Goal: Task Accomplishment & Management: Manage account settings

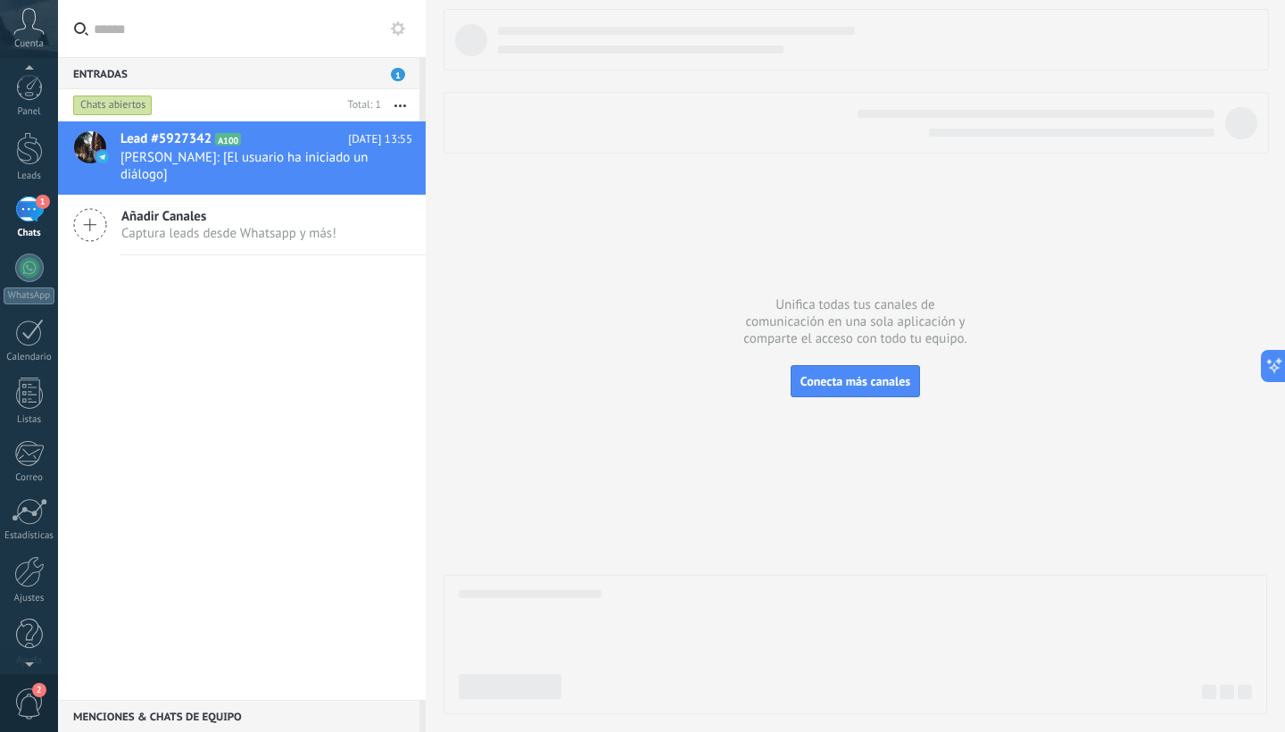
scroll to position [11, 0]
click at [23, 566] on div at bounding box center [29, 560] width 30 height 31
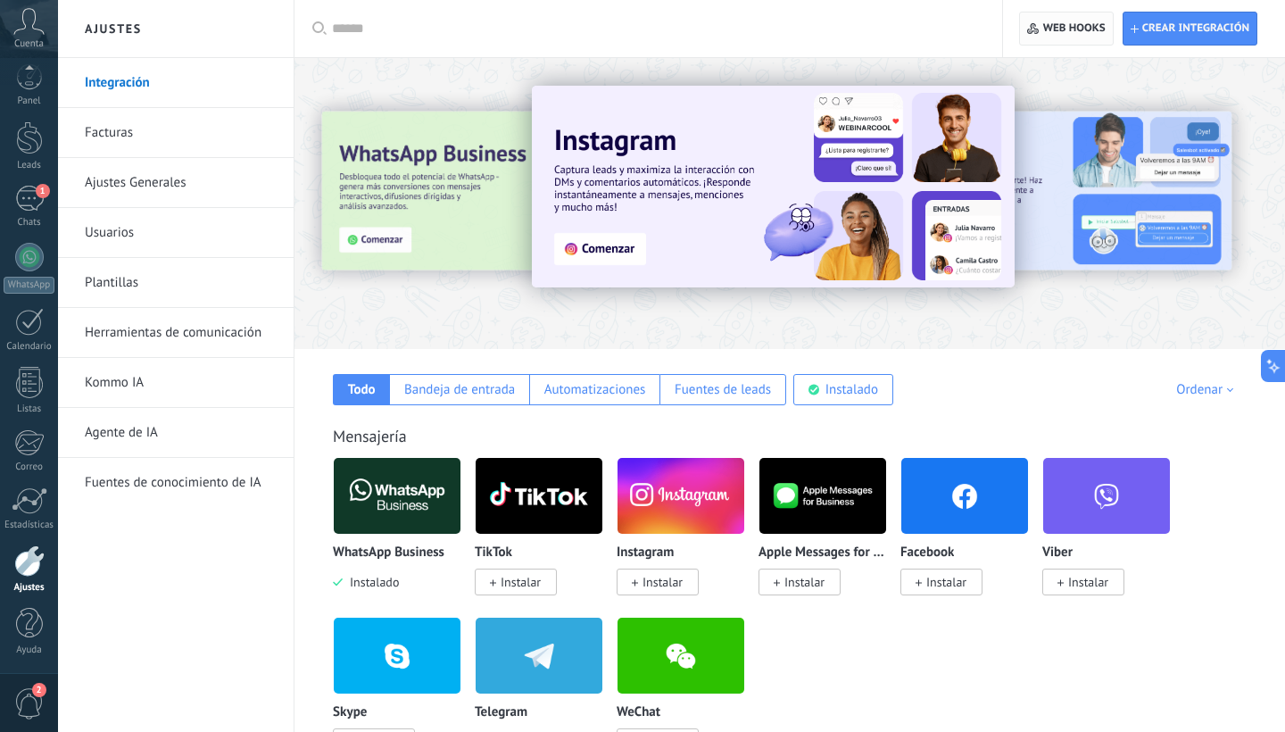
click at [1071, 39] on span "Web hooks 0" at bounding box center [1066, 28] width 78 height 32
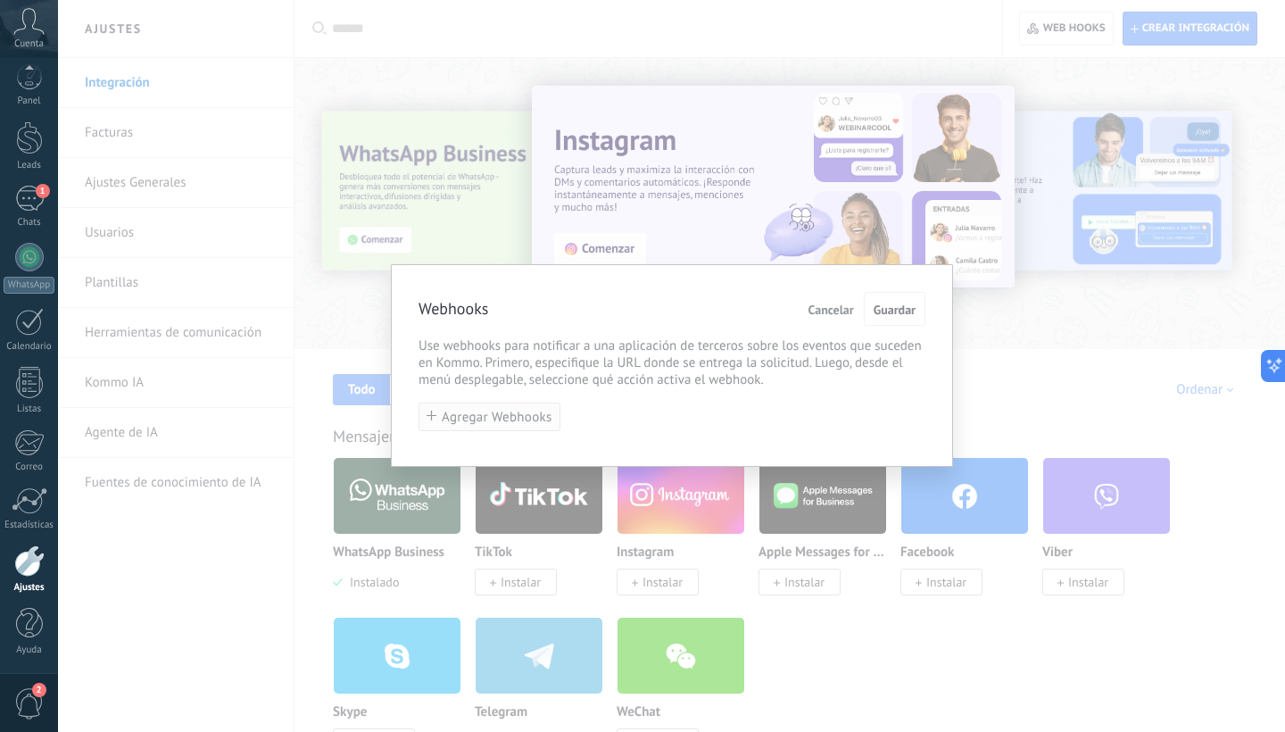
click at [510, 415] on span "Agregar Webhooks" at bounding box center [497, 416] width 111 height 13
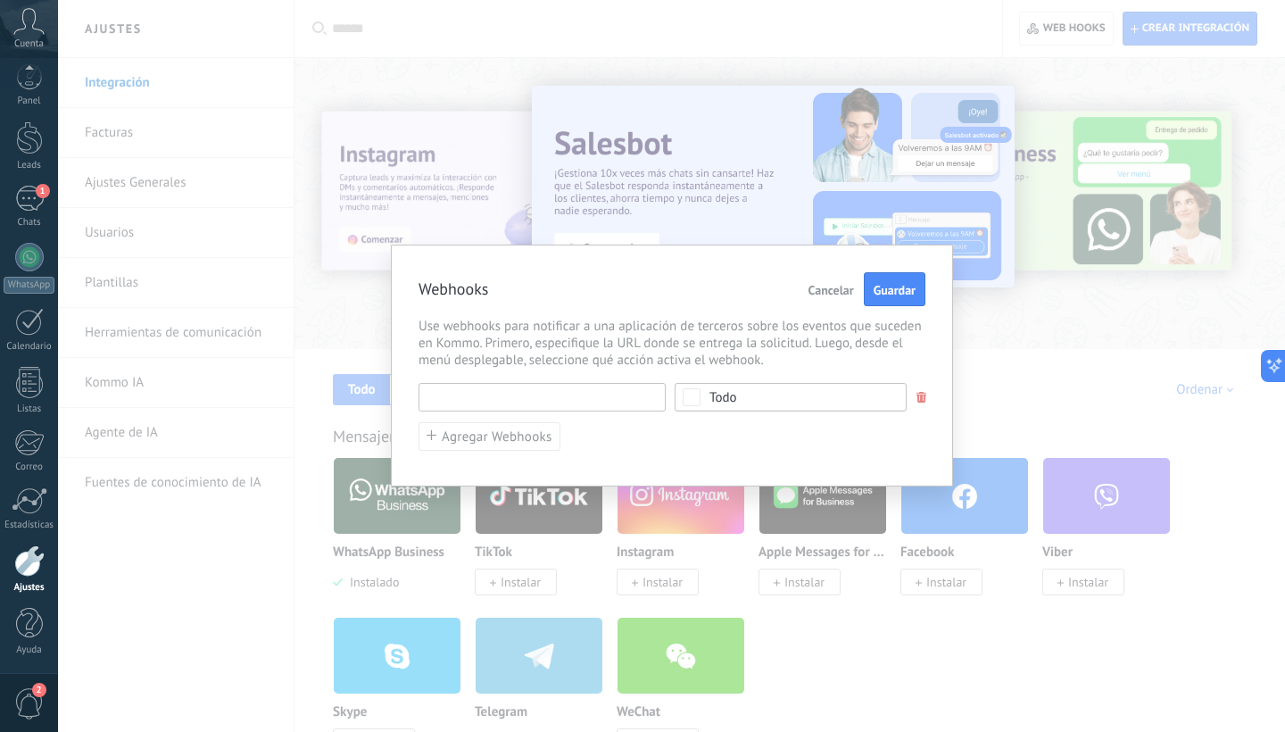
click at [537, 400] on input "text" at bounding box center [541, 397] width 247 height 29
paste input "**********"
type input "**********"
click at [851, 395] on span "Todo" at bounding box center [796, 397] width 174 height 13
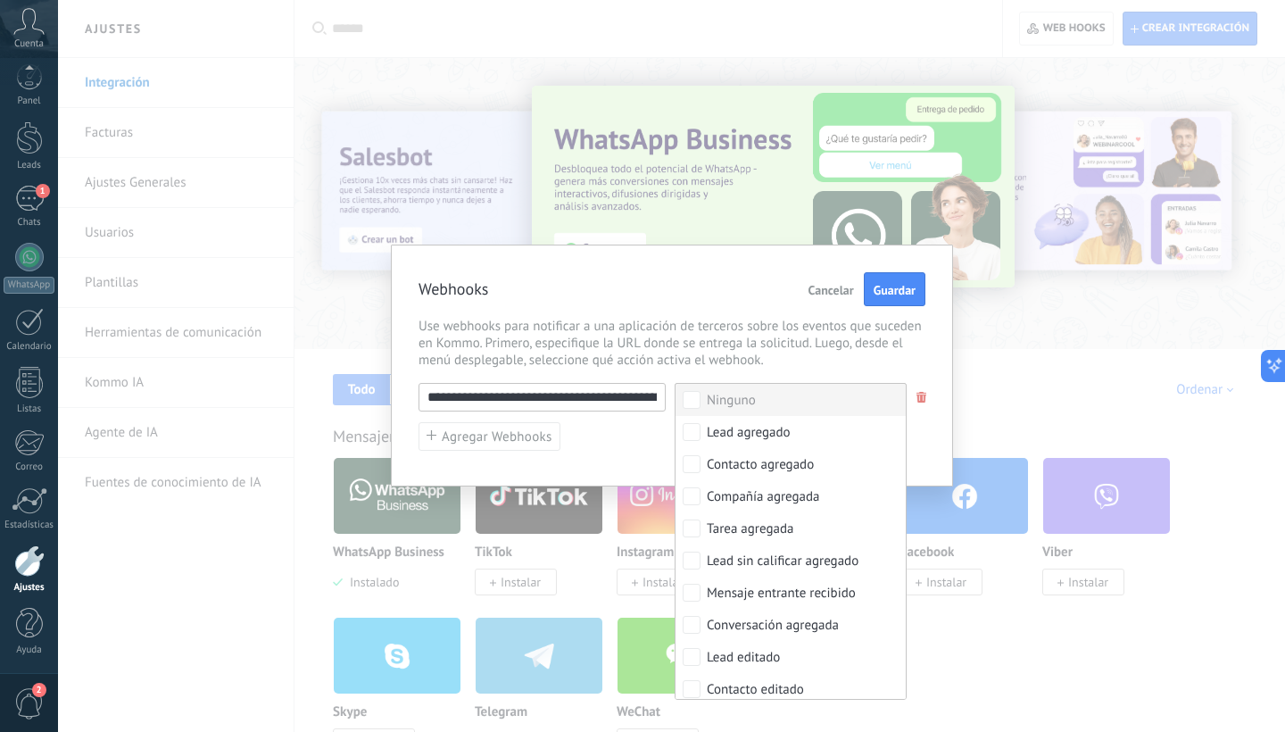
click at [701, 395] on label "Ninguno" at bounding box center [790, 400] width 230 height 32
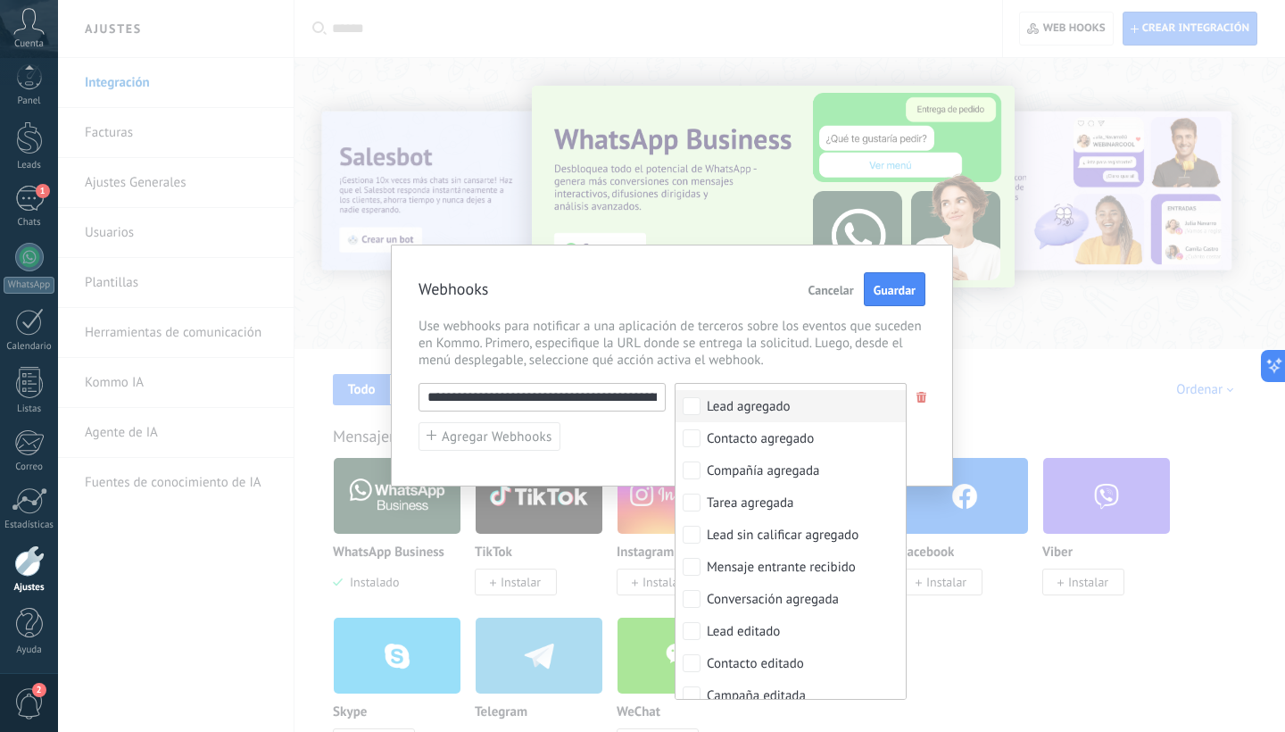
scroll to position [26, 0]
click at [732, 293] on div "Webhooks Cancelar Guardar" at bounding box center [671, 289] width 507 height 35
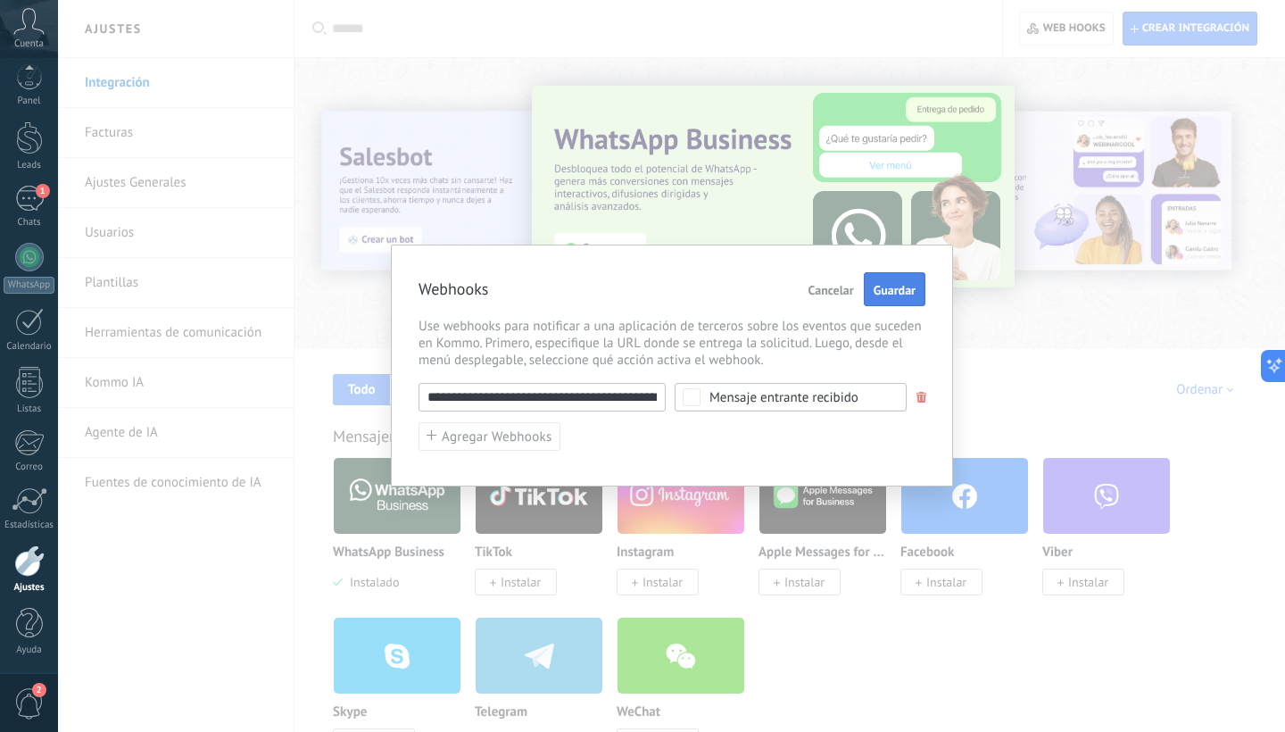
click at [906, 285] on span "Guardar" at bounding box center [894, 290] width 42 height 12
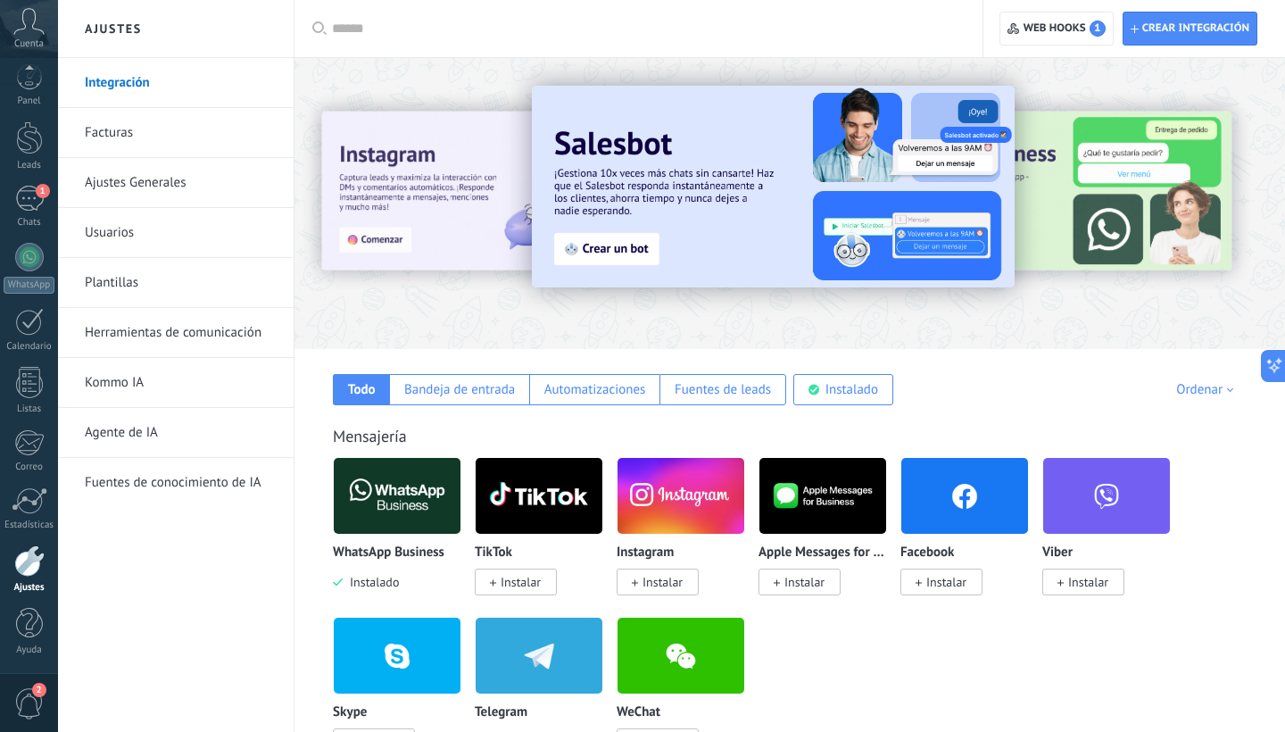
click at [868, 415] on div "Mensajería WhatsApp Business Instalado TikTok Instalar Instagram Instalar Apple…" at bounding box center [789, 572] width 955 height 364
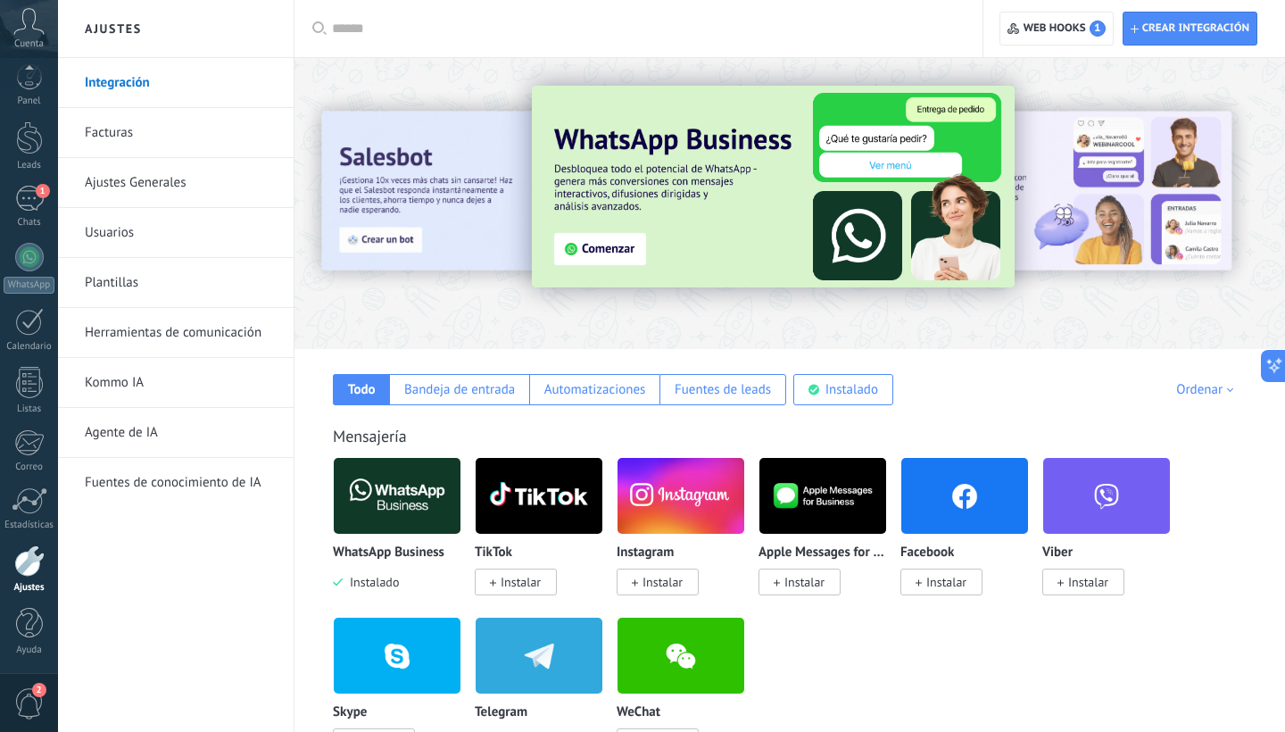
scroll to position [0, 0]
click at [23, 26] on icon at bounding box center [28, 21] width 31 height 27
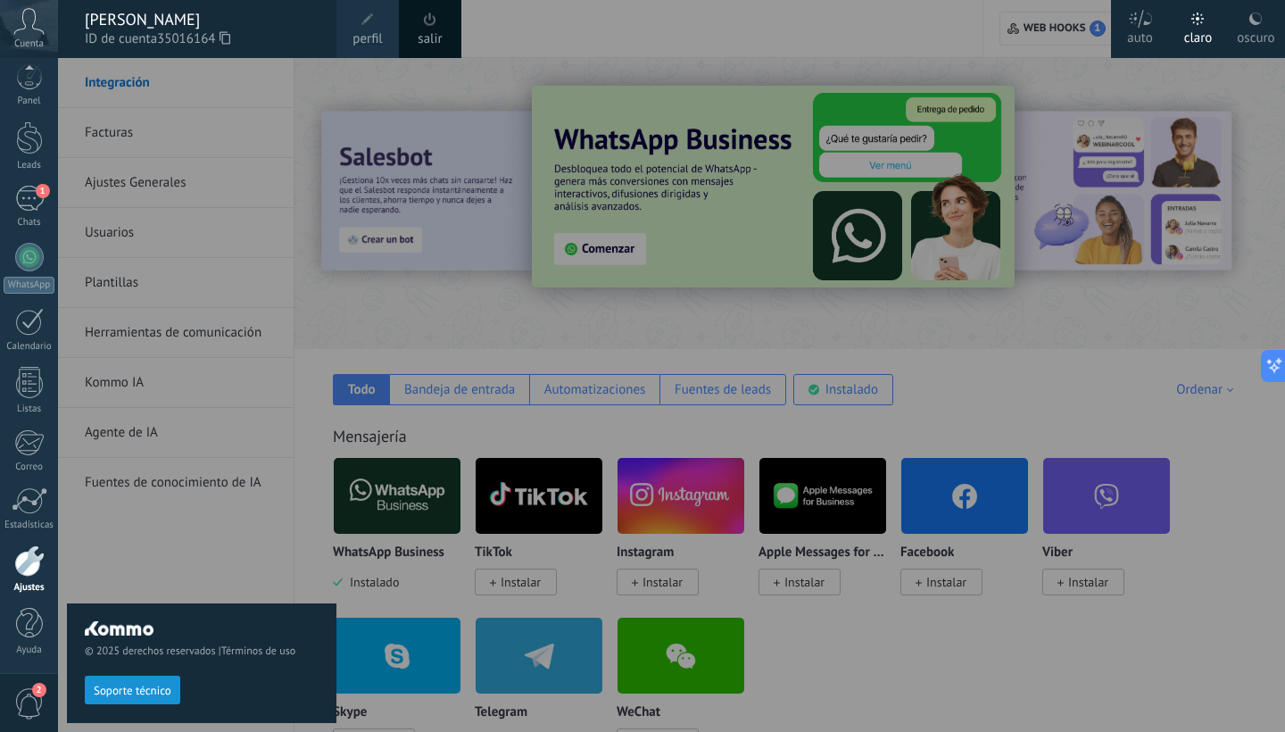
click at [34, 27] on icon at bounding box center [28, 21] width 31 height 27
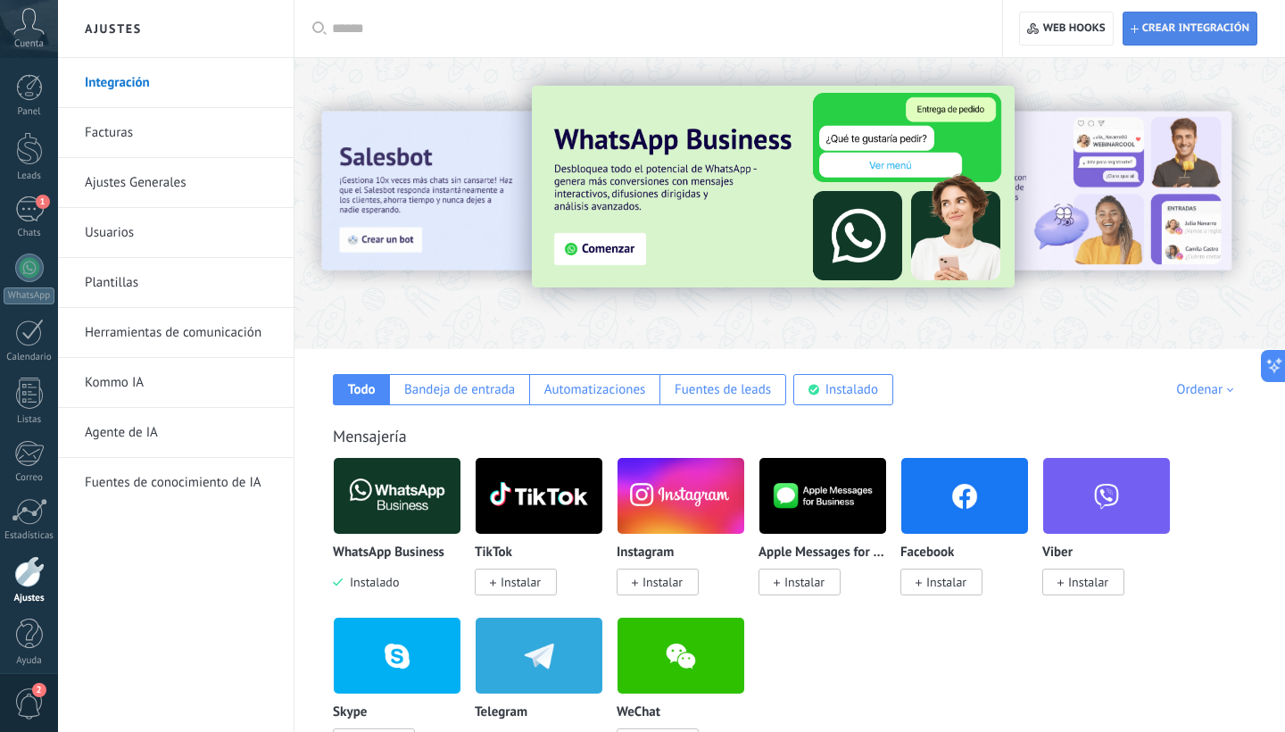
click at [1191, 37] on span "Crear integración" at bounding box center [1189, 28] width 119 height 32
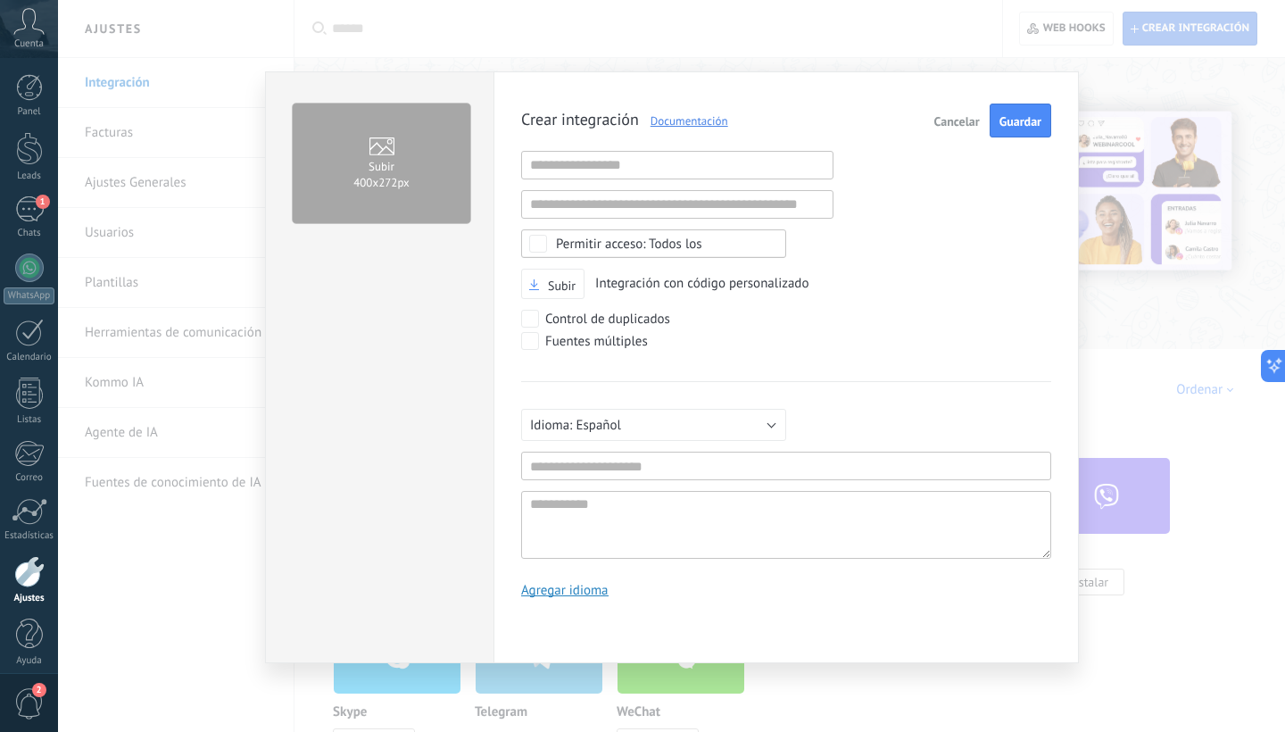
scroll to position [17, 0]
click at [1191, 37] on div "Subir 400х272px Crear integración Documentación Cancelar Guardar URL inválida U…" at bounding box center [671, 366] width 1227 height 732
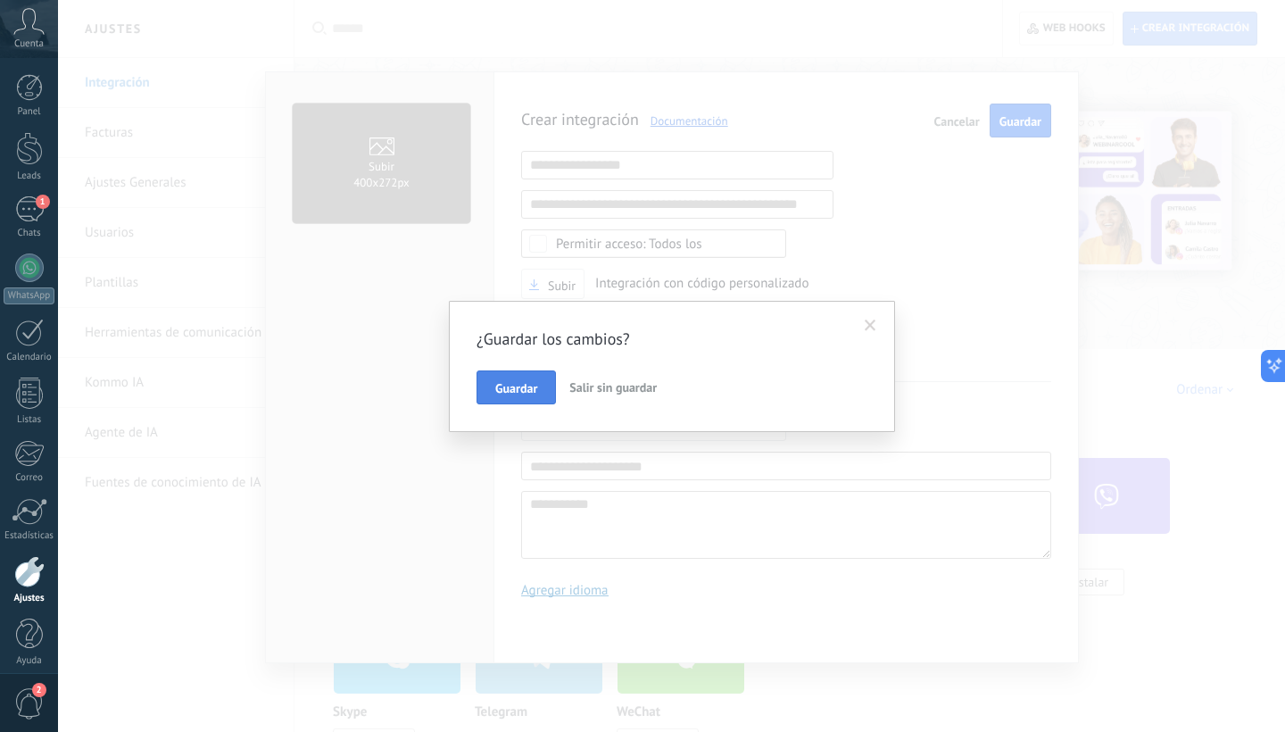
click at [531, 394] on span "Guardar" at bounding box center [516, 388] width 42 height 12
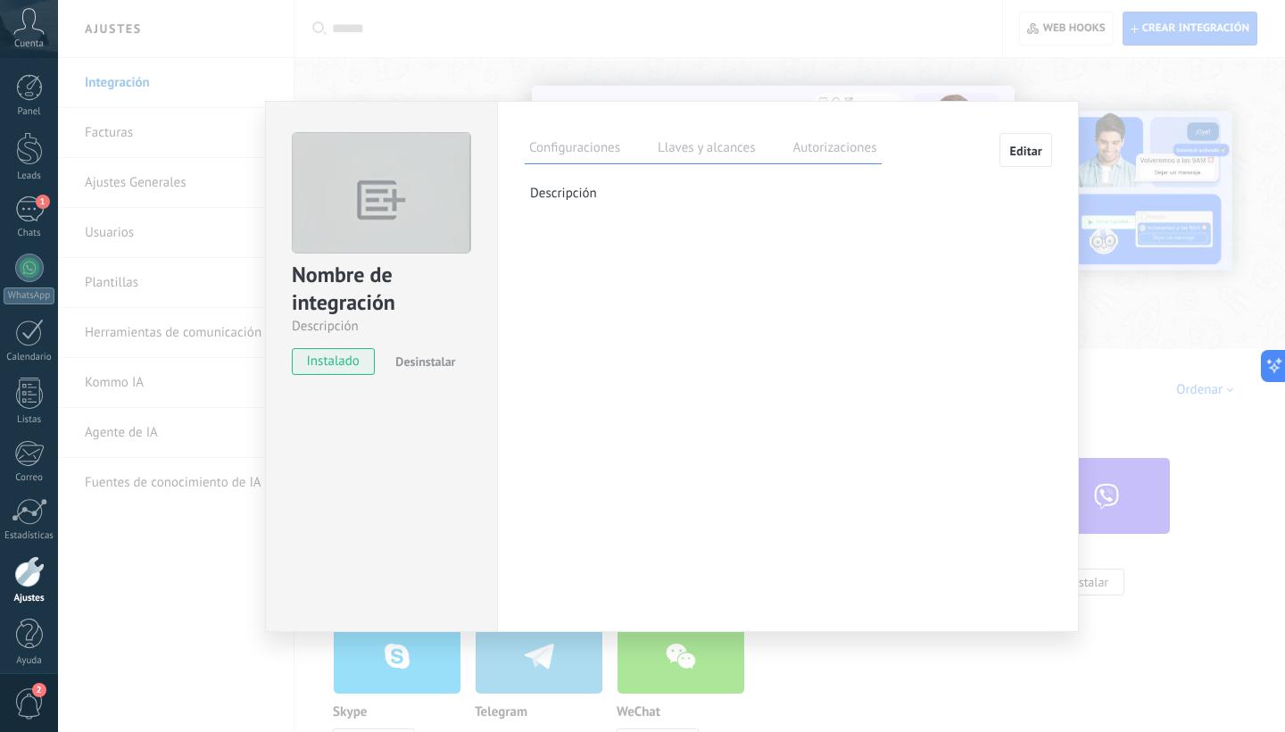
click at [1026, 151] on span "Editar" at bounding box center [1025, 151] width 33 height 12
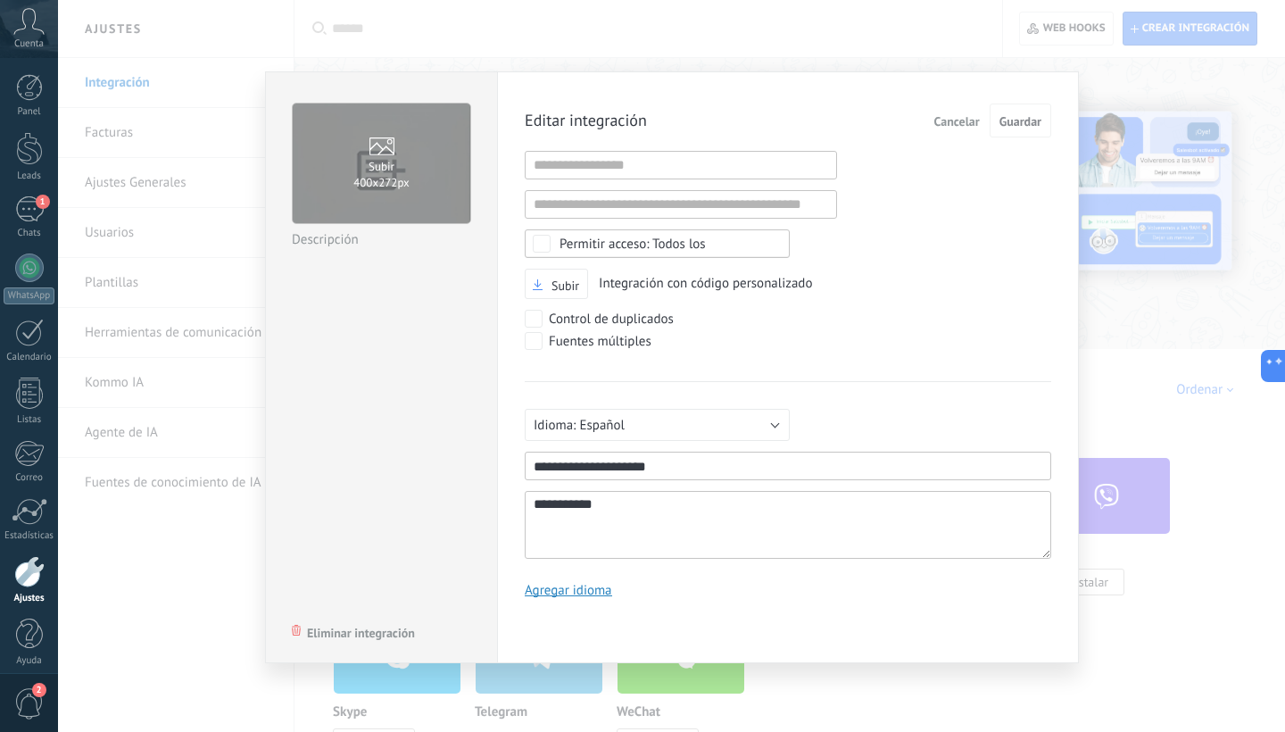
click at [381, 630] on span "Eliminar integración" at bounding box center [361, 632] width 108 height 12
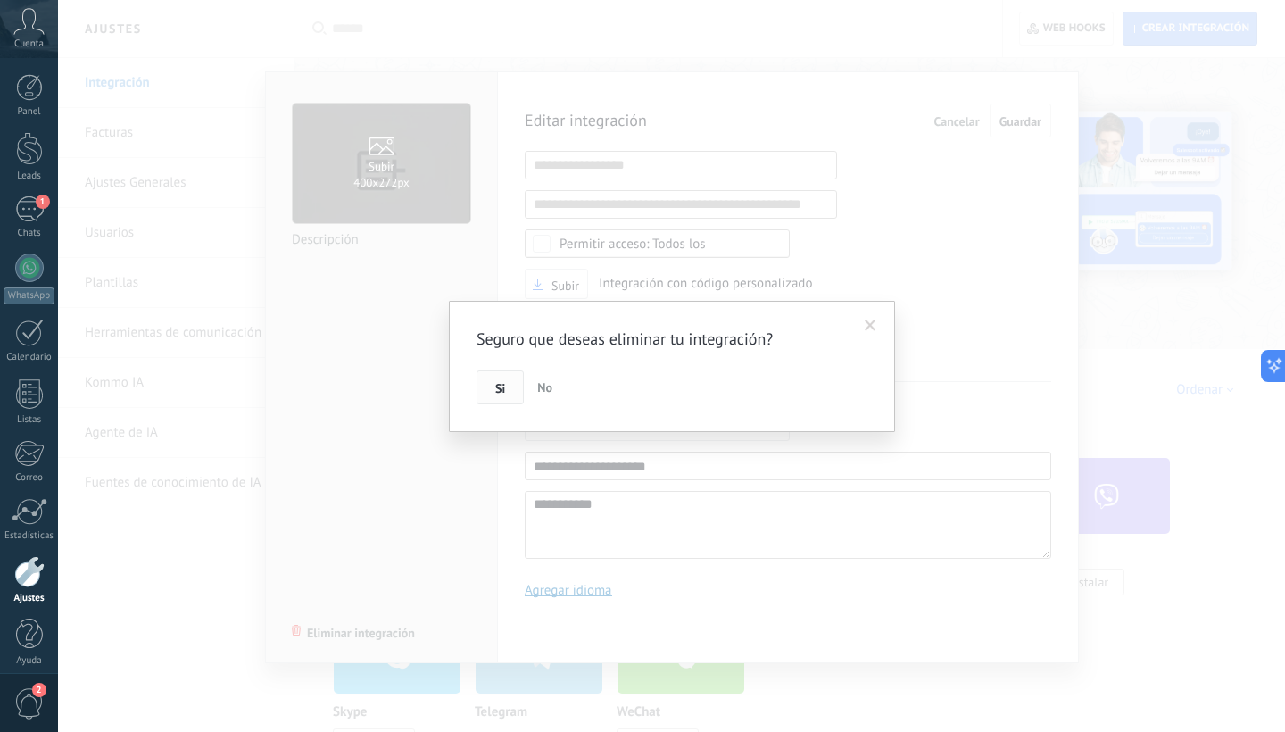
click at [500, 382] on span "Si" at bounding box center [500, 388] width 10 height 12
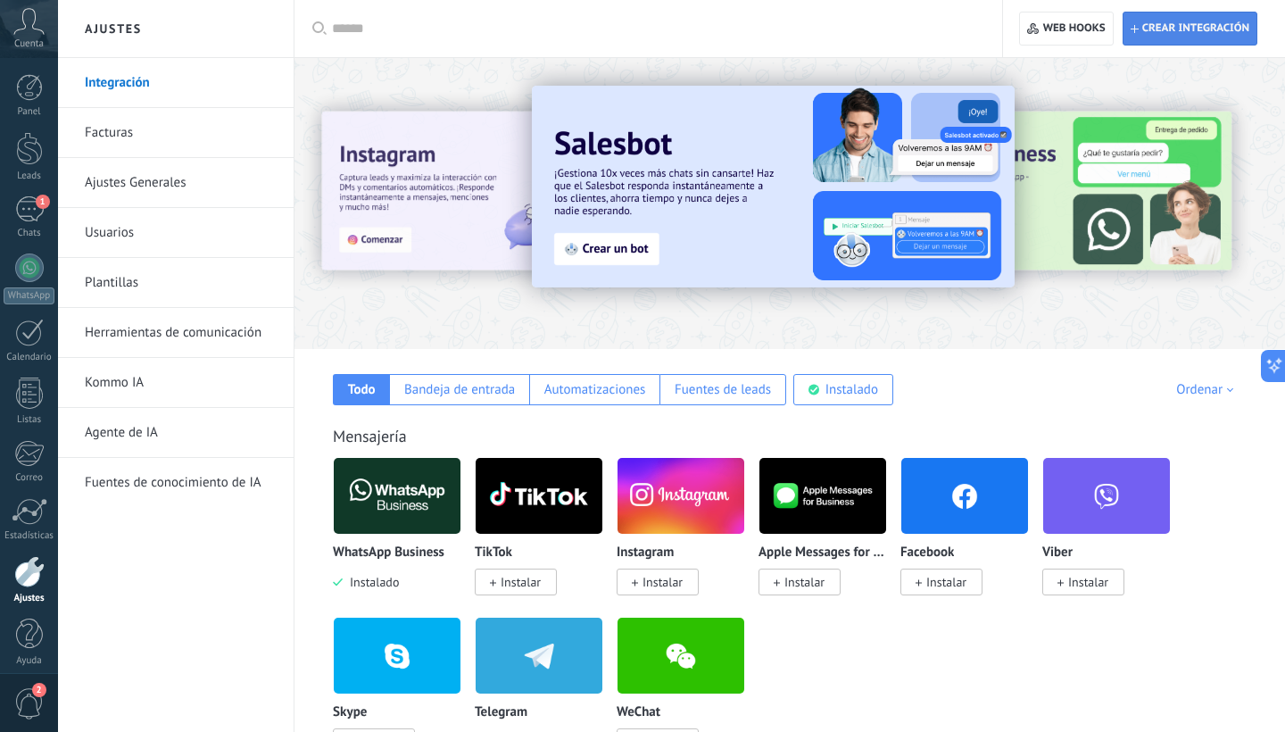
click at [1201, 33] on span "Crear integración" at bounding box center [1195, 28] width 107 height 14
type textarea "**********"
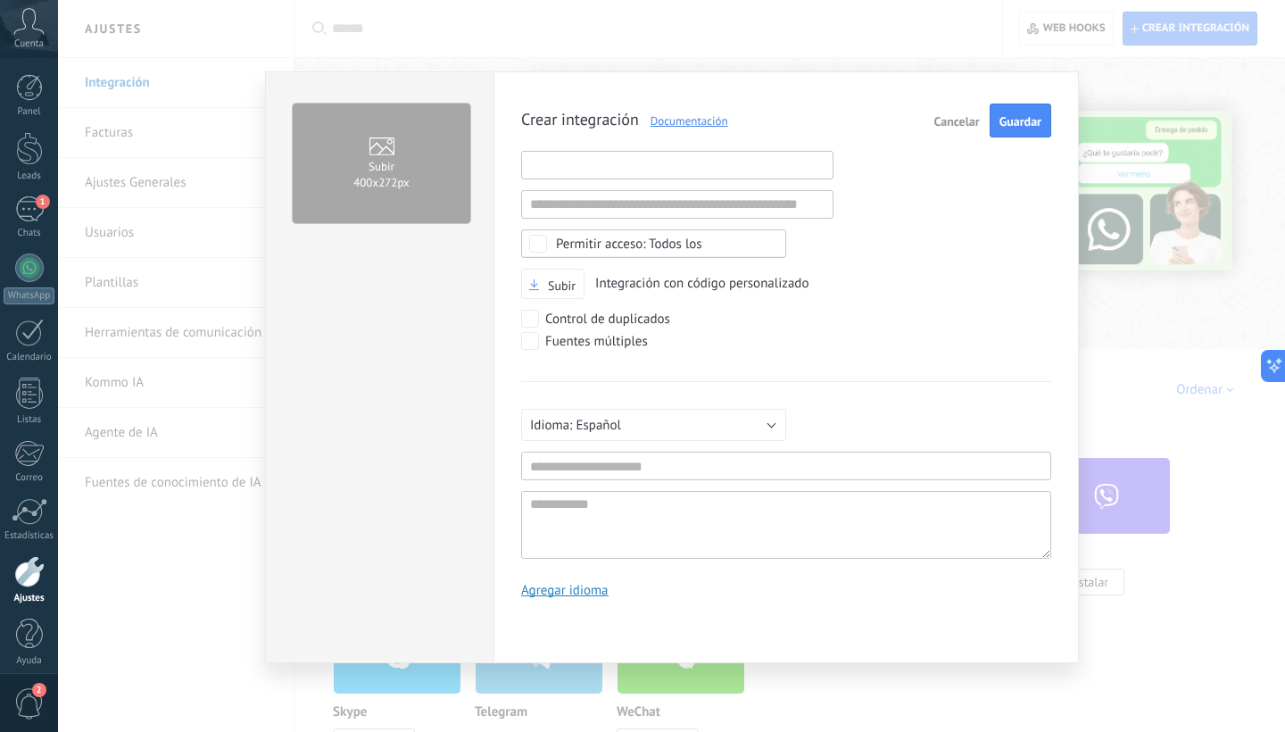
click at [616, 170] on input "text" at bounding box center [677, 165] width 312 height 29
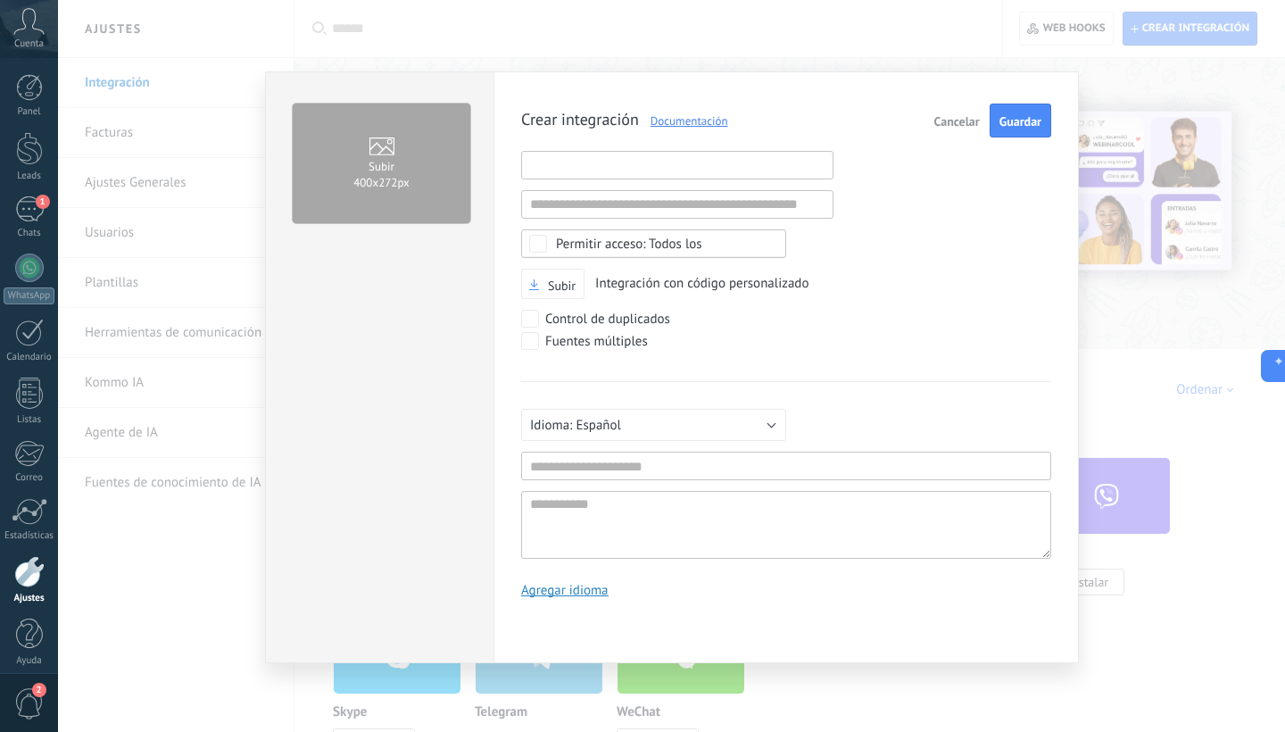
paste input "**********"
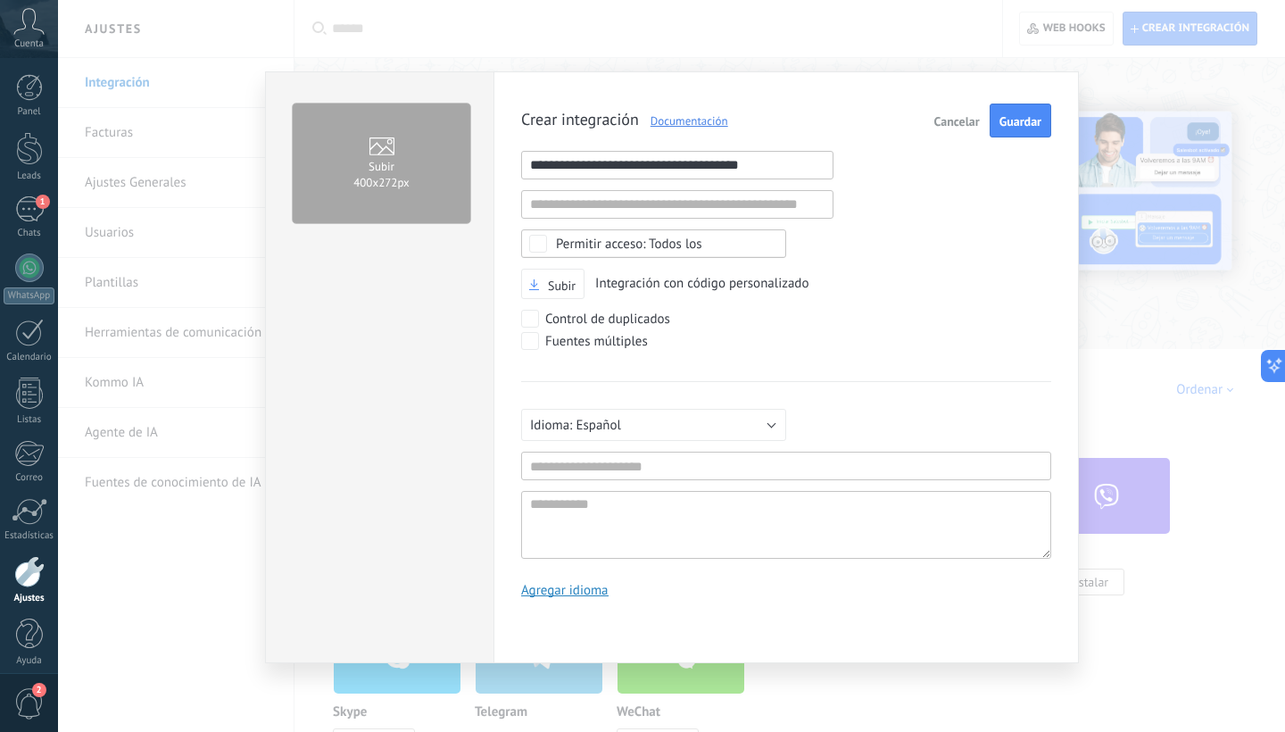
type input "**********"
click at [810, 464] on input "text" at bounding box center [786, 465] width 530 height 29
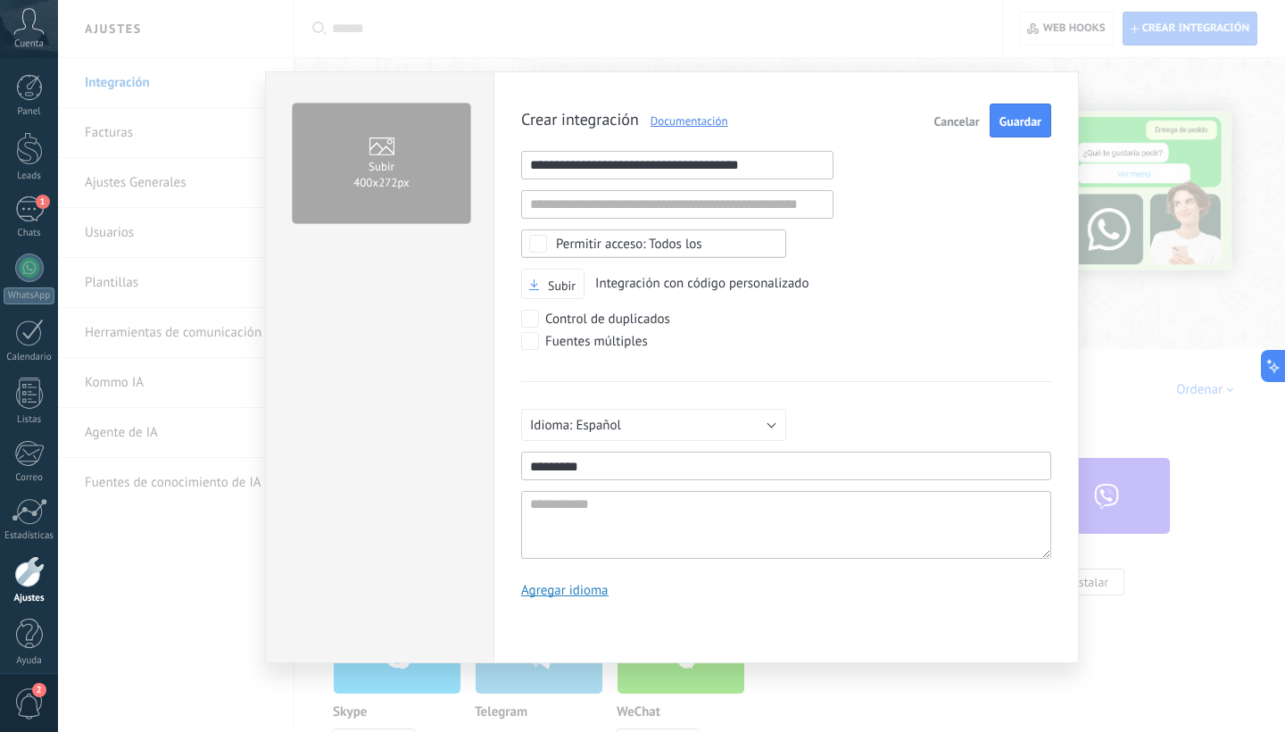
type input "*********"
click at [771, 535] on textarea at bounding box center [786, 525] width 530 height 68
click at [959, 333] on div "Fuentes múltiples" at bounding box center [786, 343] width 530 height 22
click at [1030, 120] on span "Guardar" at bounding box center [1020, 121] width 42 height 12
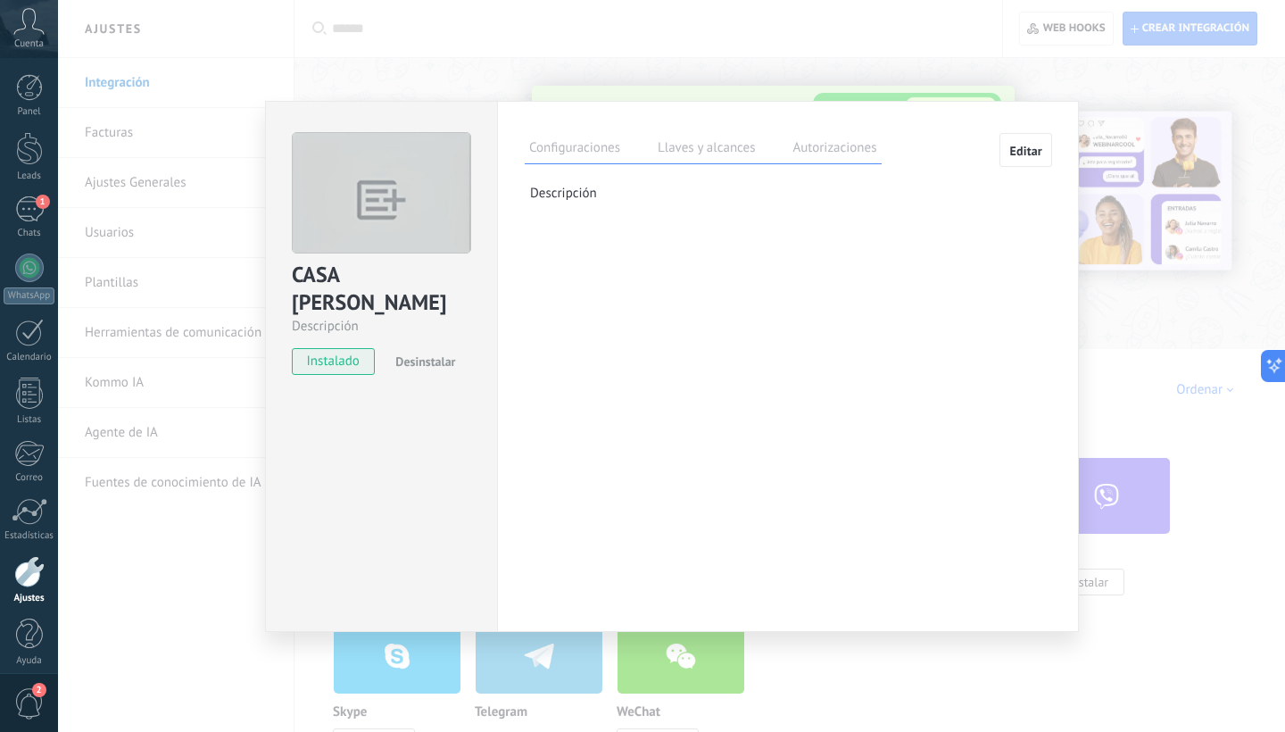
click at [702, 148] on label "Llaves y alcances" at bounding box center [706, 150] width 106 height 26
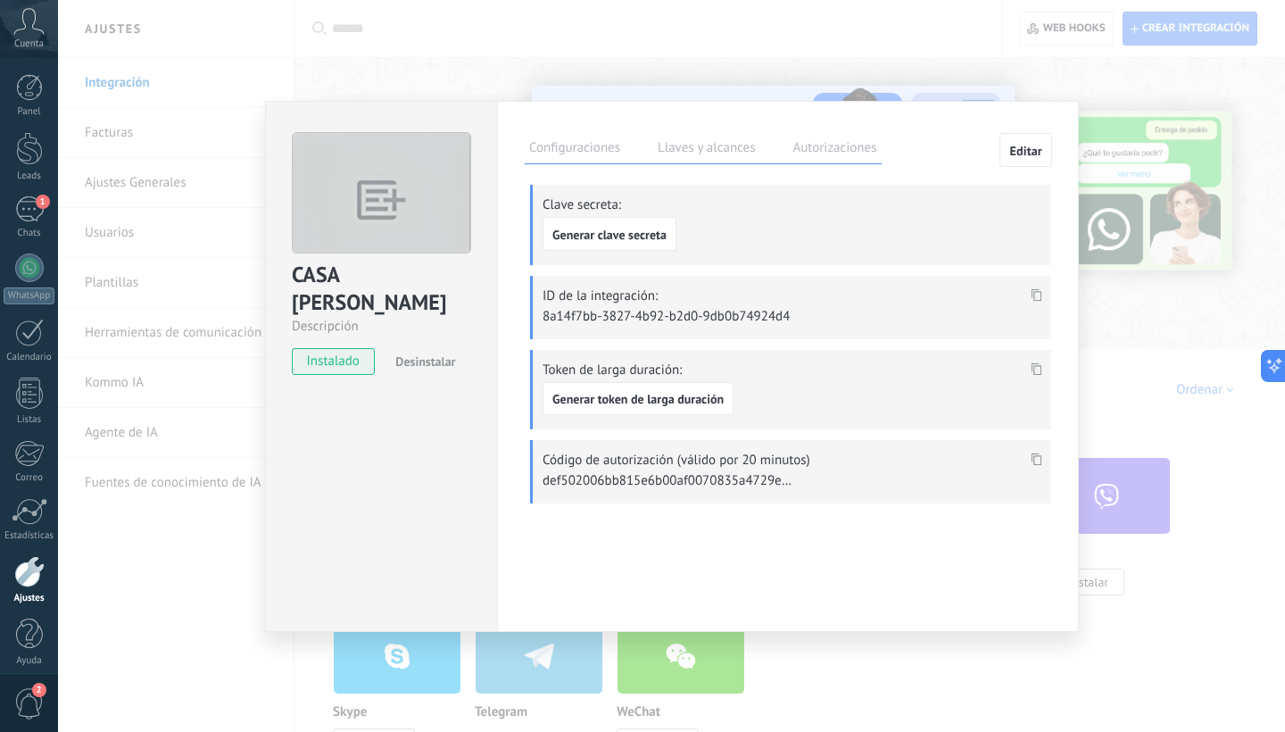
click at [1035, 293] on icon at bounding box center [1036, 294] width 11 height 12
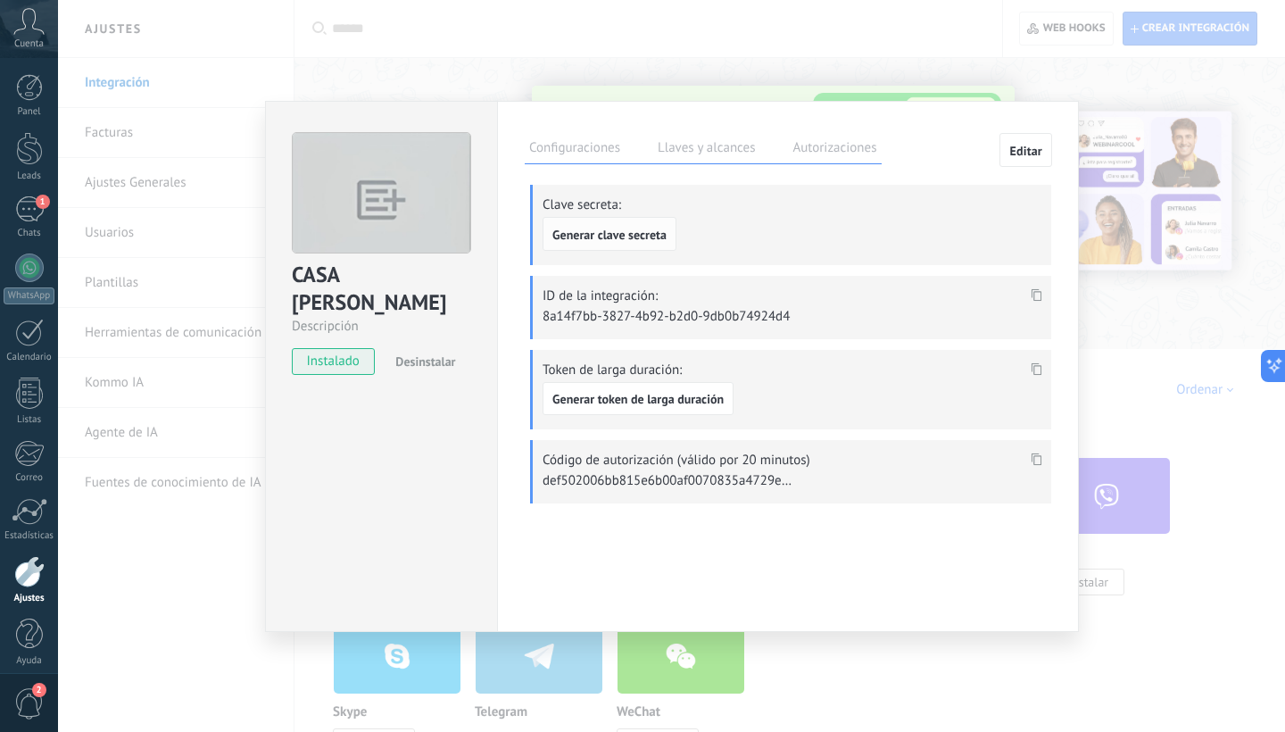
click at [665, 231] on span "Generar clave secreta" at bounding box center [609, 234] width 114 height 12
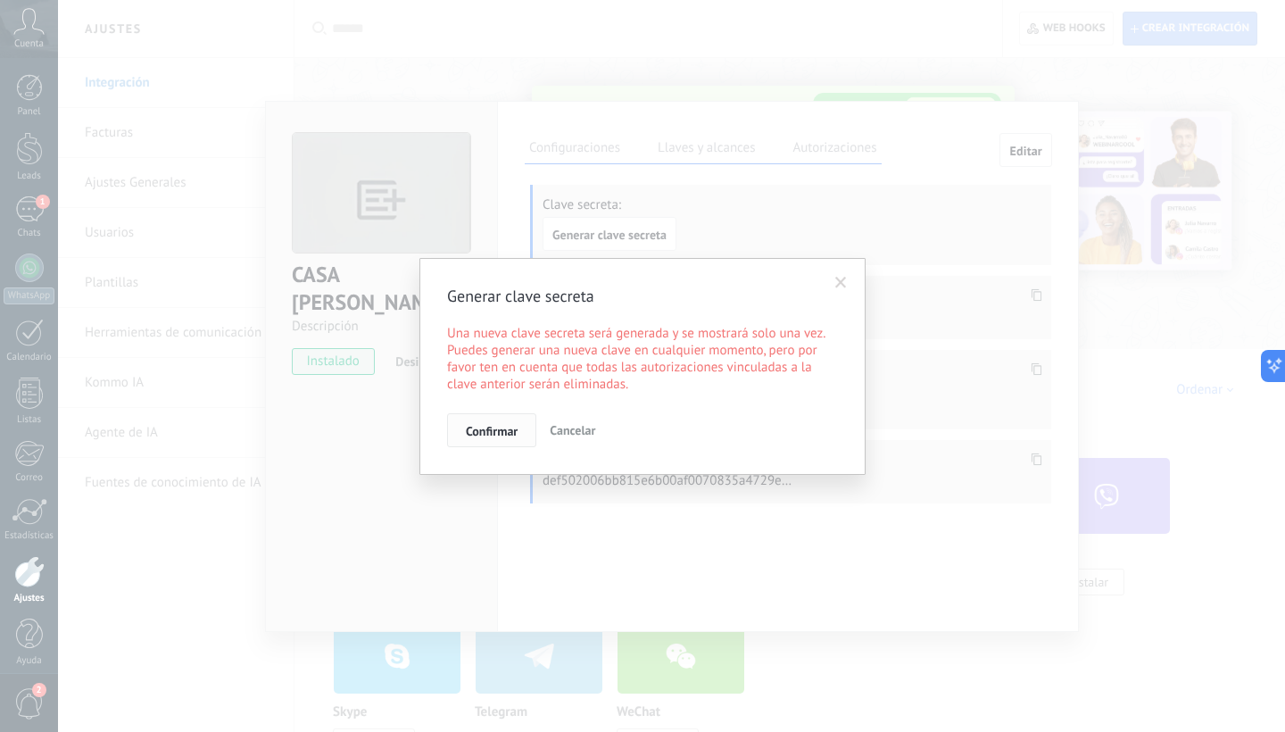
click at [512, 426] on span "Confirmar" at bounding box center [492, 431] width 52 height 12
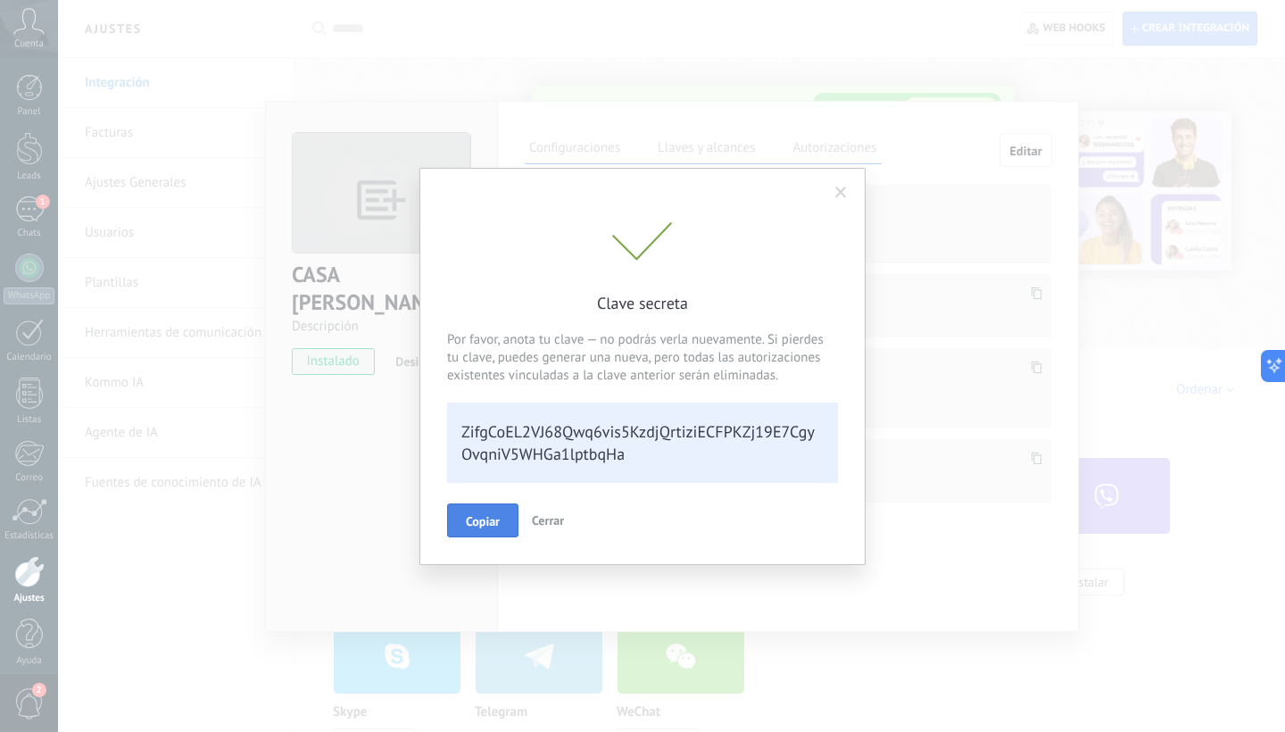
click at [502, 518] on button "Copiar" at bounding box center [482, 520] width 71 height 34
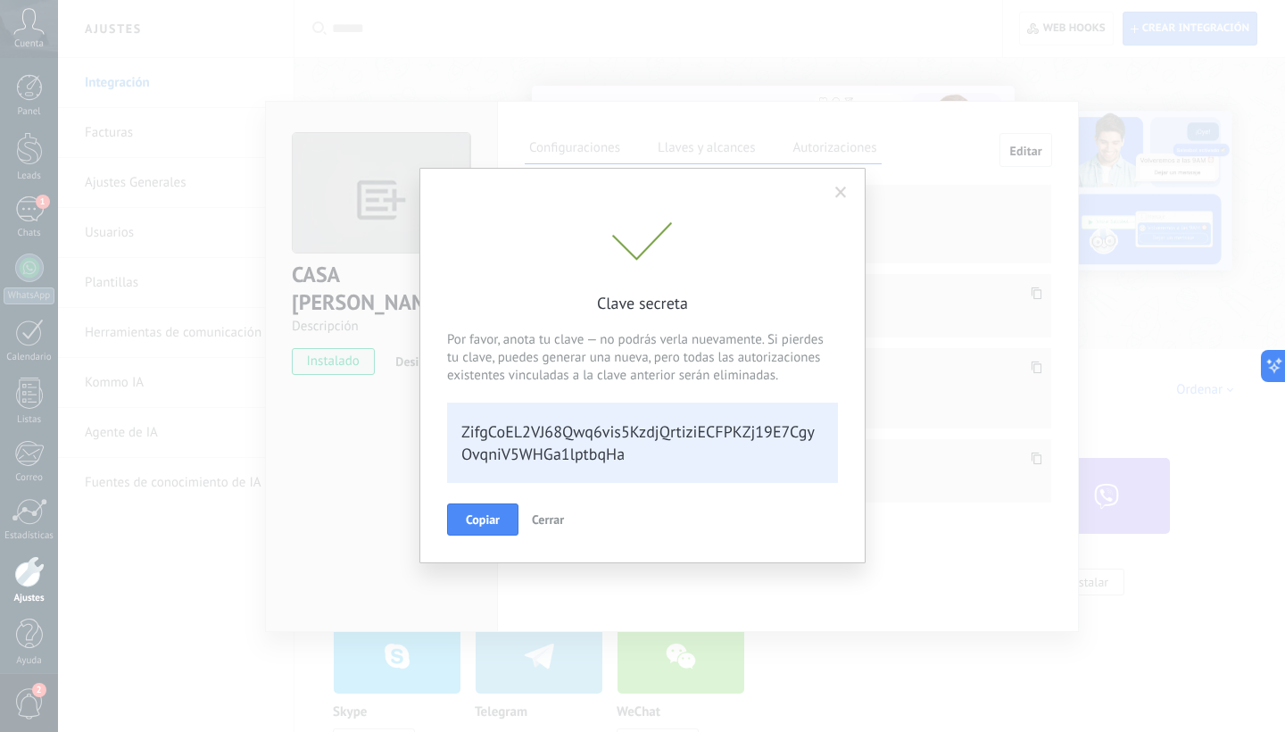
click at [552, 518] on span "Cerrar" at bounding box center [548, 519] width 32 height 16
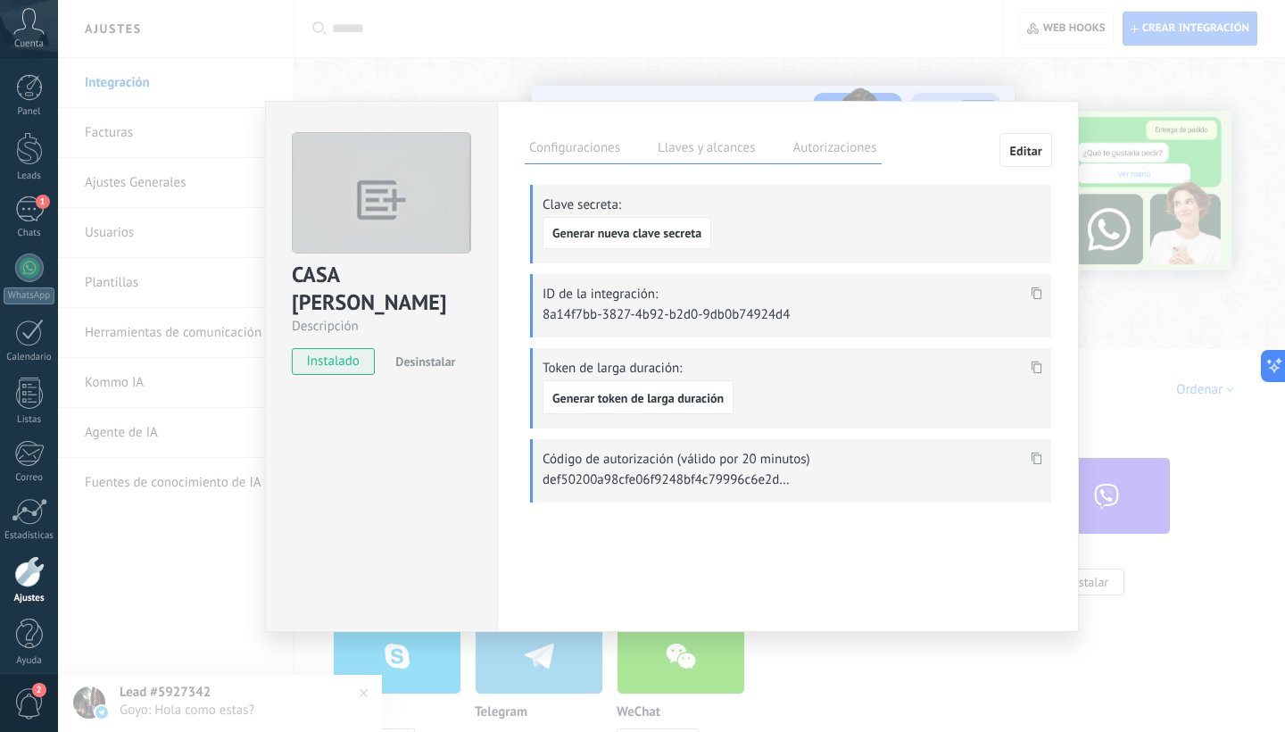
click at [874, 51] on div "CASA MILA Descripción instalado Desinstalar Configuraciones Llaves y alcances A…" at bounding box center [671, 366] width 1227 height 732
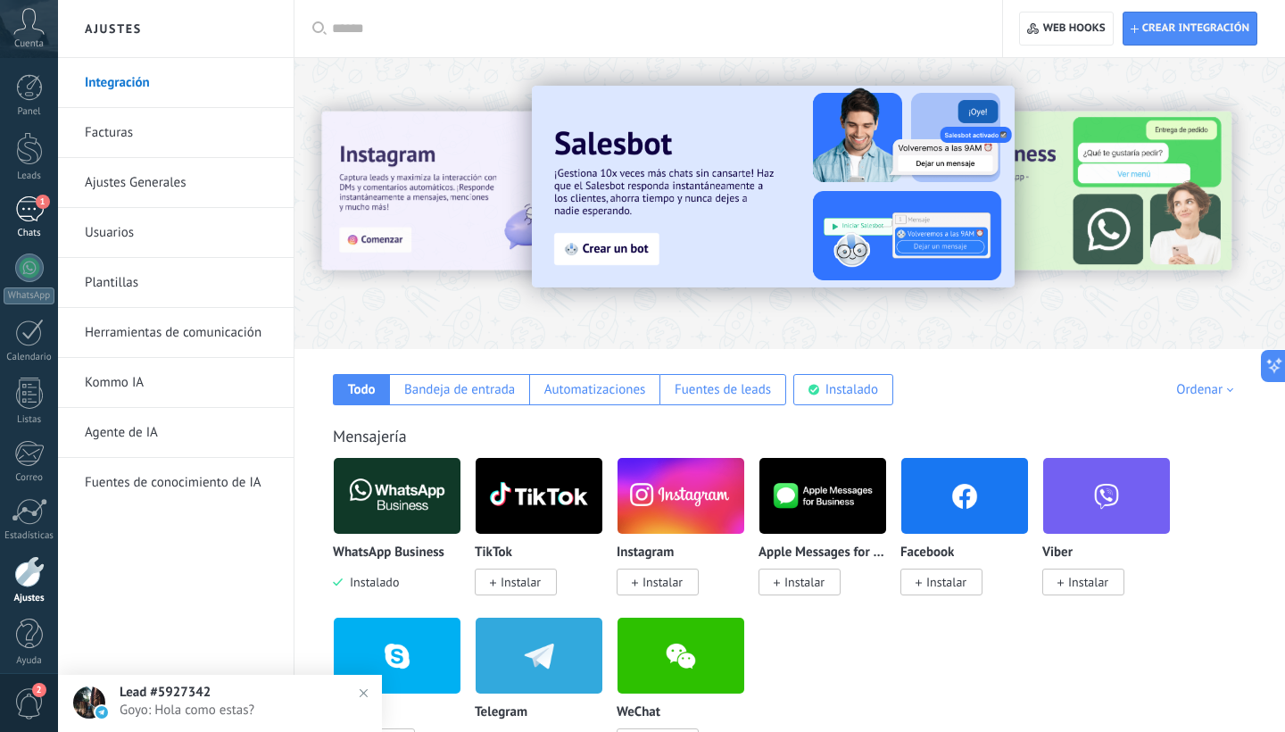
click at [39, 219] on div "1" at bounding box center [29, 209] width 29 height 26
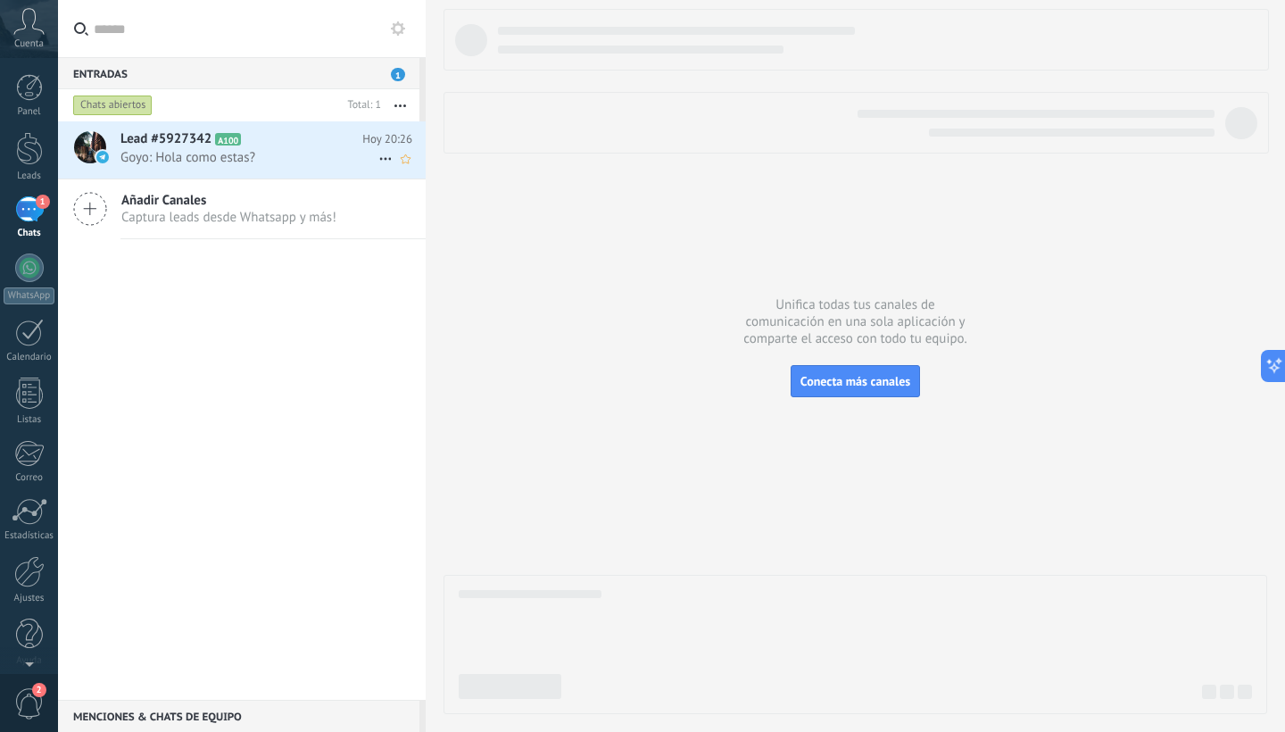
click at [288, 160] on span "Goyo: Hola como estas?" at bounding box center [249, 157] width 258 height 17
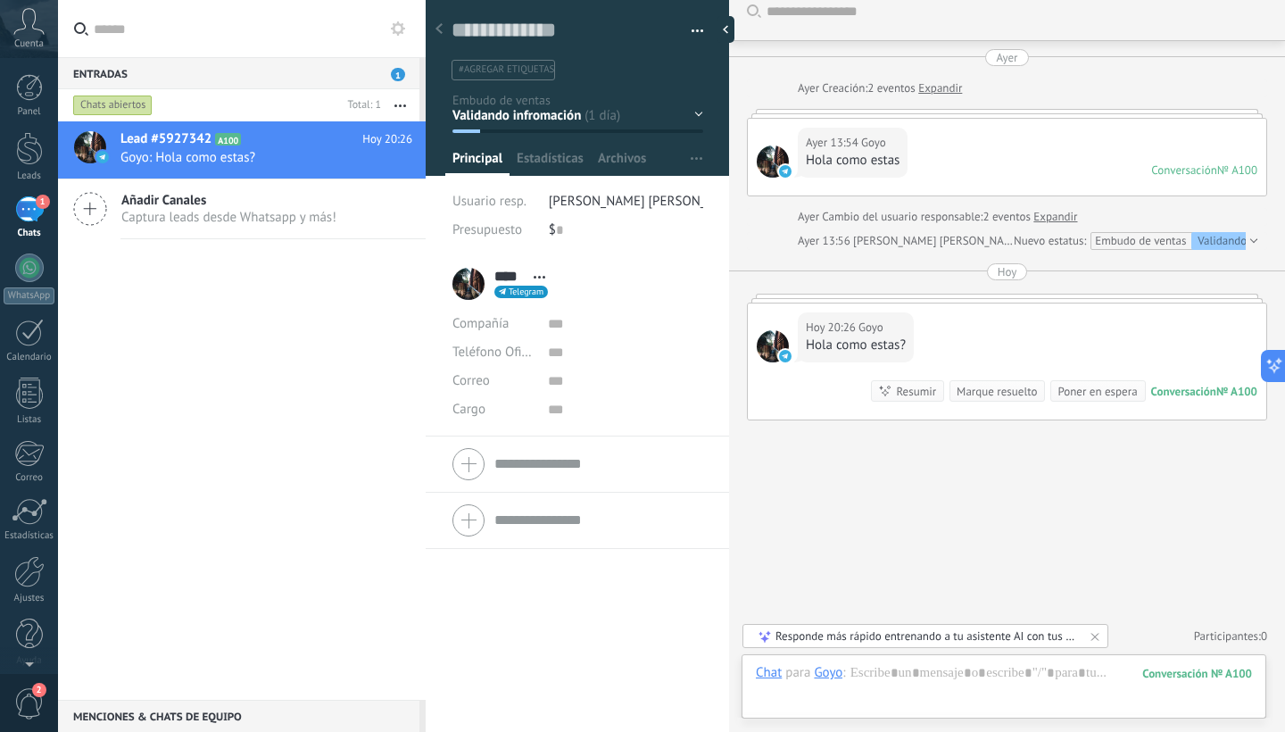
scroll to position [17, 0]
click at [1275, 361] on icon at bounding box center [1267, 366] width 19 height 19
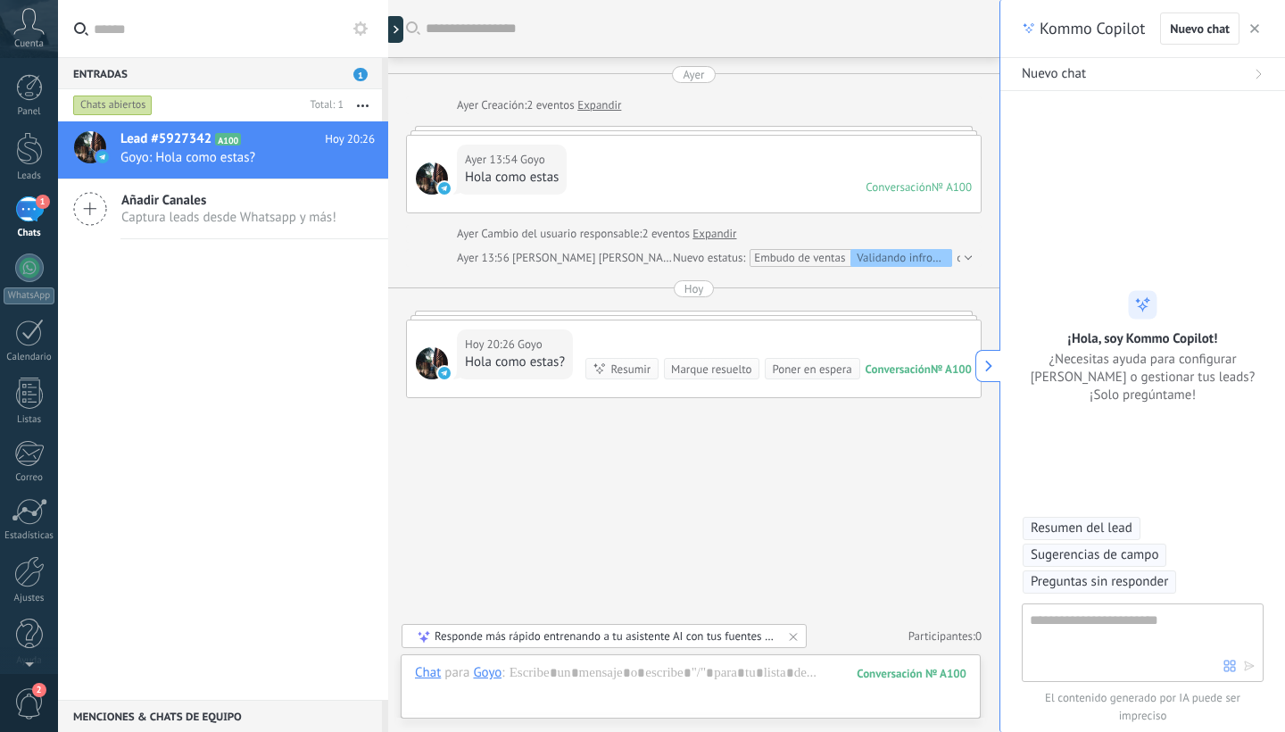
scroll to position [54, 0]
click at [993, 368] on icon at bounding box center [988, 366] width 12 height 12
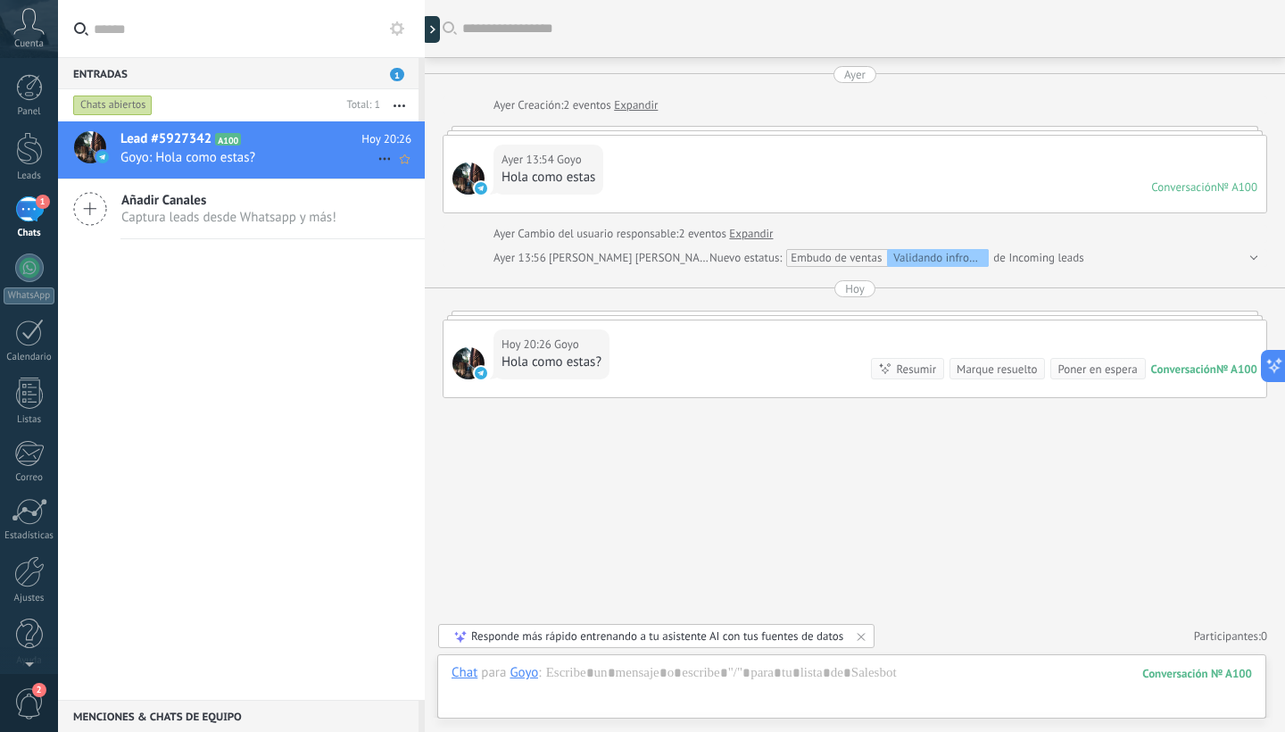
click at [298, 144] on h2 "Lead #5927342 A100" at bounding box center [240, 139] width 241 height 18
click at [294, 201] on span "Añadir Canales" at bounding box center [228, 200] width 215 height 17
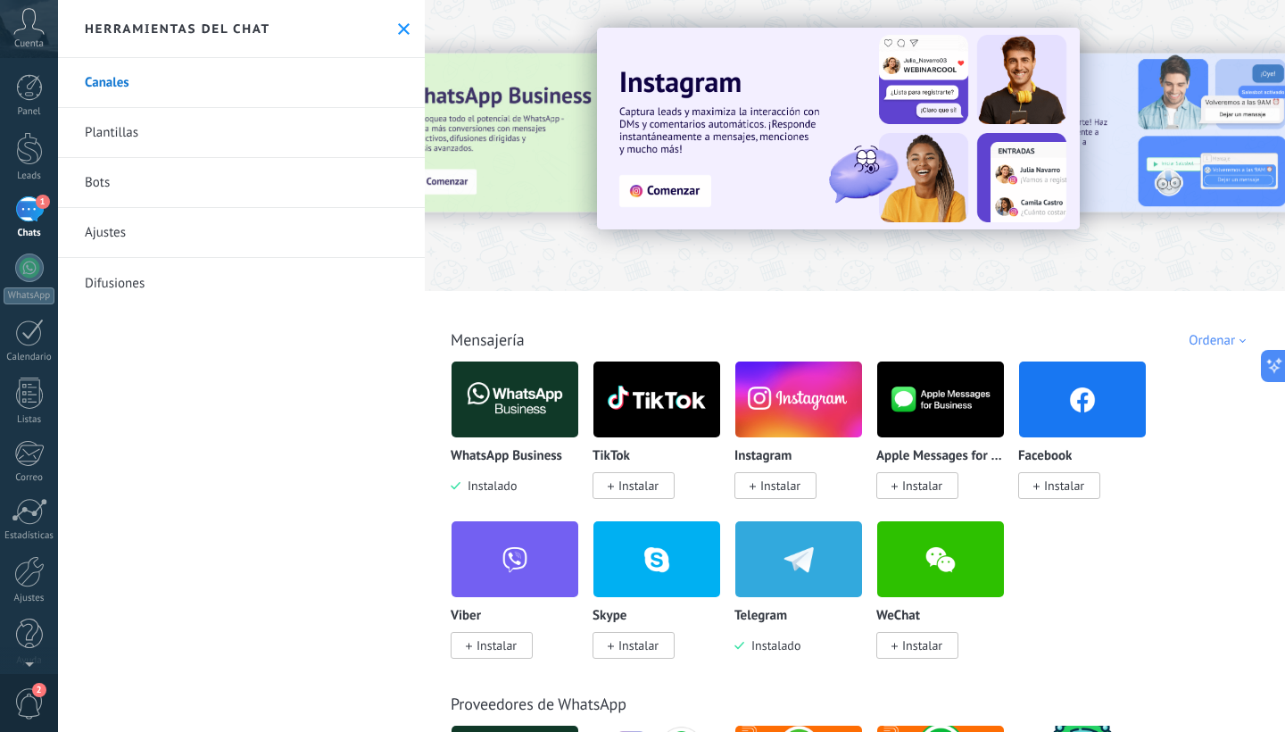
click at [398, 29] on icon at bounding box center [404, 29] width 12 height 12
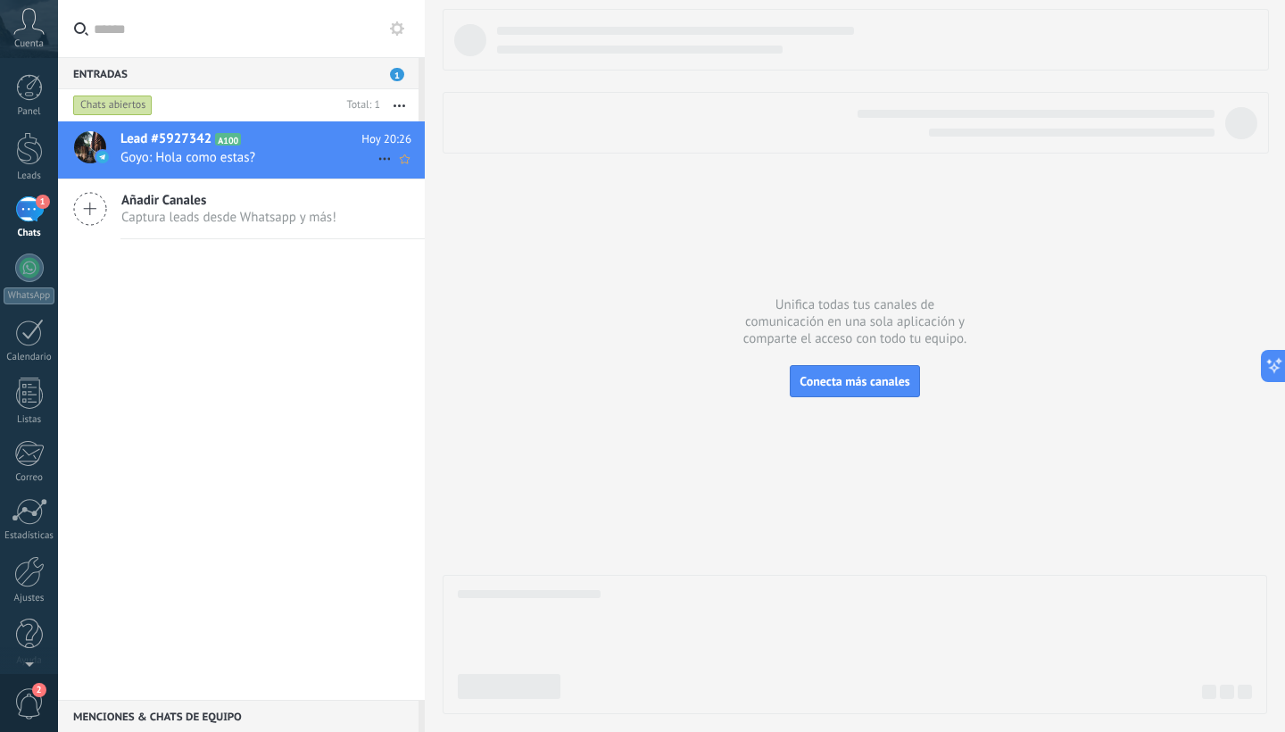
click at [245, 145] on h2 "Lead #5927342 A100" at bounding box center [240, 139] width 241 height 18
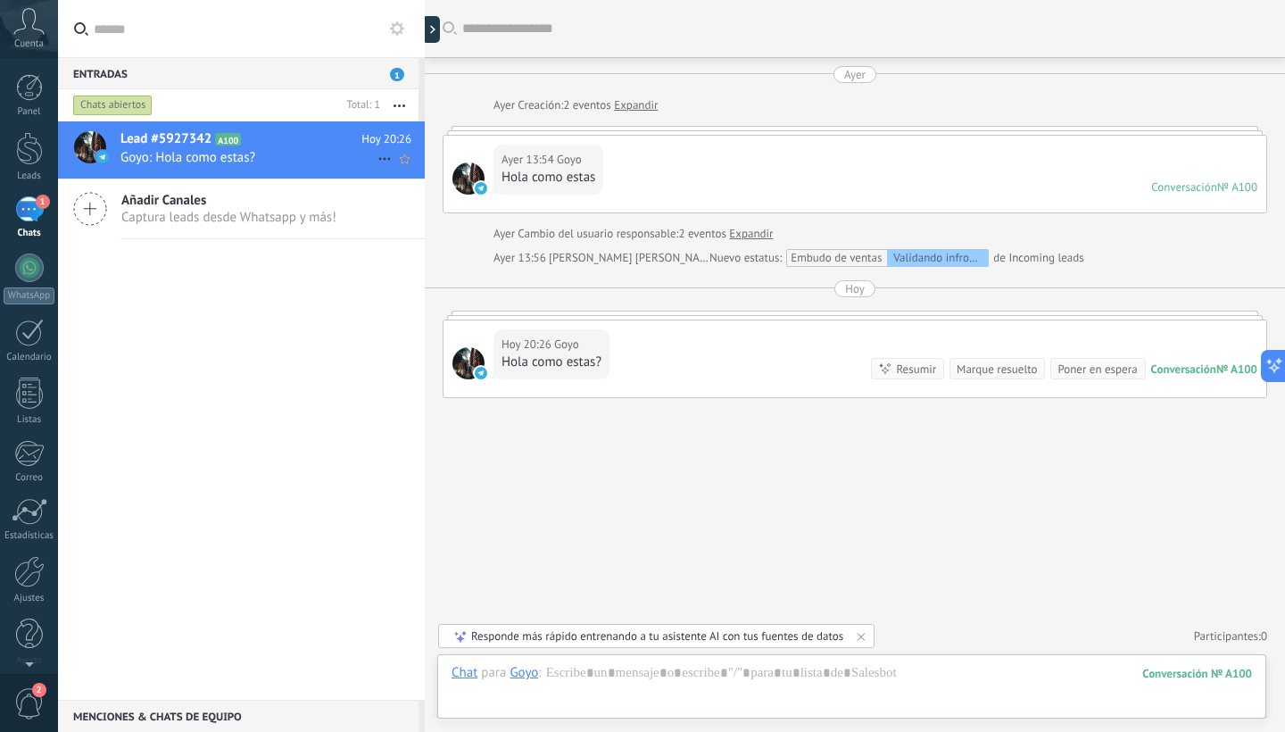
click at [378, 154] on icon at bounding box center [384, 158] width 21 height 21
click at [380, 312] on div at bounding box center [642, 366] width 1285 height 732
click at [29, 142] on div at bounding box center [29, 148] width 27 height 33
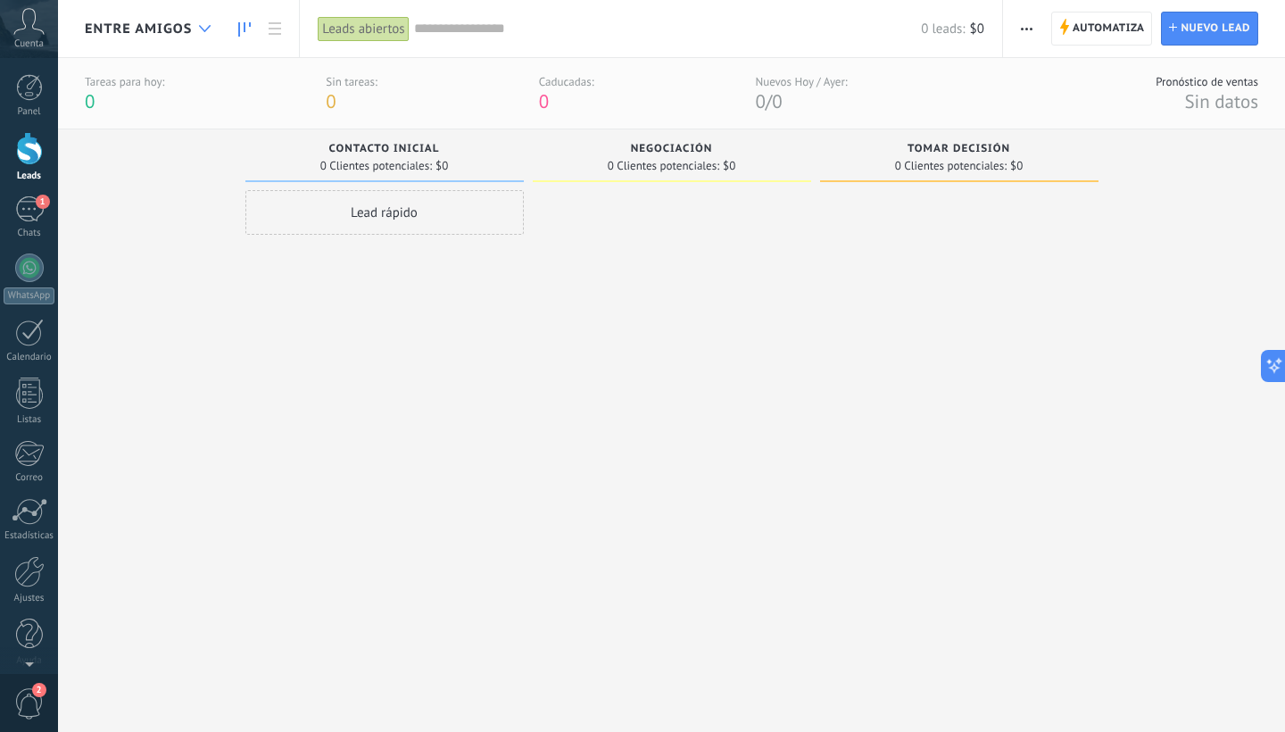
click at [191, 31] on div at bounding box center [204, 29] width 29 height 35
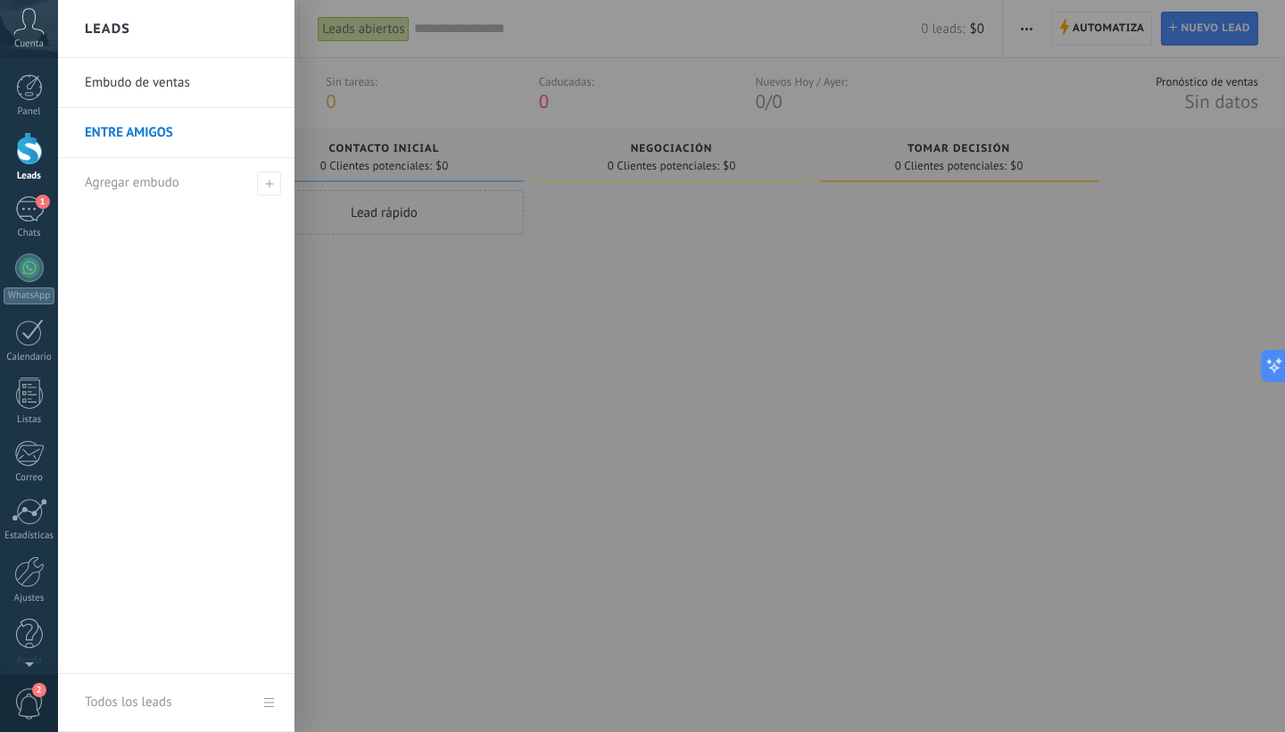
click at [186, 87] on link "Embudo de ventas" at bounding box center [181, 83] width 192 height 50
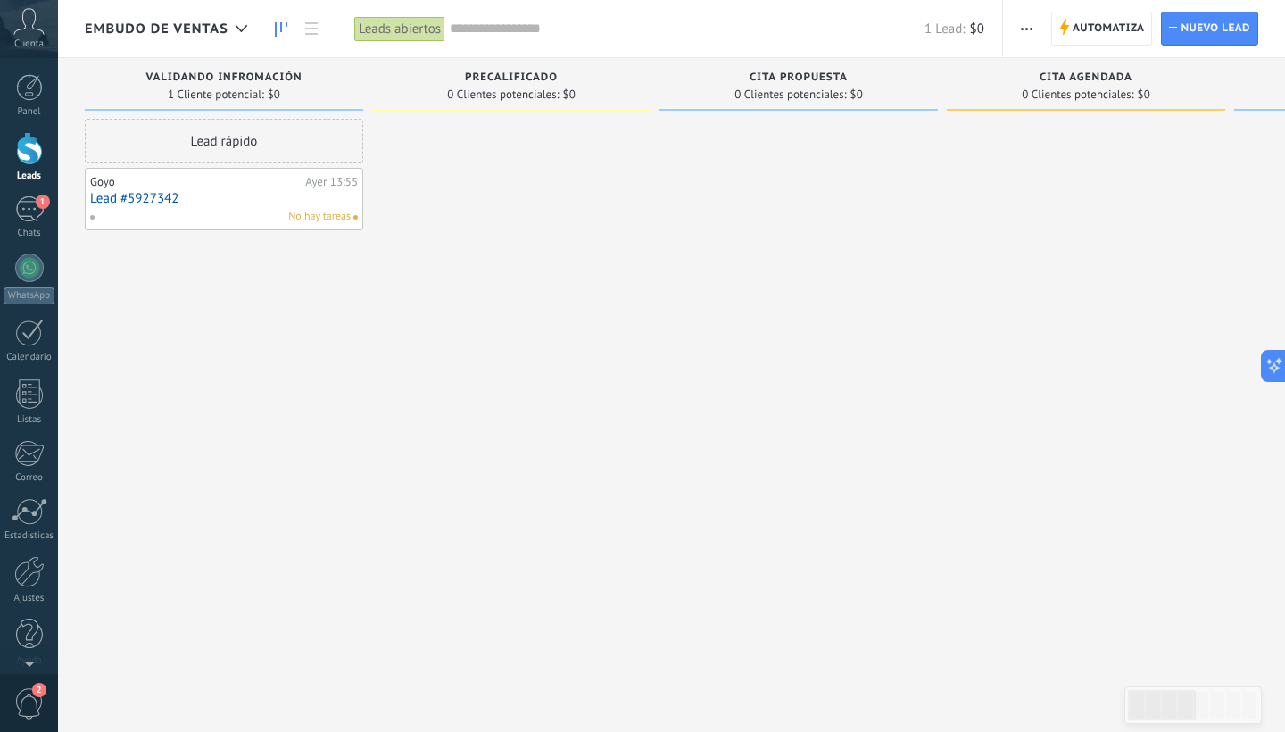
click at [277, 296] on div "Lead rápido [PERSON_NAME] 13:55 Lead #5927342 No hay tareas" at bounding box center [224, 368] width 278 height 499
click at [236, 198] on link "Lead #5927342" at bounding box center [224, 198] width 268 height 15
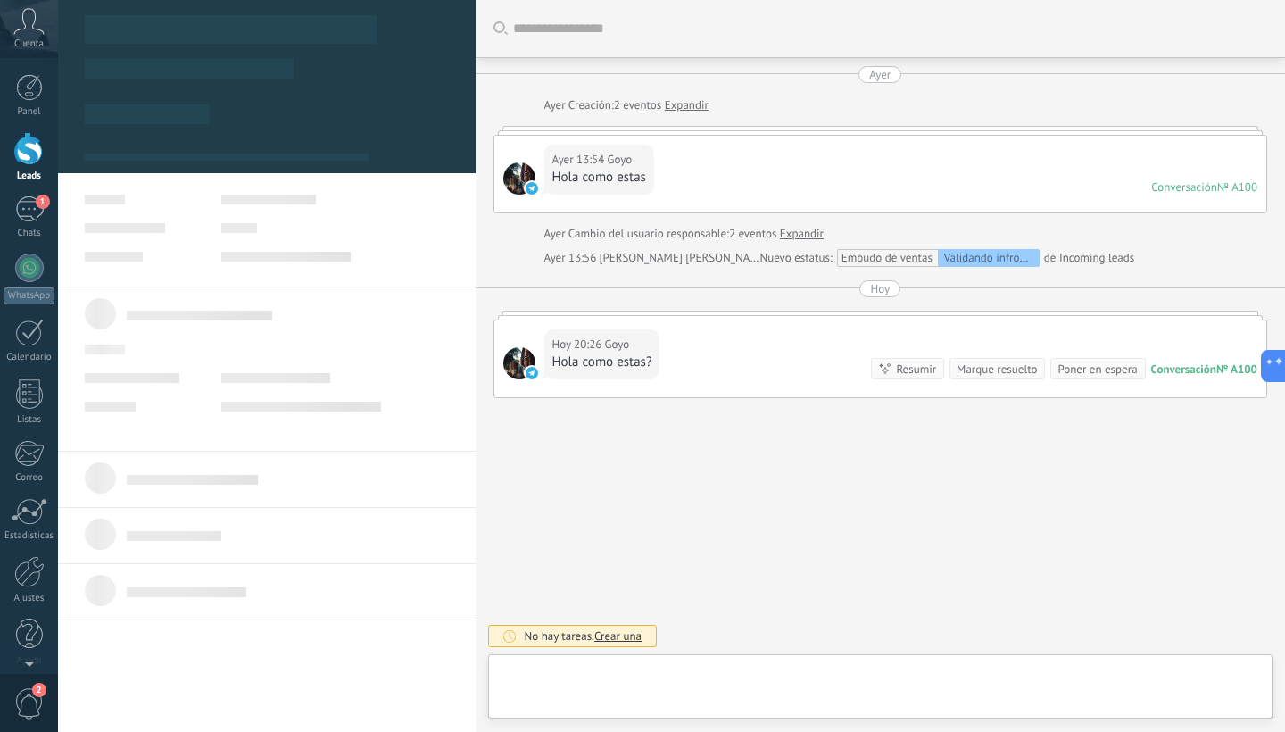
scroll to position [27, 0]
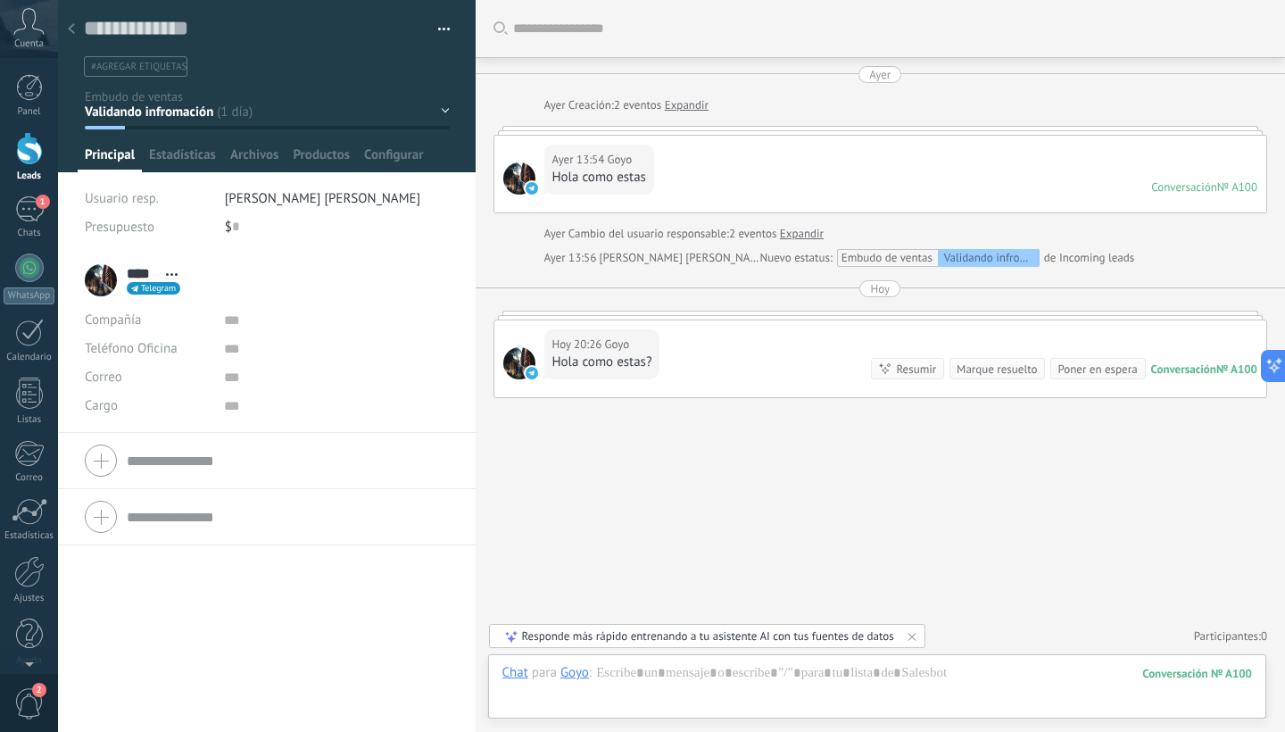
click at [70, 28] on icon at bounding box center [71, 28] width 7 height 11
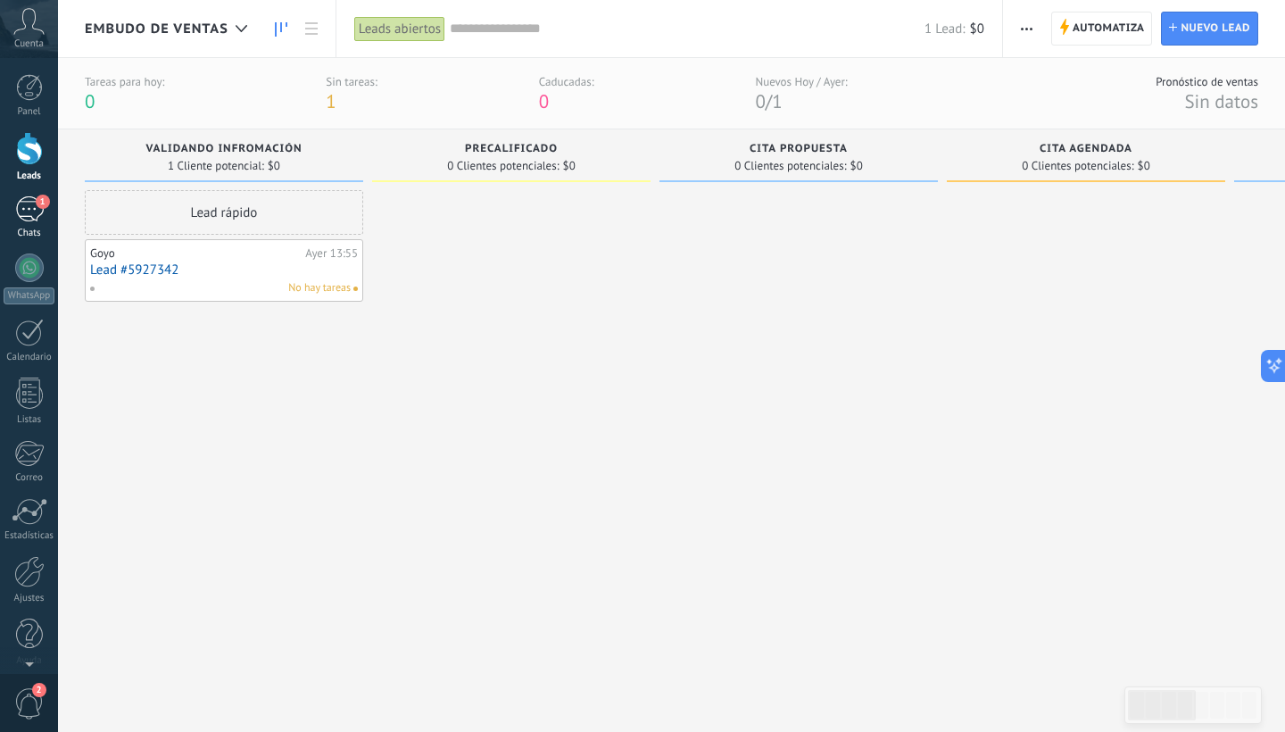
click at [32, 207] on div "1" at bounding box center [29, 209] width 29 height 26
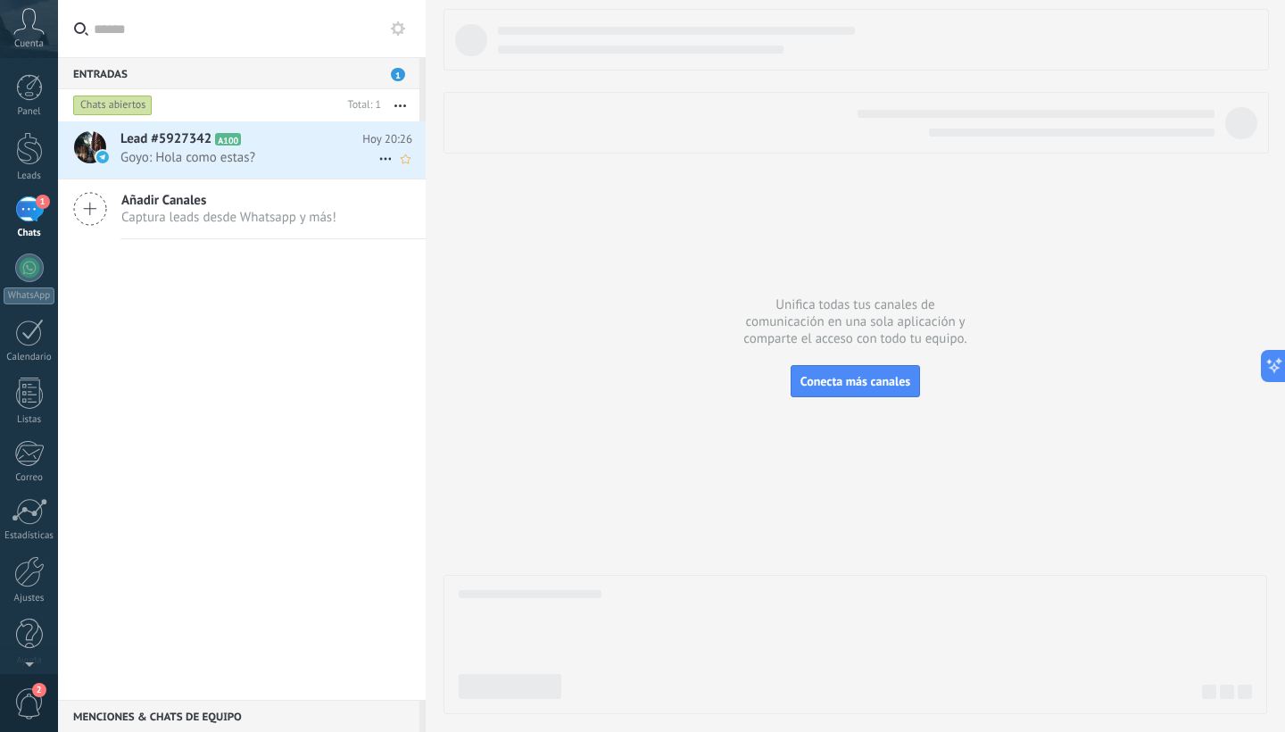
click at [254, 144] on icon at bounding box center [255, 139] width 18 height 18
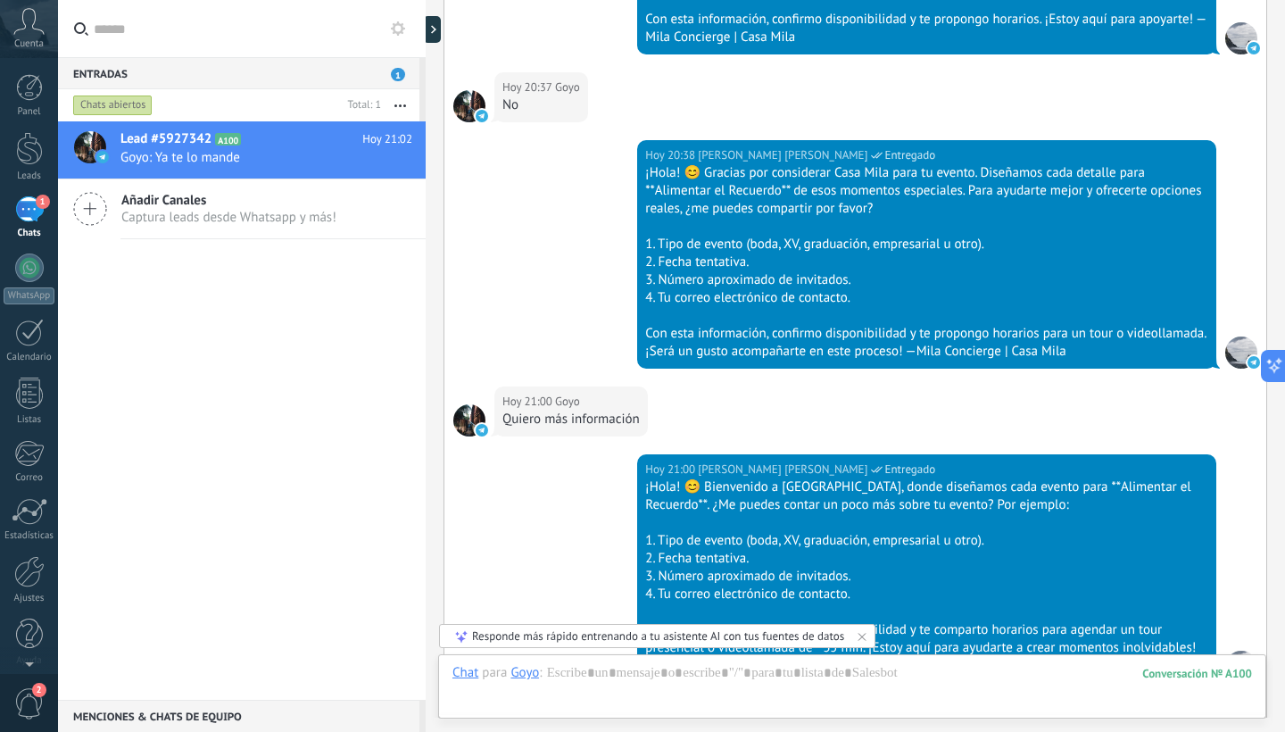
scroll to position [2023, 0]
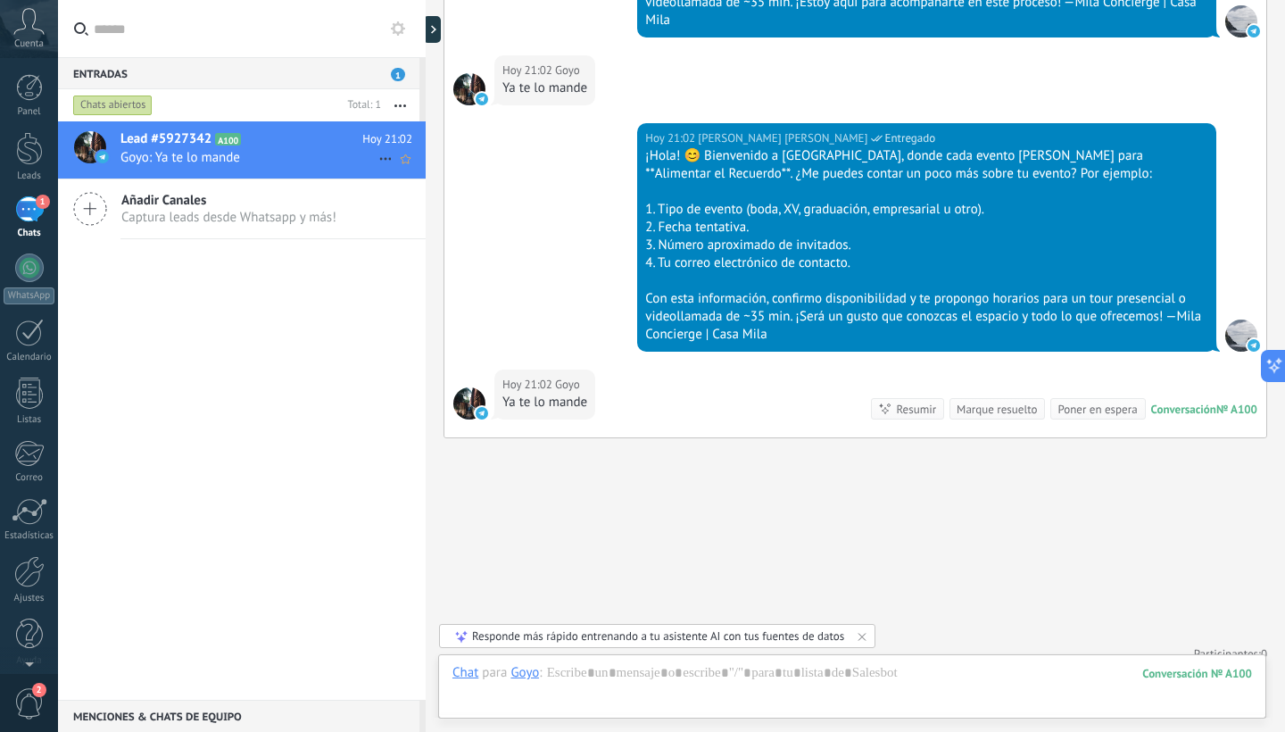
click at [306, 157] on span "Goyo: Ya te lo mande" at bounding box center [249, 157] width 258 height 17
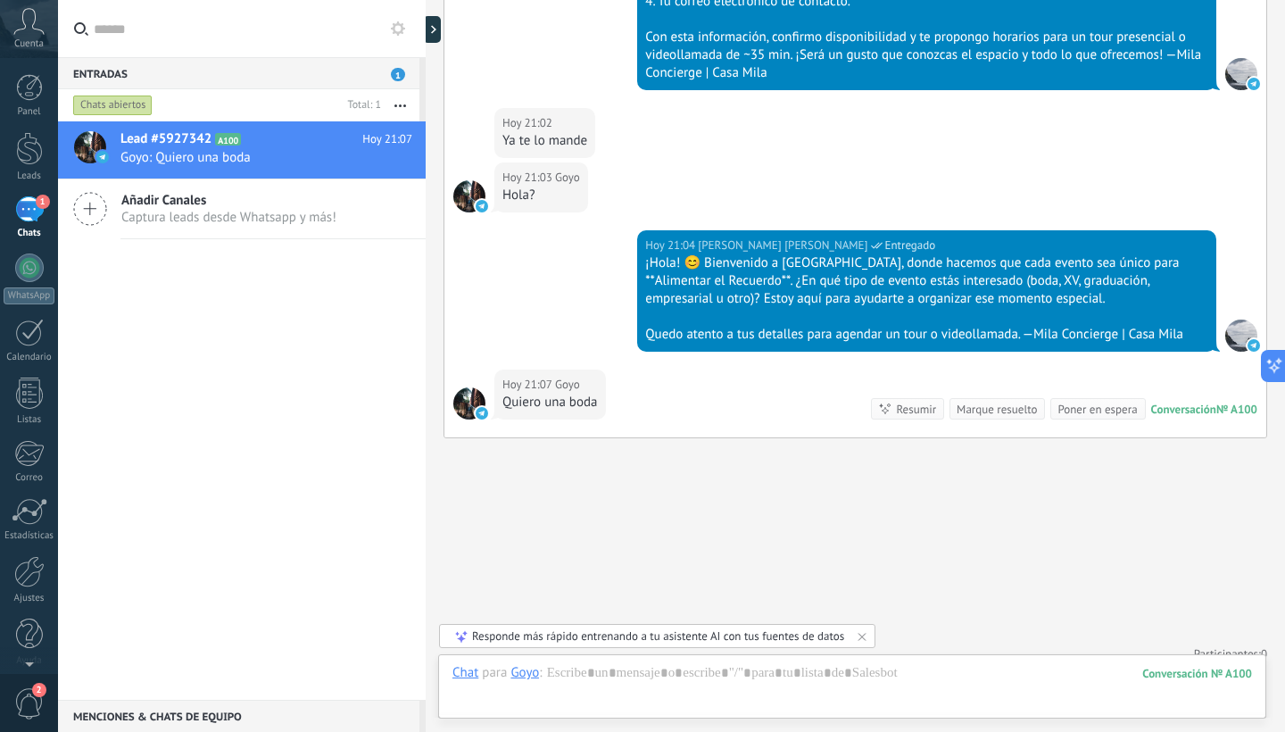
scroll to position [1783, 0]
click at [29, 589] on link "Ajustes" at bounding box center [29, 580] width 58 height 48
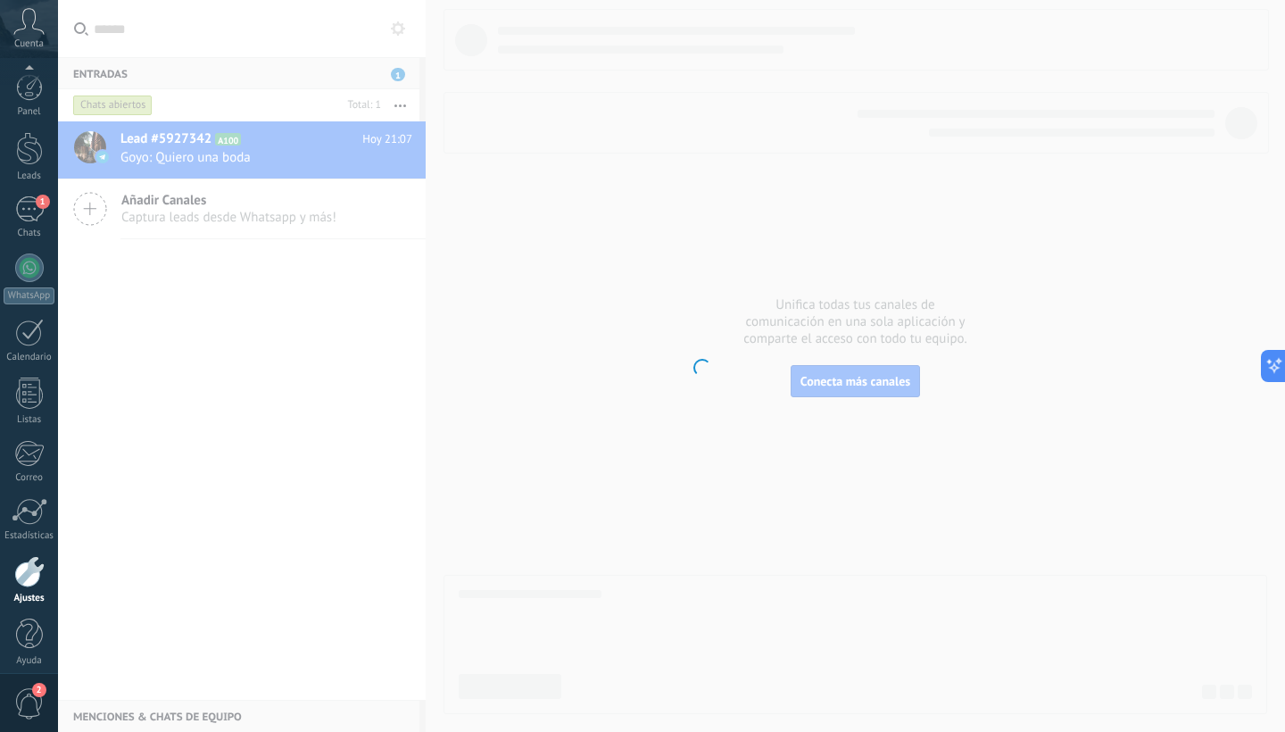
scroll to position [11, 0]
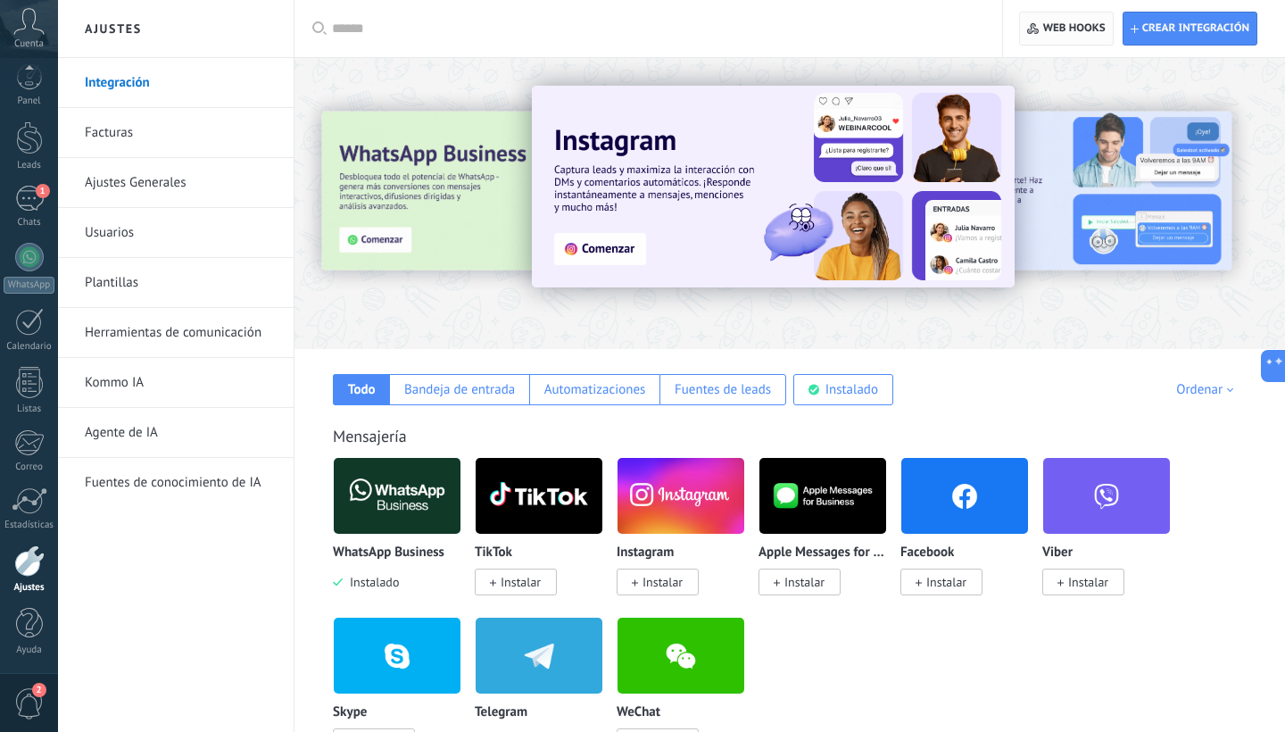
click at [1076, 36] on span "Web hooks 0" at bounding box center [1066, 28] width 78 height 32
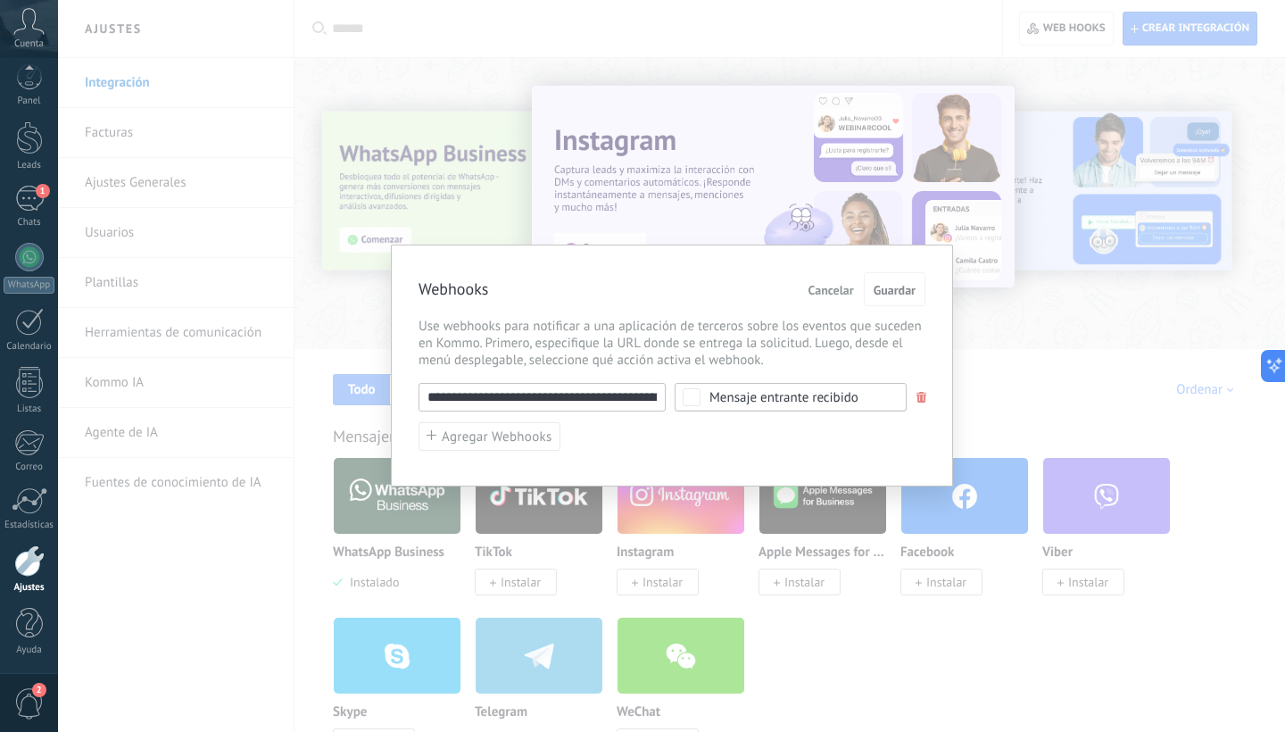
click at [846, 393] on div "Mensaje entrante recibido" at bounding box center [783, 397] width 149 height 13
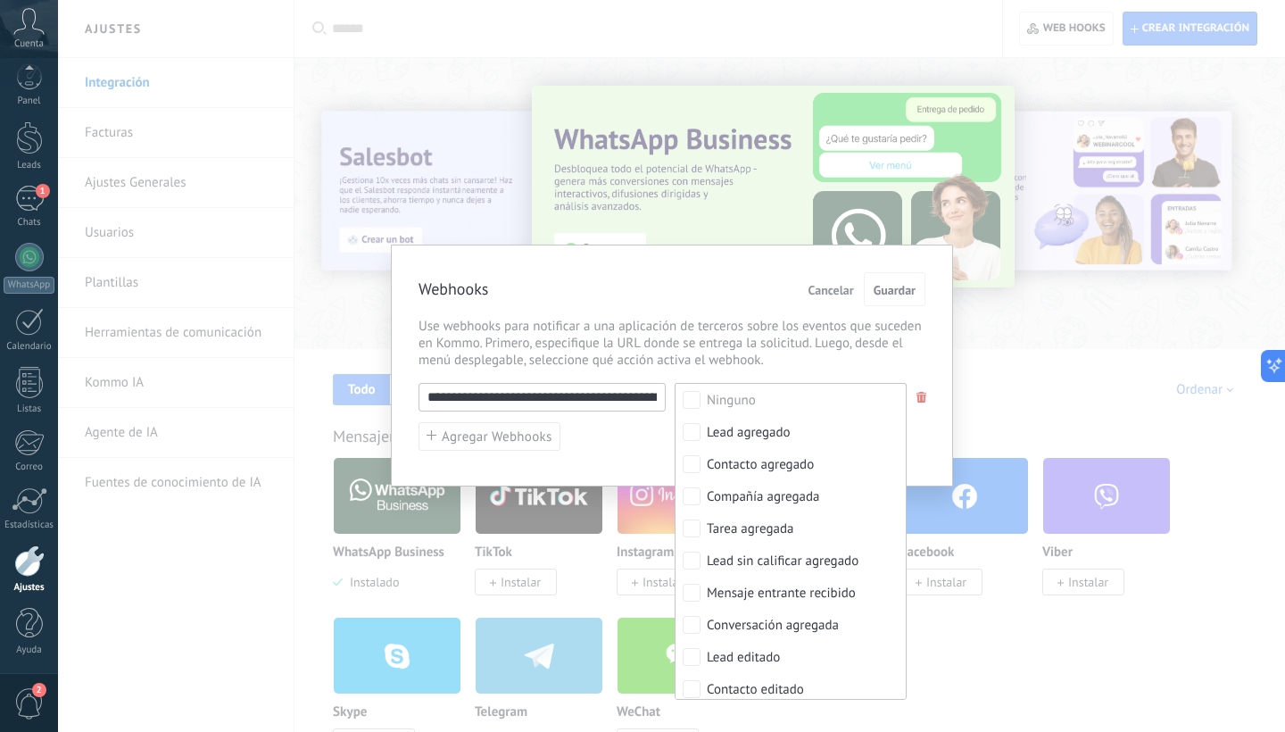
scroll to position [0, 0]
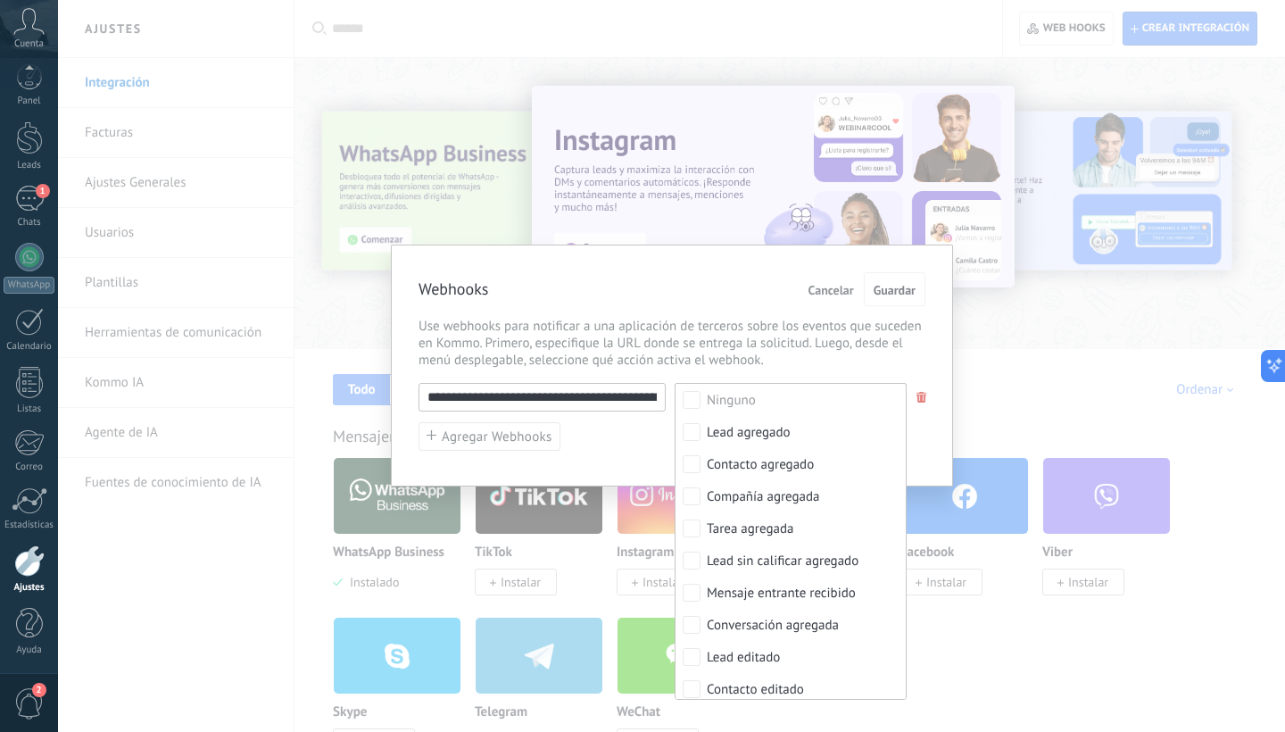
click at [853, 348] on span "Use webhooks para notificar a una aplicación de terceros sobre los eventos que …" at bounding box center [671, 343] width 507 height 51
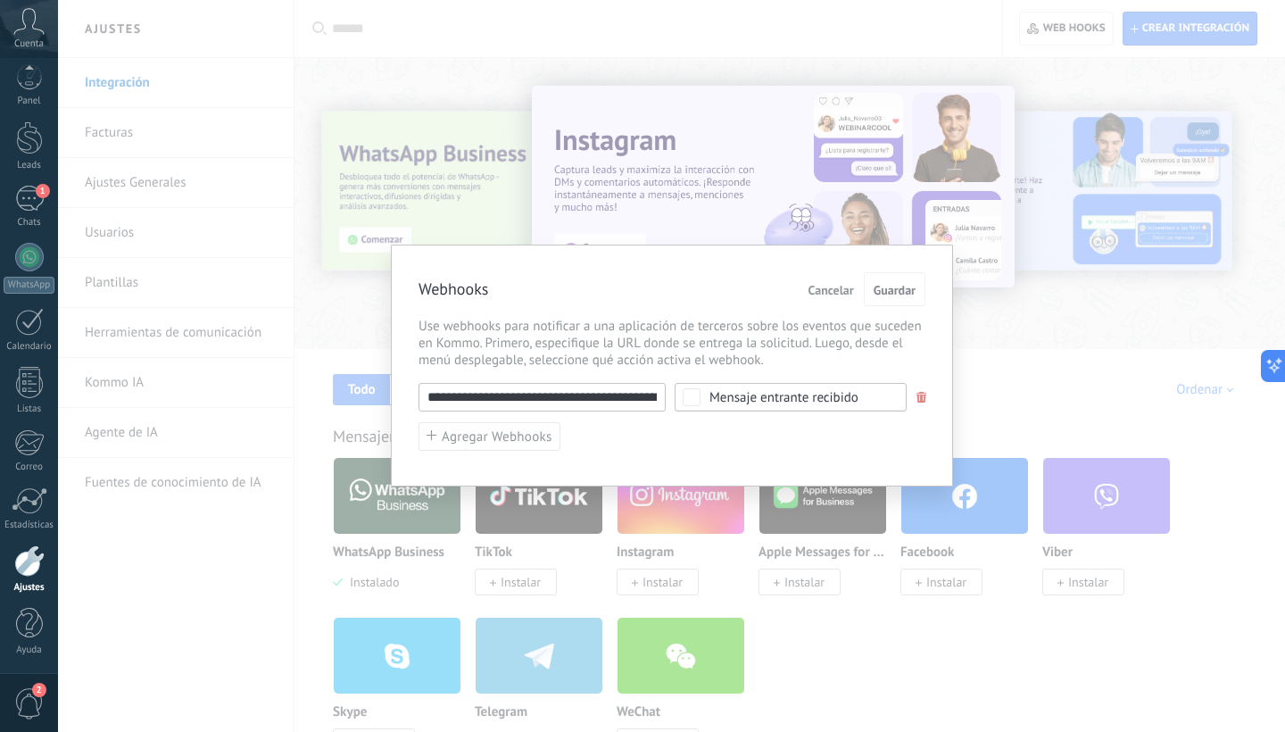
click at [585, 400] on input "**********" at bounding box center [541, 397] width 247 height 29
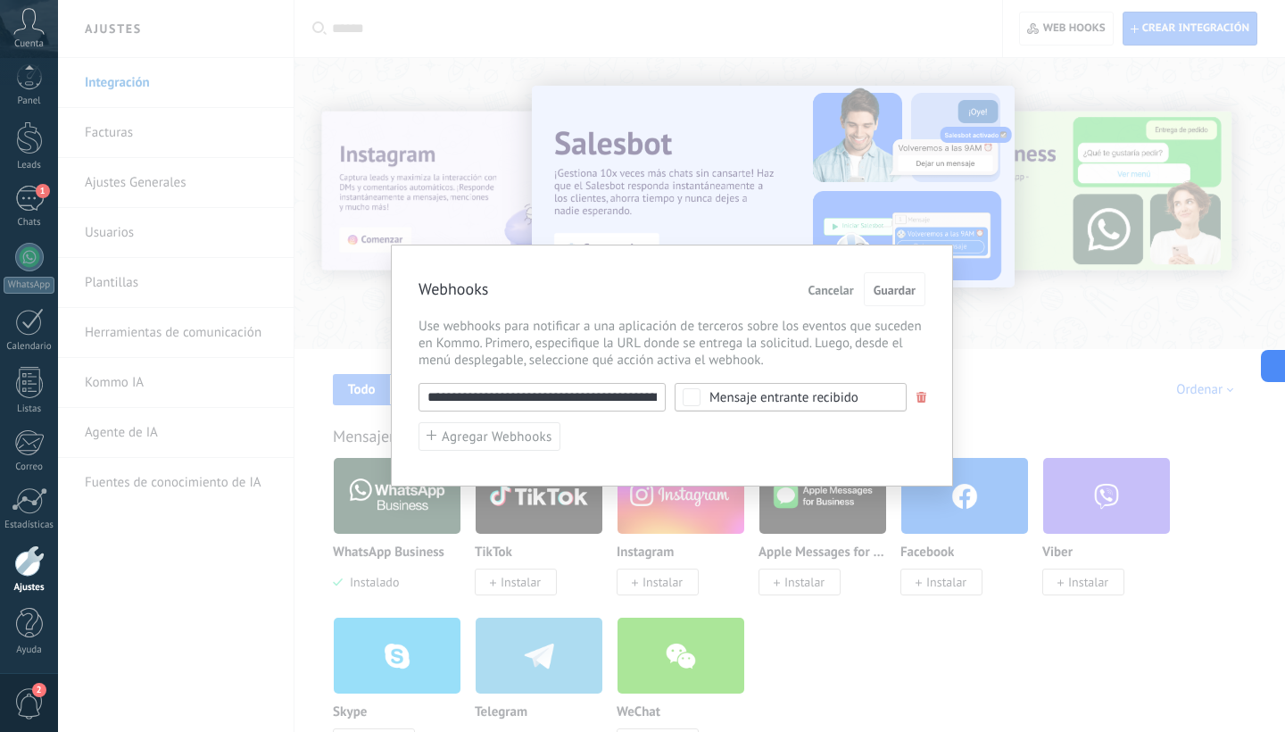
click at [565, 257] on div "**********" at bounding box center [672, 365] width 562 height 242
click at [878, 326] on span "Use webhooks para notificar a una aplicación de terceros sobre los eventos que …" at bounding box center [671, 343] width 507 height 51
click at [822, 286] on span "Cancelar" at bounding box center [830, 290] width 45 height 12
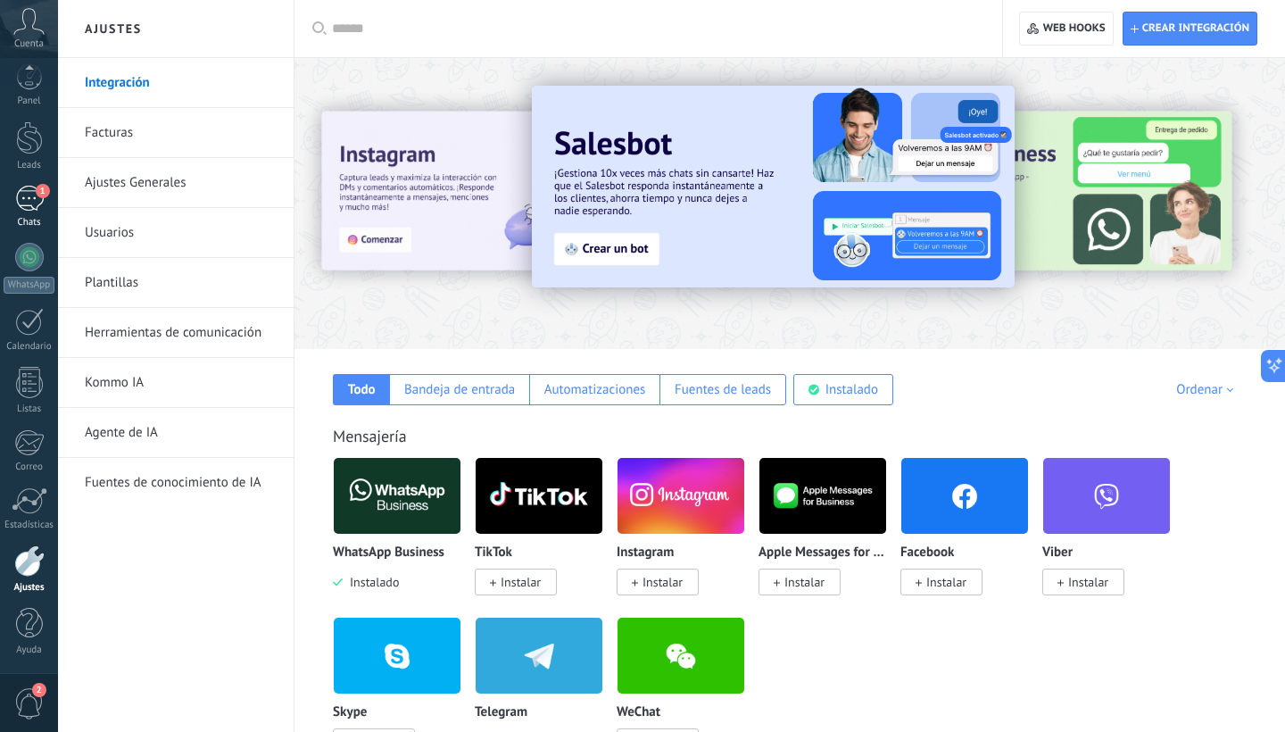
click at [29, 212] on link "1 Chats" at bounding box center [29, 207] width 58 height 43
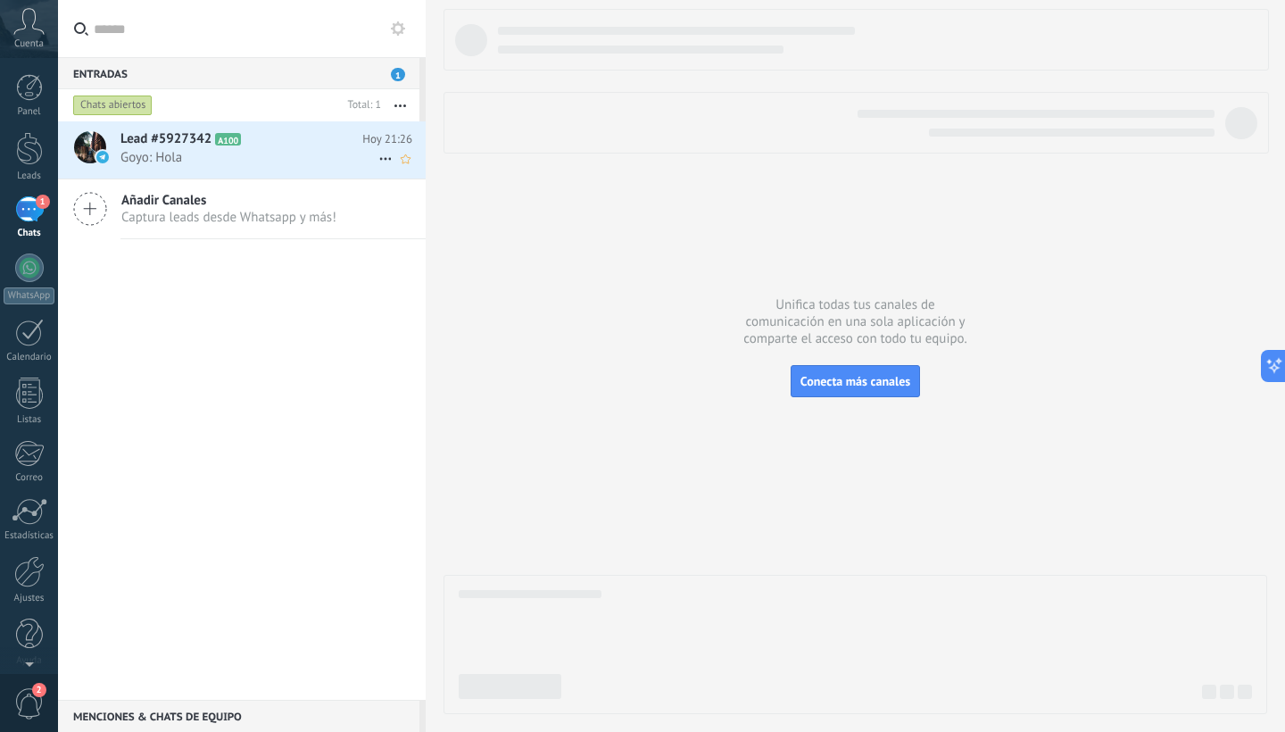
click at [302, 156] on span "Goyo: Hola" at bounding box center [249, 157] width 258 height 17
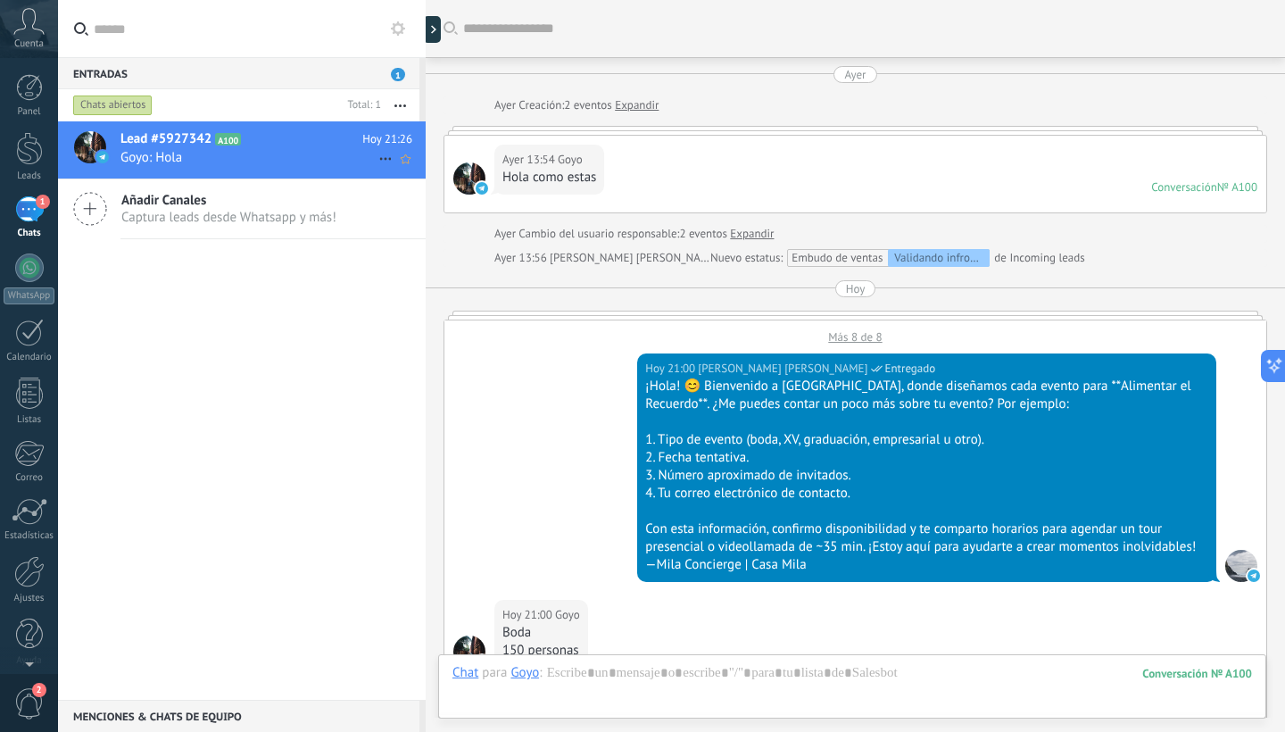
scroll to position [1210, 0]
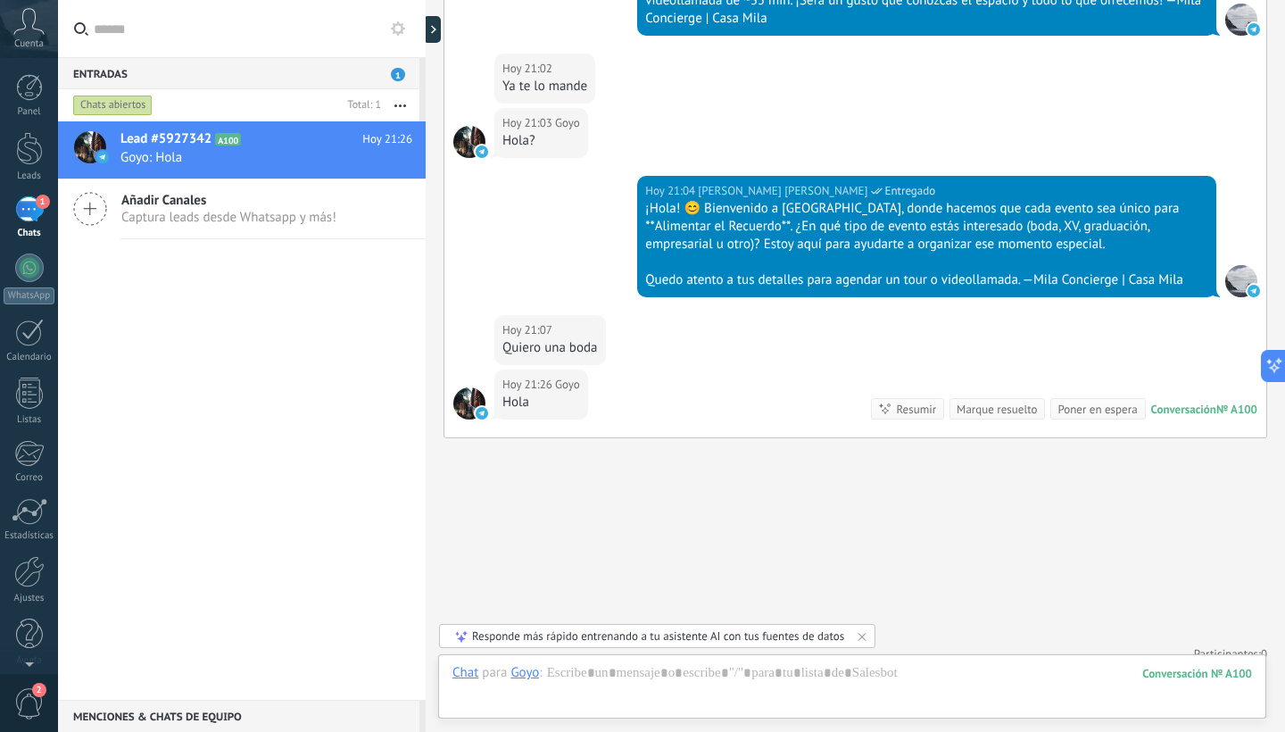
click at [735, 641] on div "Responde más rápido entrenando a tu asistente AI con tus fuentes de datos" at bounding box center [658, 635] width 372 height 15
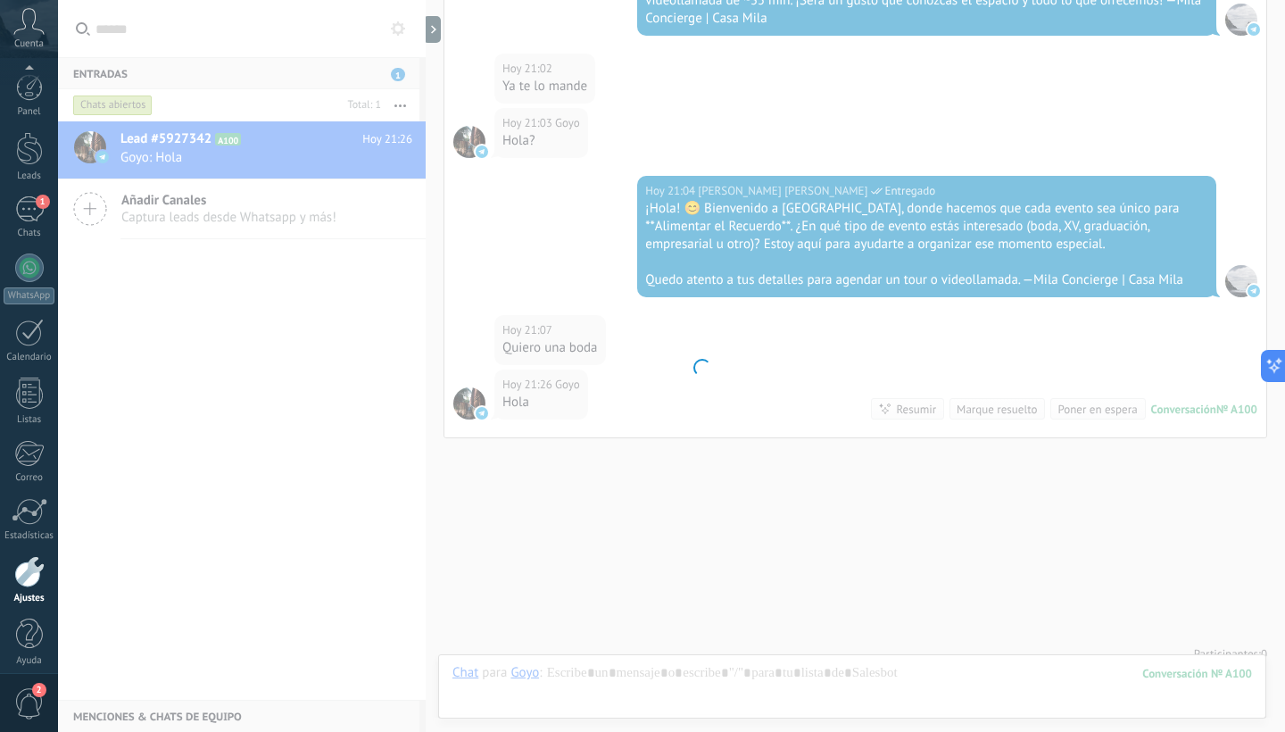
scroll to position [11, 0]
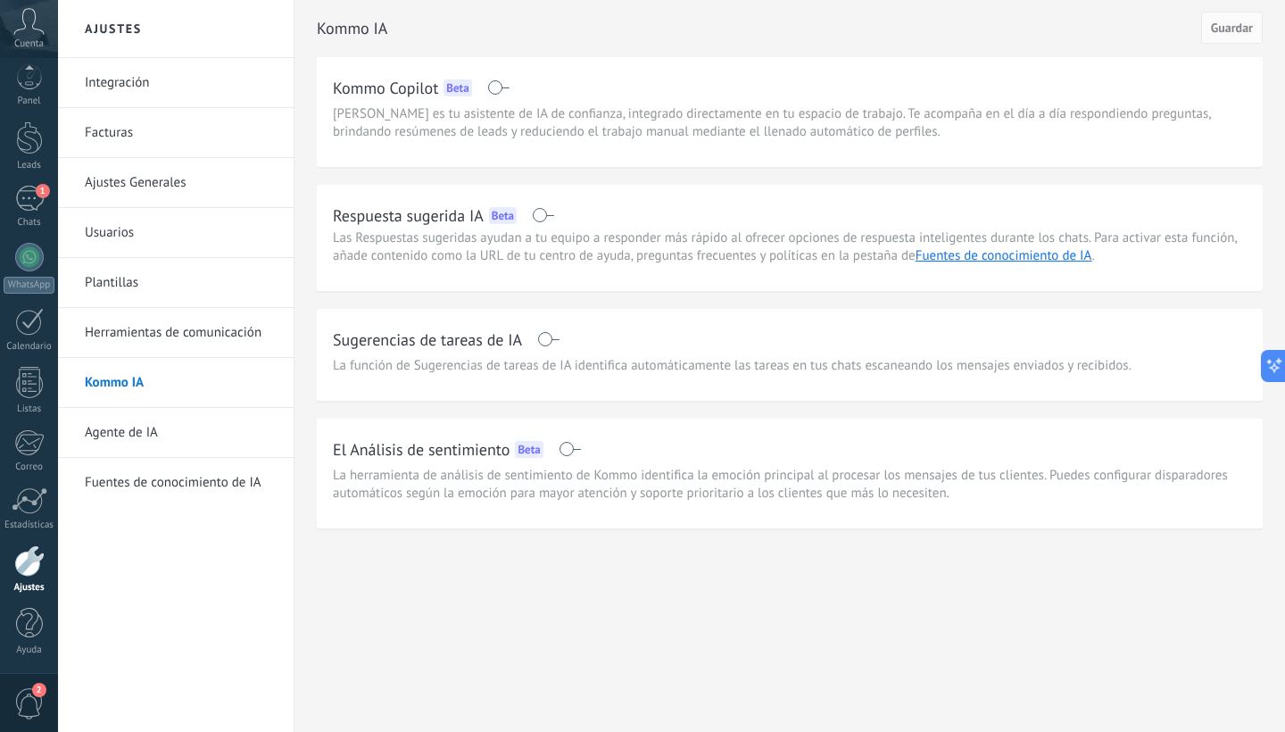
click at [537, 218] on span at bounding box center [543, 215] width 22 height 14
click at [1234, 21] on span "Guardar" at bounding box center [1232, 27] width 42 height 12
click at [22, 219] on div "1" at bounding box center [29, 209] width 29 height 26
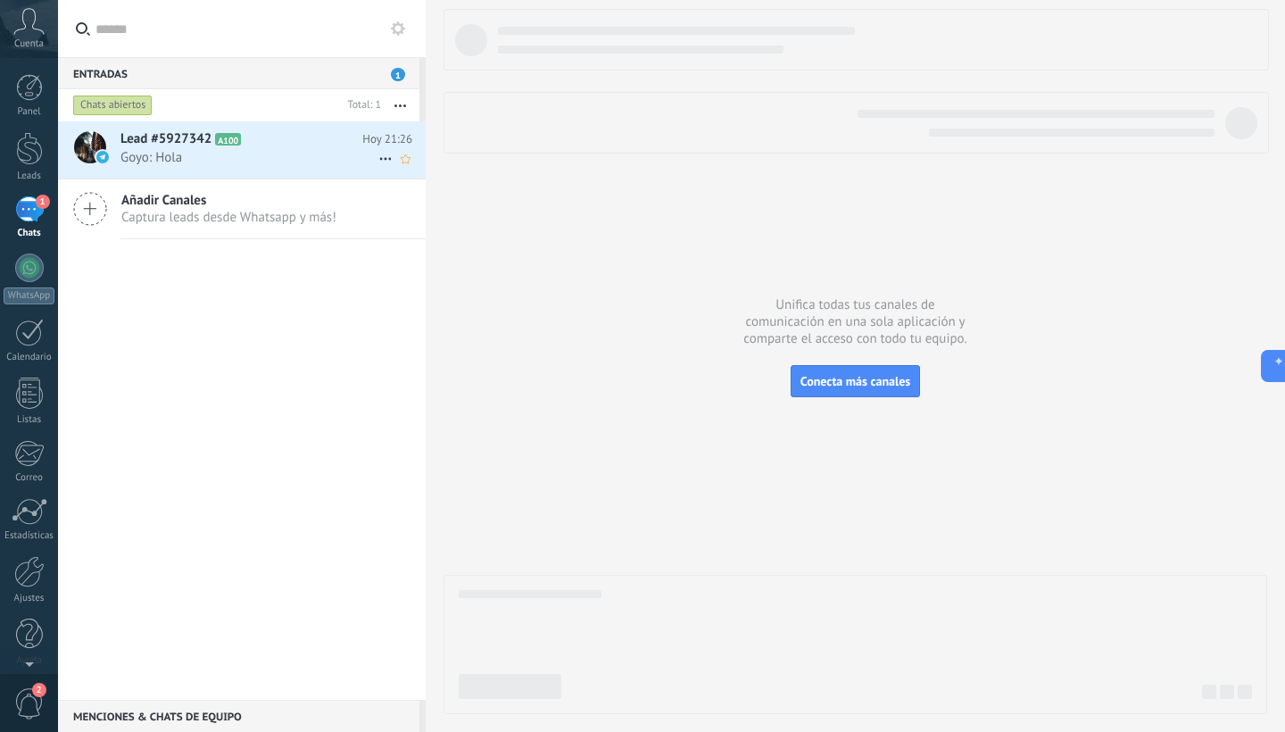
click at [331, 136] on h2 "Lead #5927342 A100" at bounding box center [241, 139] width 242 height 18
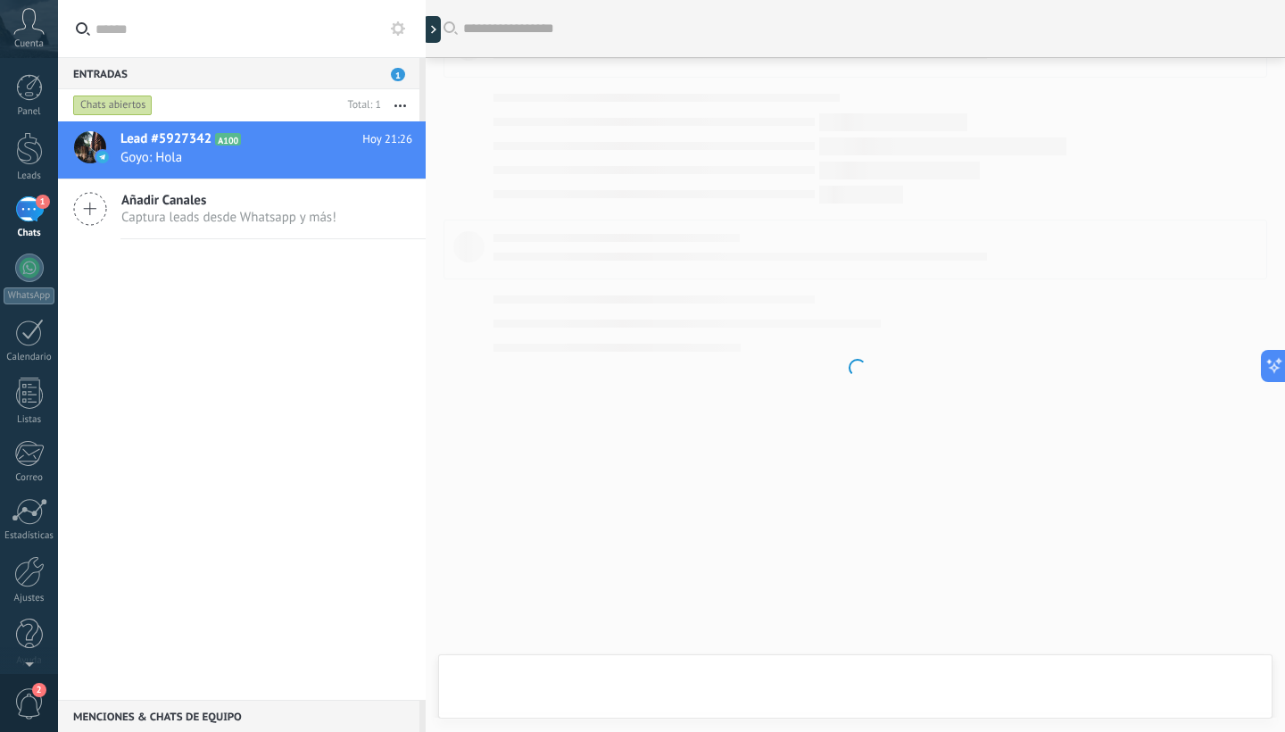
scroll to position [1210, 0]
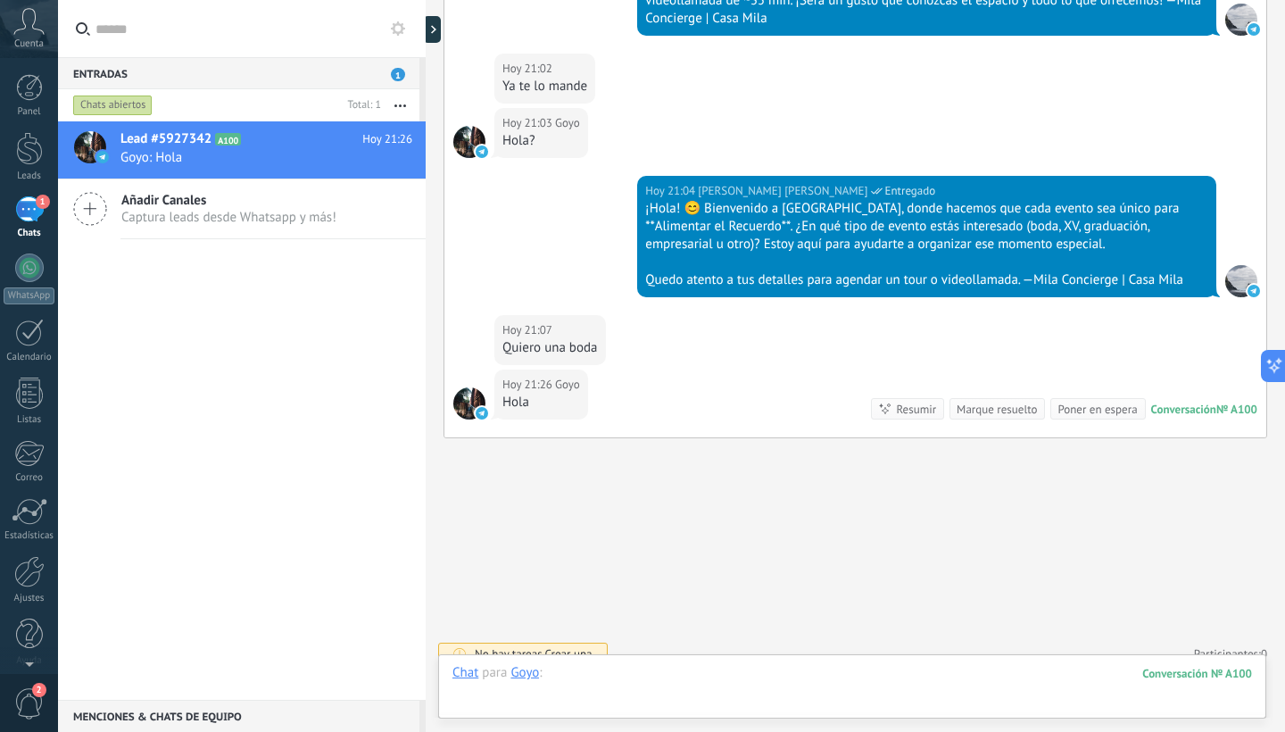
click at [780, 668] on div at bounding box center [851, 691] width 799 height 54
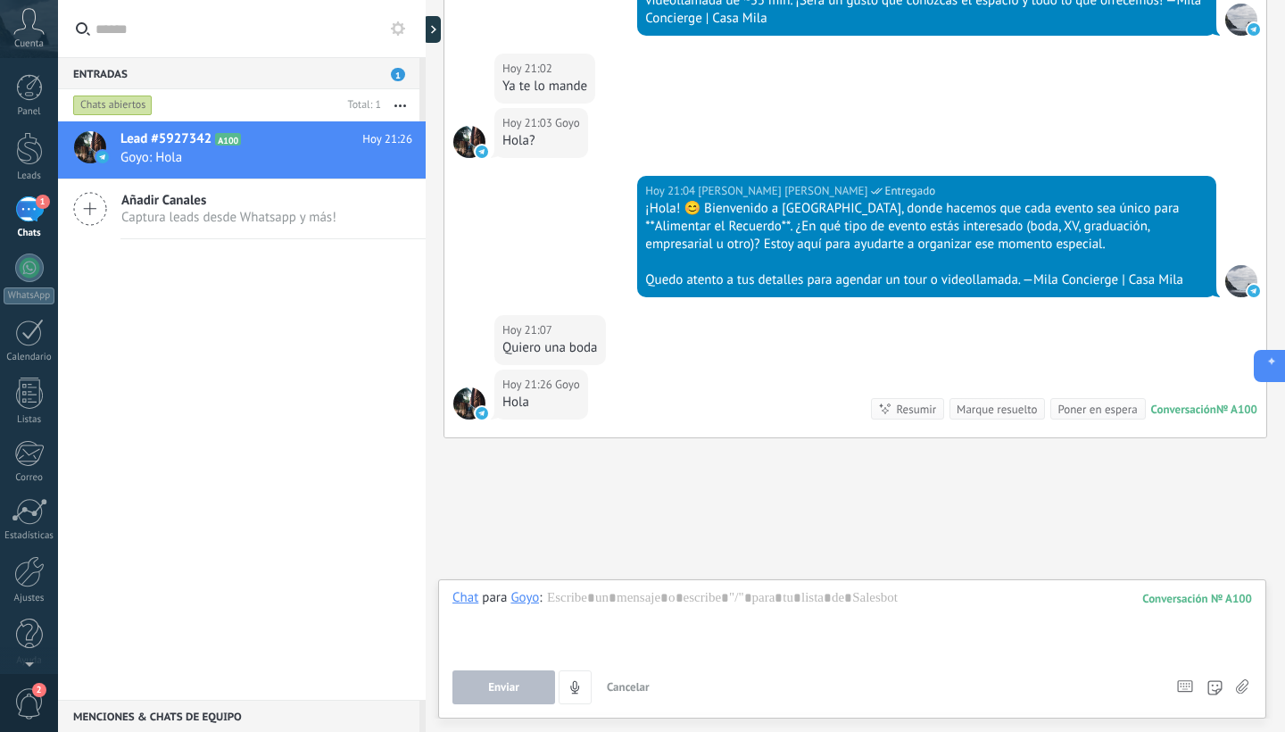
click at [1276, 360] on icon at bounding box center [1267, 366] width 19 height 19
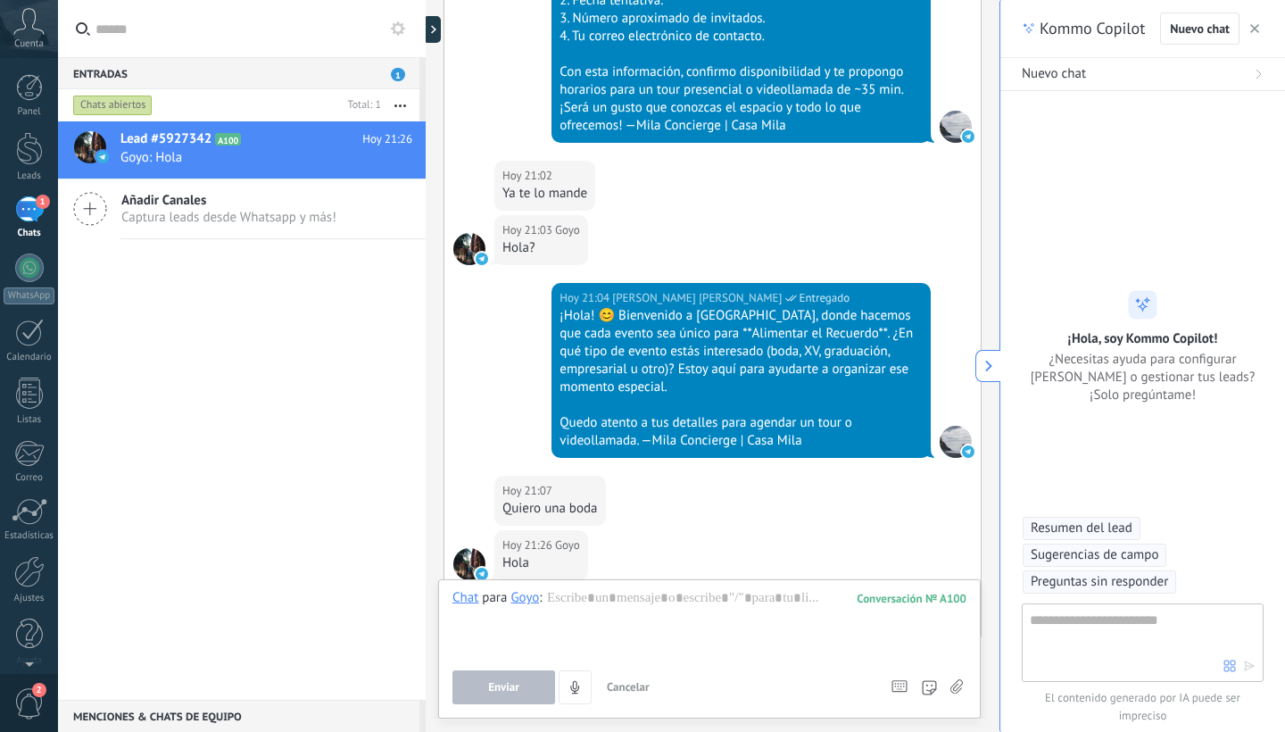
type textarea "**********"
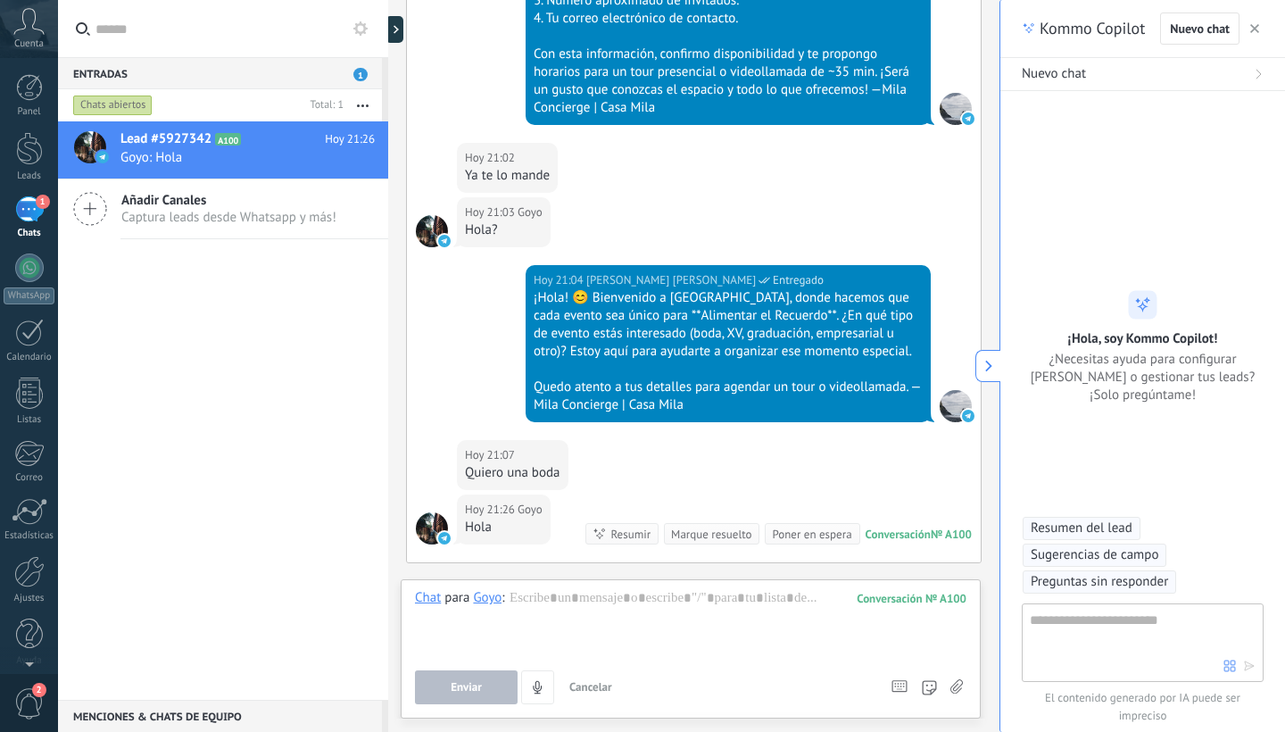
click at [1253, 25] on icon "button" at bounding box center [1254, 28] width 9 height 9
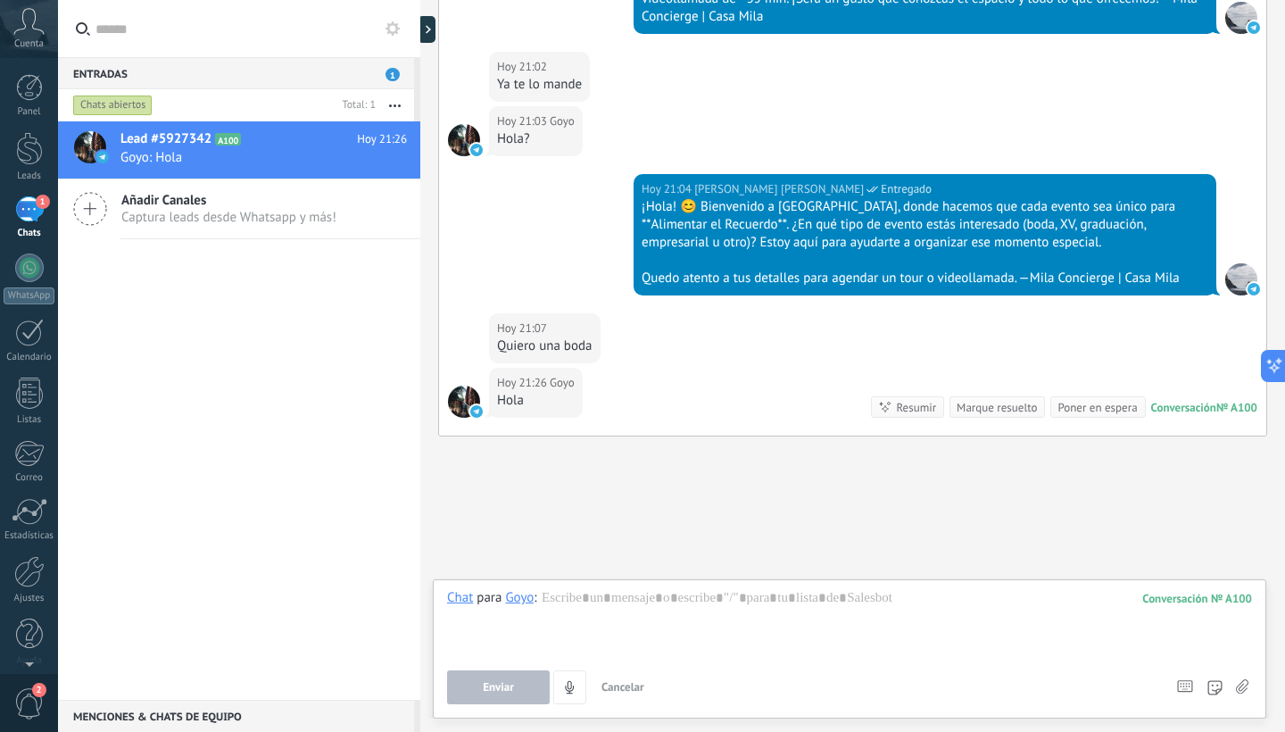
scroll to position [1210, 0]
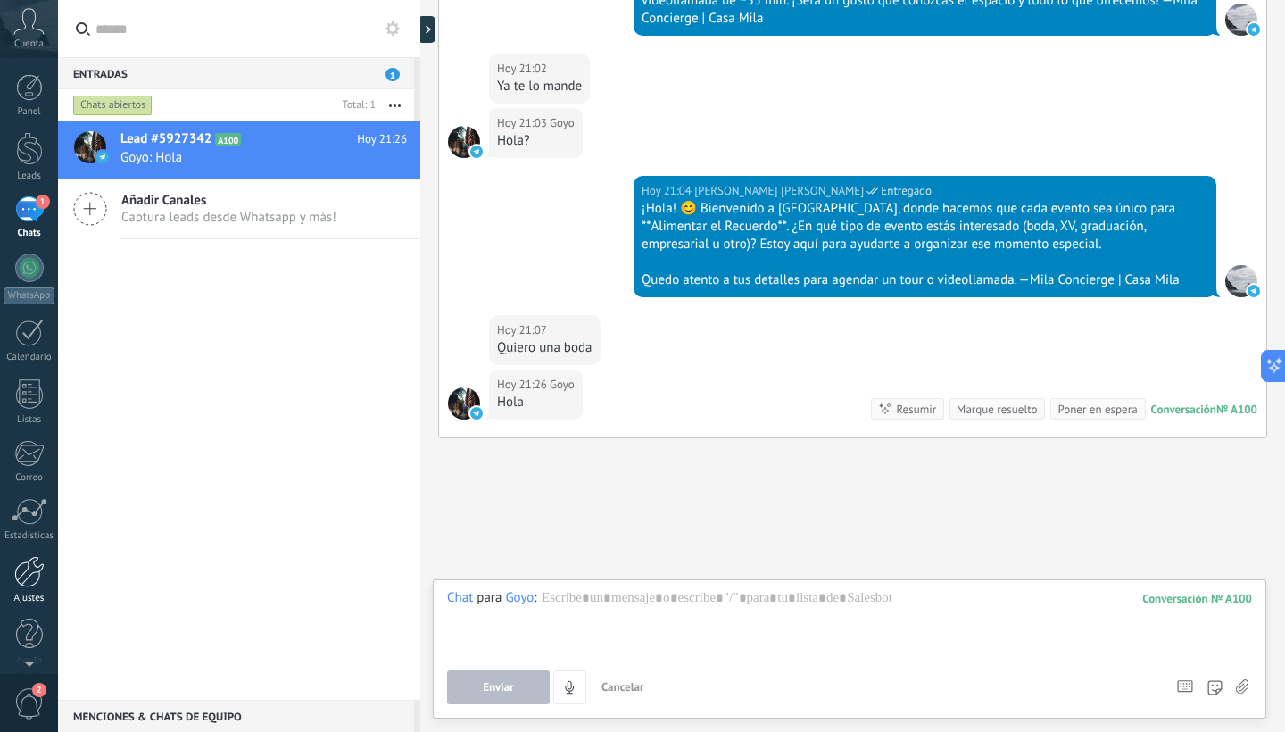
click at [18, 575] on div at bounding box center [29, 571] width 30 height 31
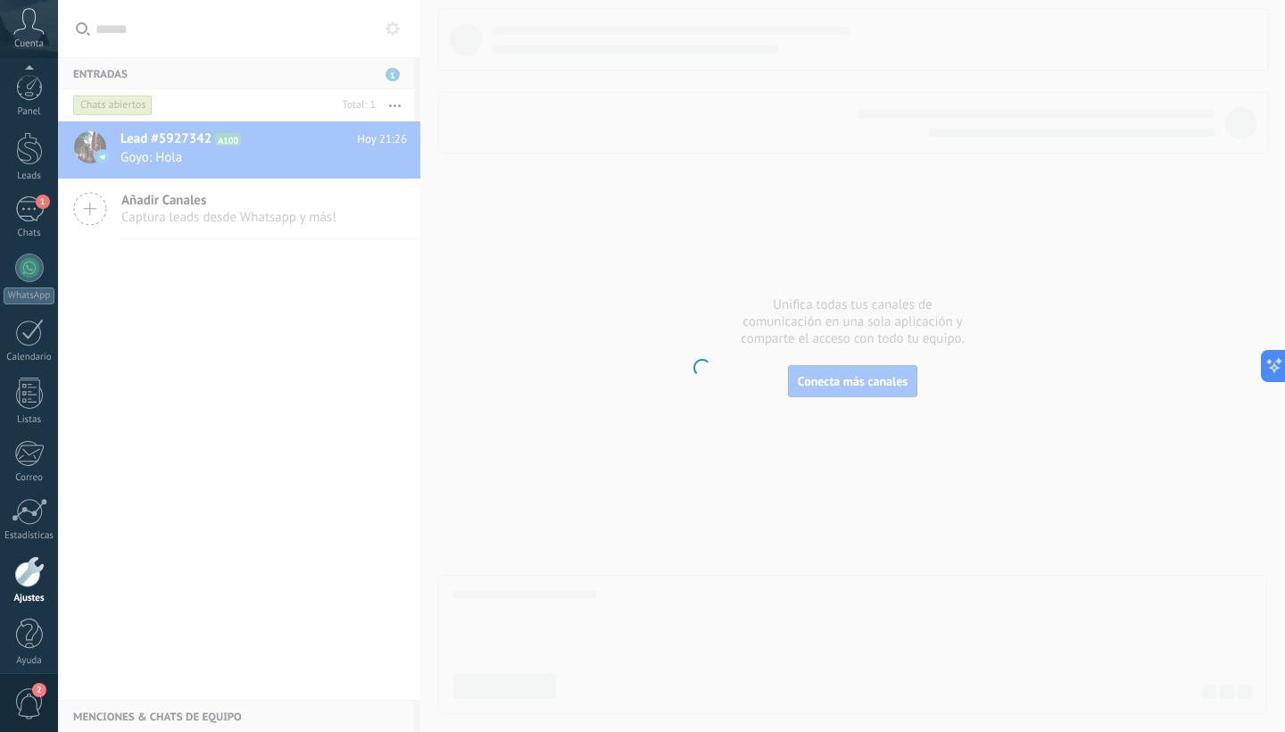
scroll to position [11, 0]
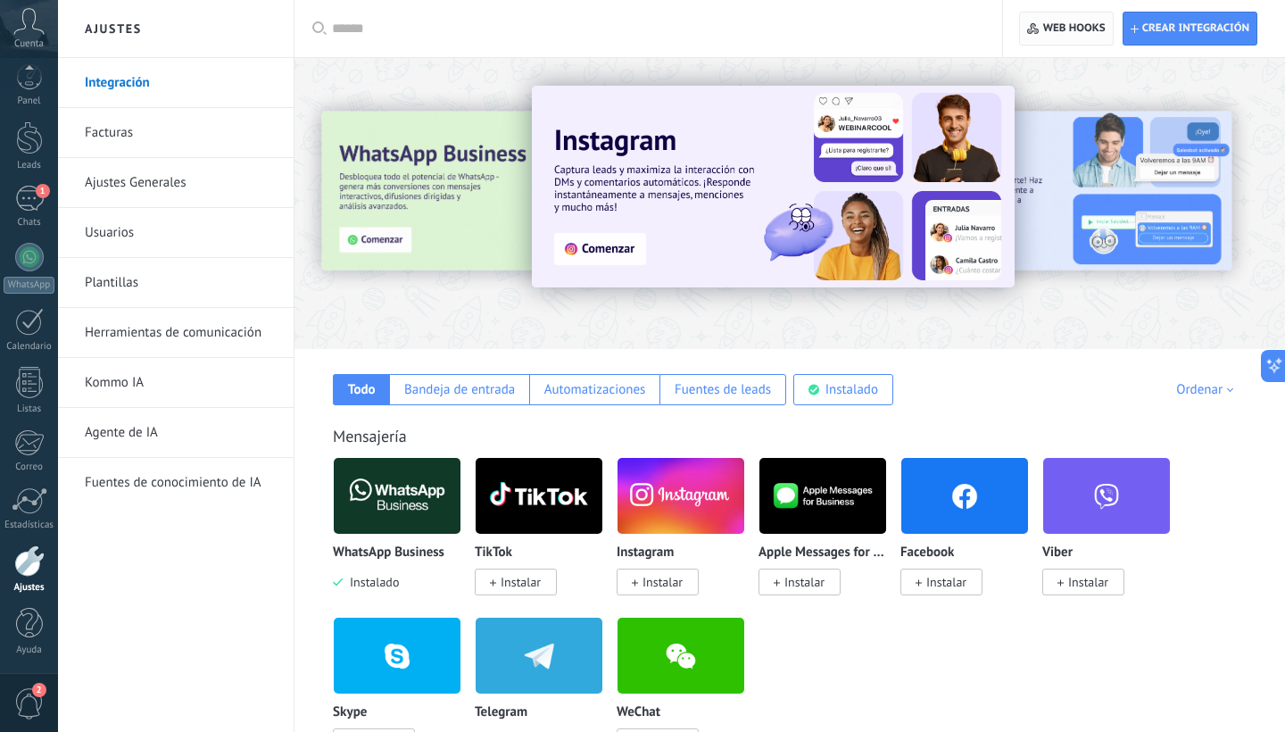
click at [1073, 29] on span "Web hooks 0" at bounding box center [1074, 28] width 62 height 14
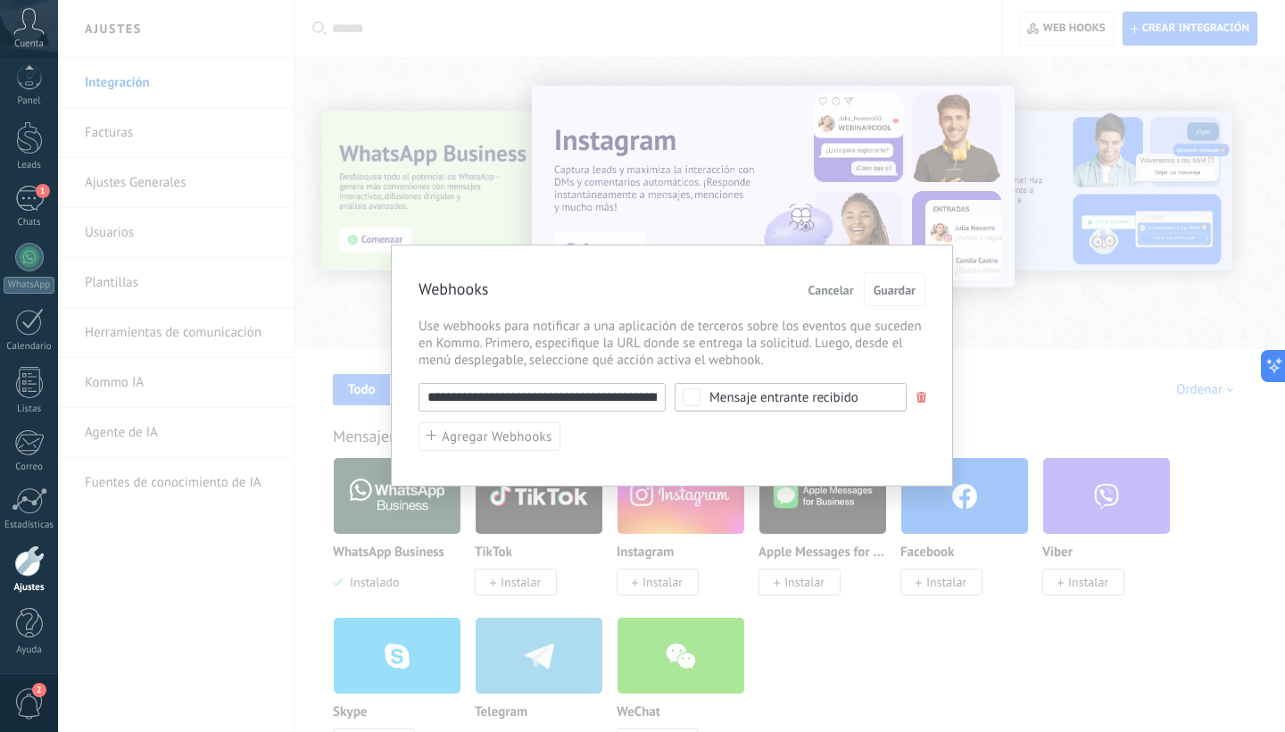
click at [552, 401] on input "**********" at bounding box center [541, 397] width 247 height 29
click at [906, 285] on span "Guardar" at bounding box center [894, 290] width 42 height 12
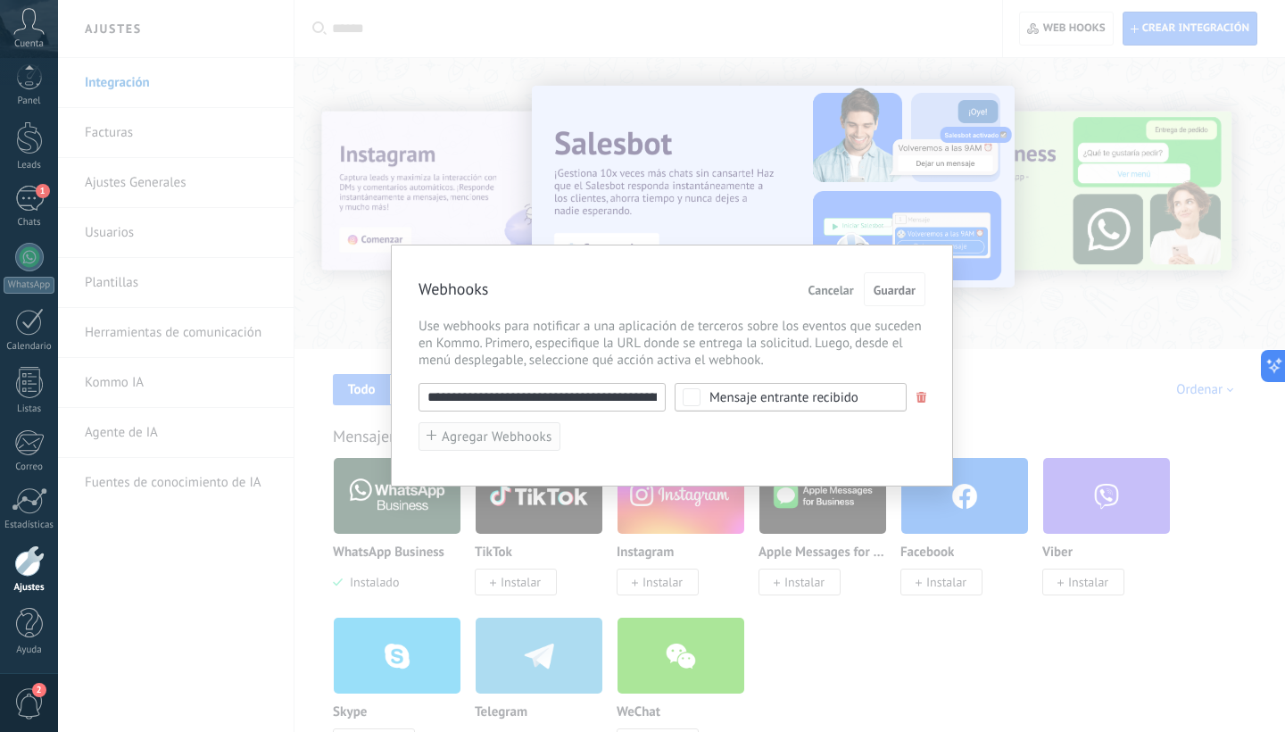
click at [517, 442] on span "Agregar Webhooks" at bounding box center [497, 436] width 111 height 13
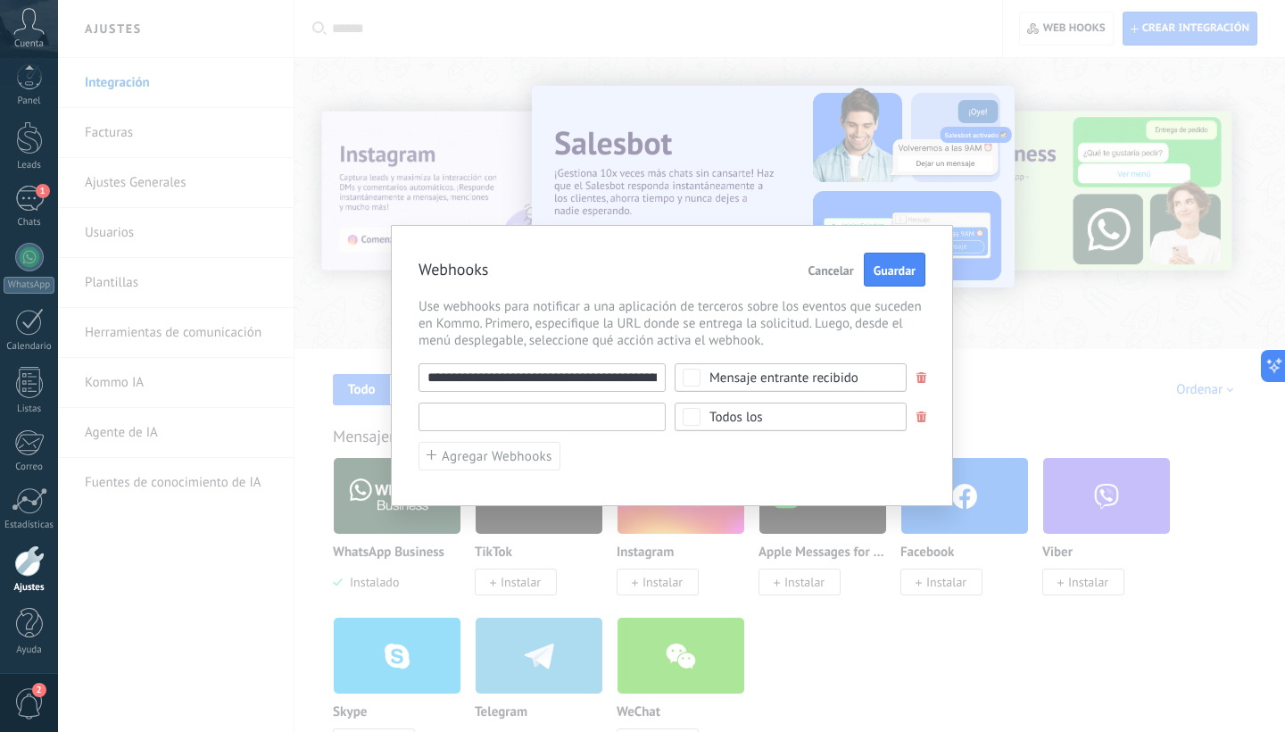
paste input "**********"
type input "**********"
click at [769, 416] on div "Todos los" at bounding box center [790, 416] width 232 height 29
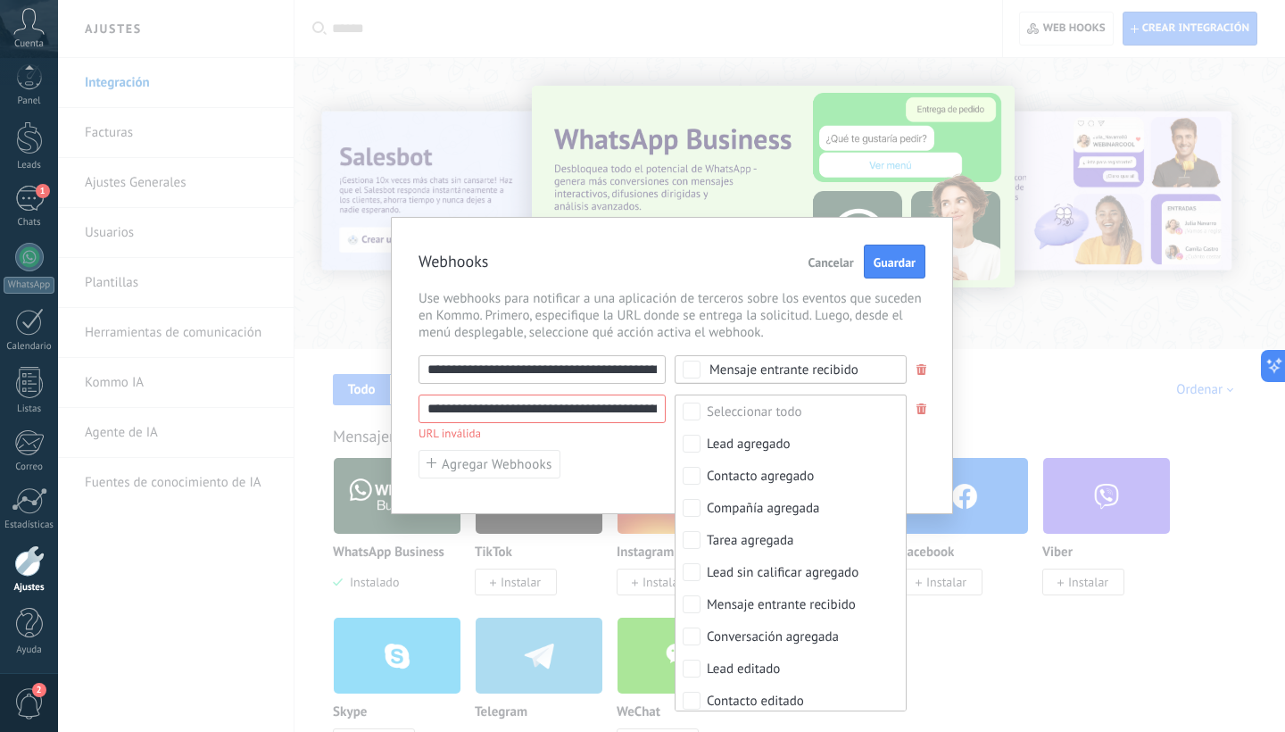
click at [639, 440] on div "**********" at bounding box center [671, 417] width 507 height 124
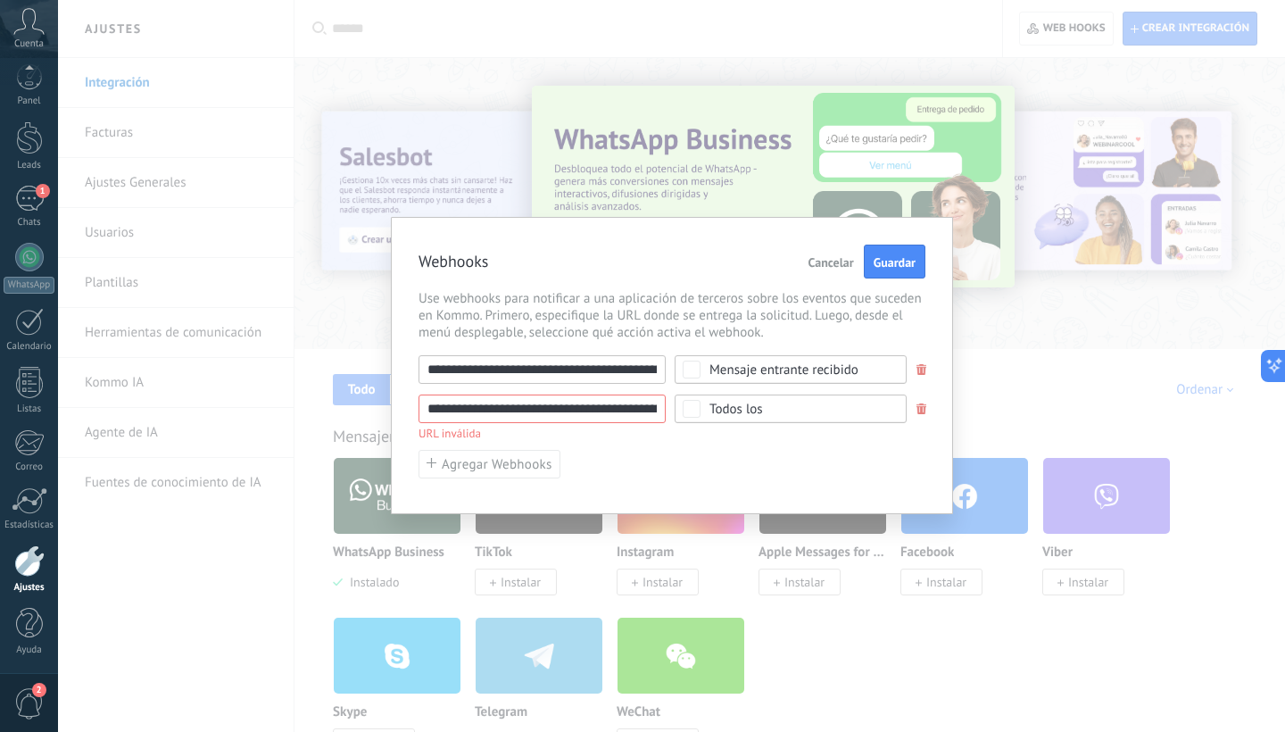
click at [630, 414] on input "**********" at bounding box center [541, 408] width 247 height 29
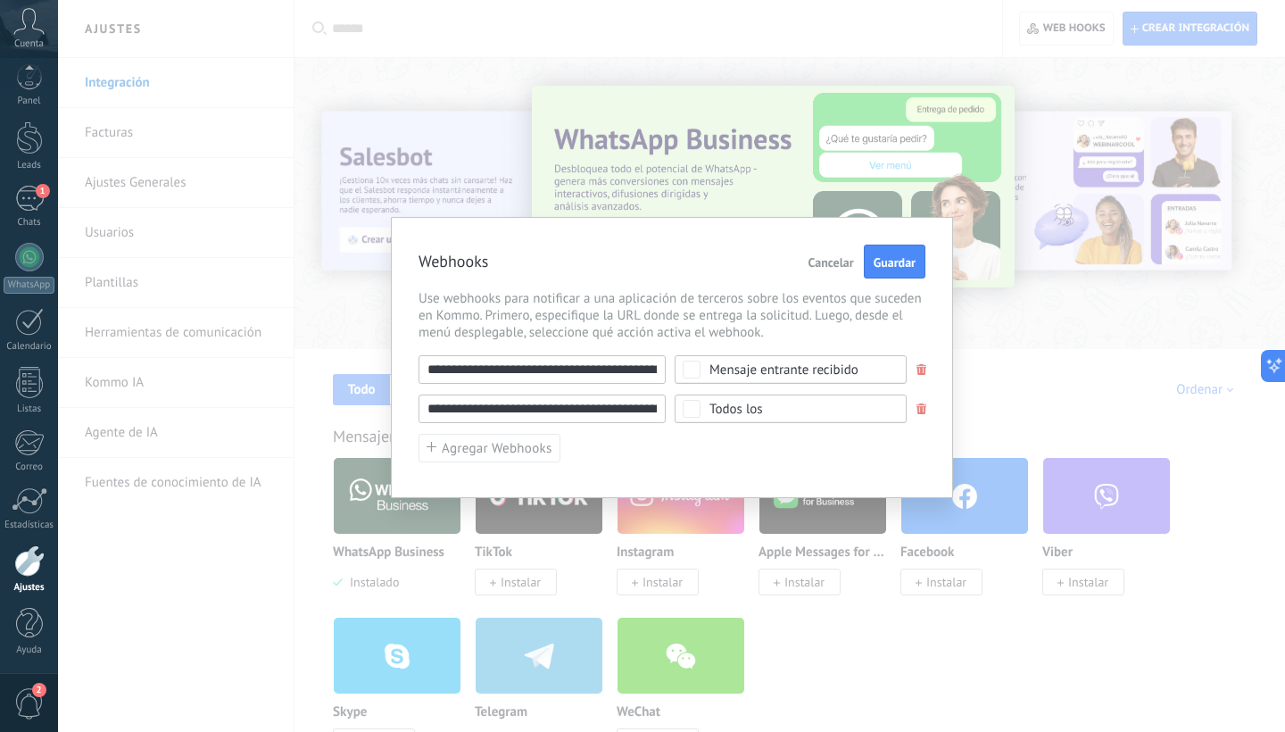
click at [630, 414] on input "**********" at bounding box center [541, 408] width 247 height 29
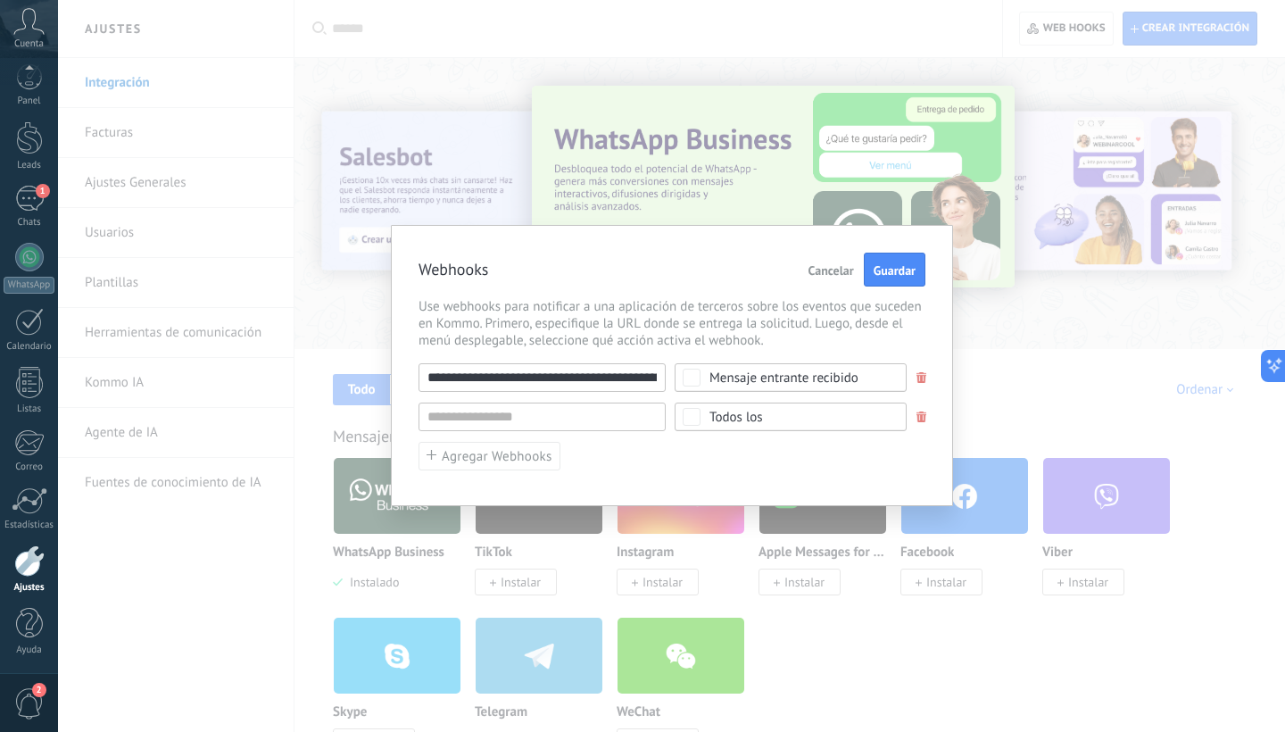
type input "********"
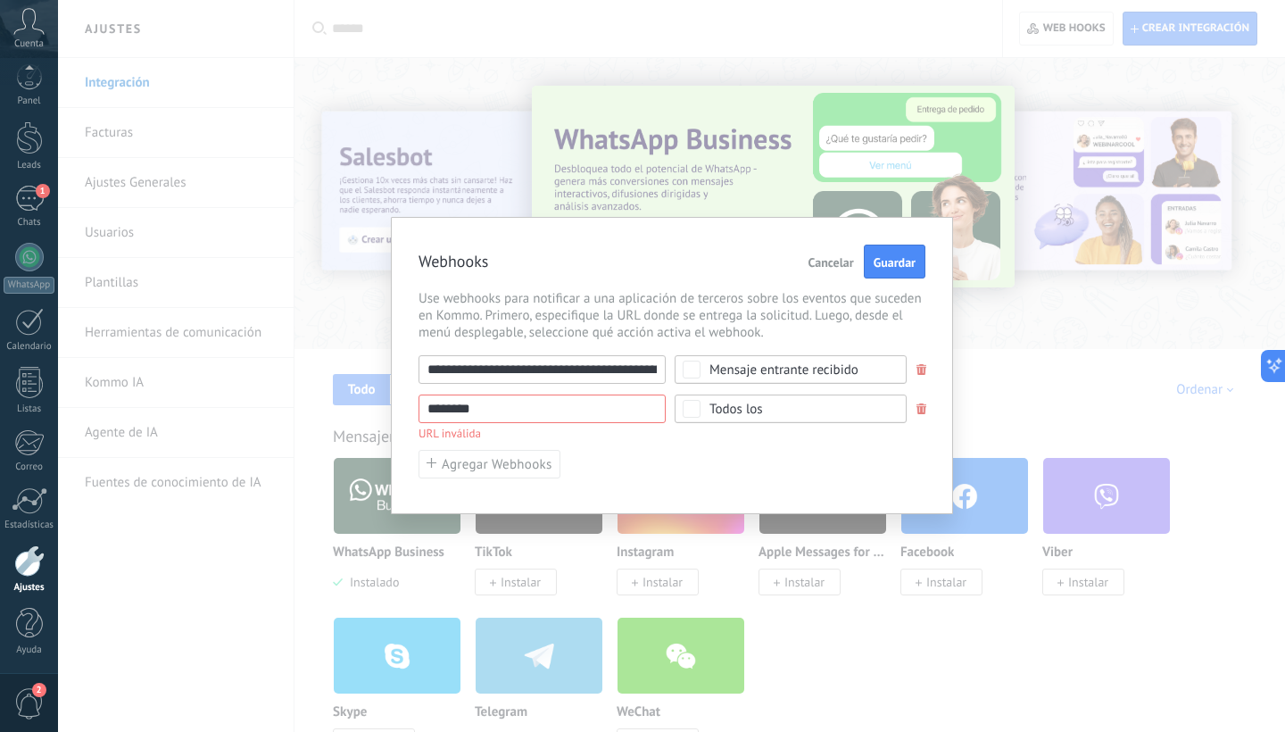
click at [921, 414] on span at bounding box center [921, 409] width 11 height 12
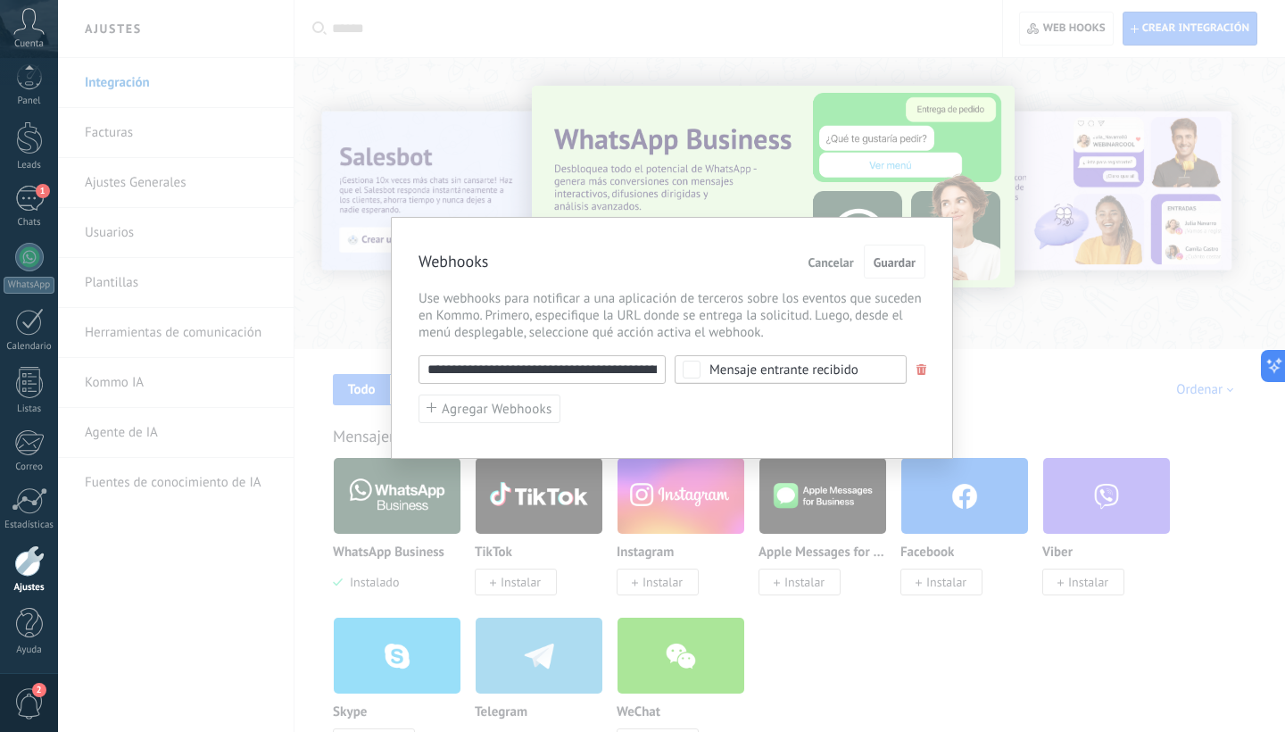
click at [896, 244] on div "**********" at bounding box center [672, 338] width 562 height 242
click at [896, 260] on span "Guardar" at bounding box center [894, 262] width 42 height 12
click at [830, 266] on span "Cancelar" at bounding box center [830, 262] width 45 height 12
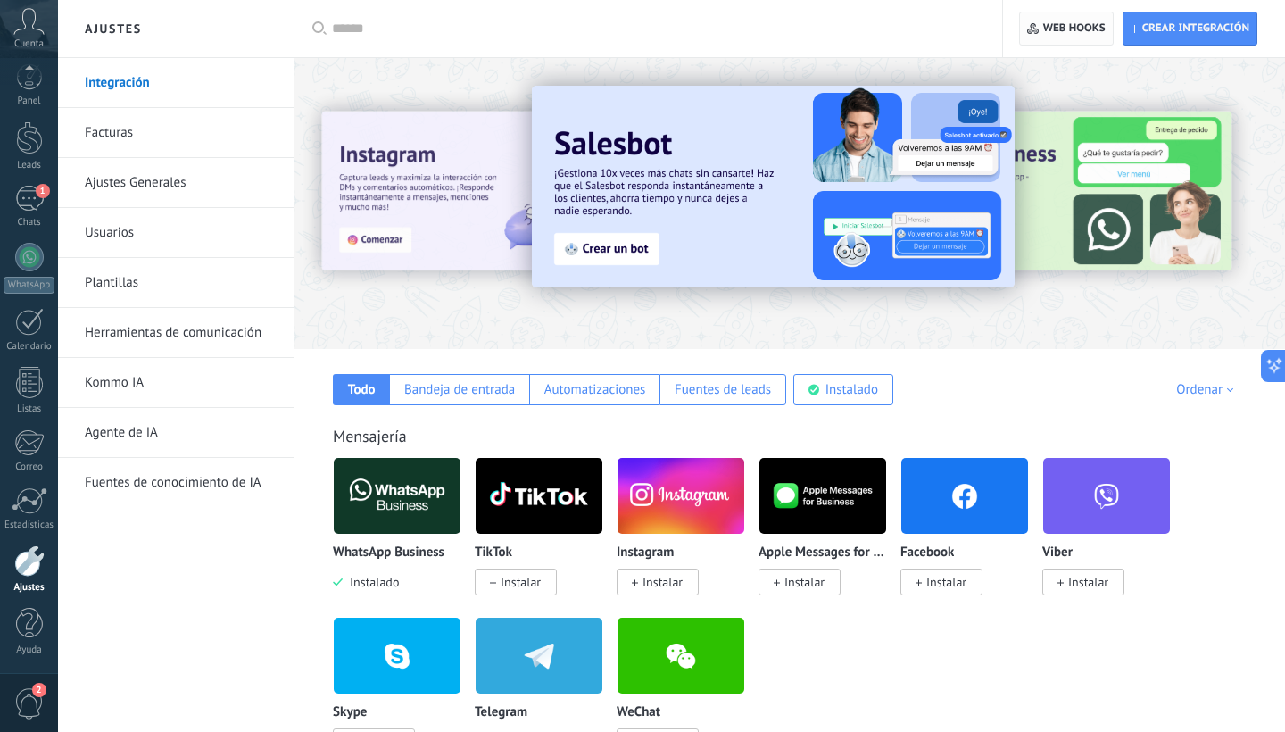
click at [1101, 29] on span "Web hooks 0" at bounding box center [1074, 28] width 62 height 14
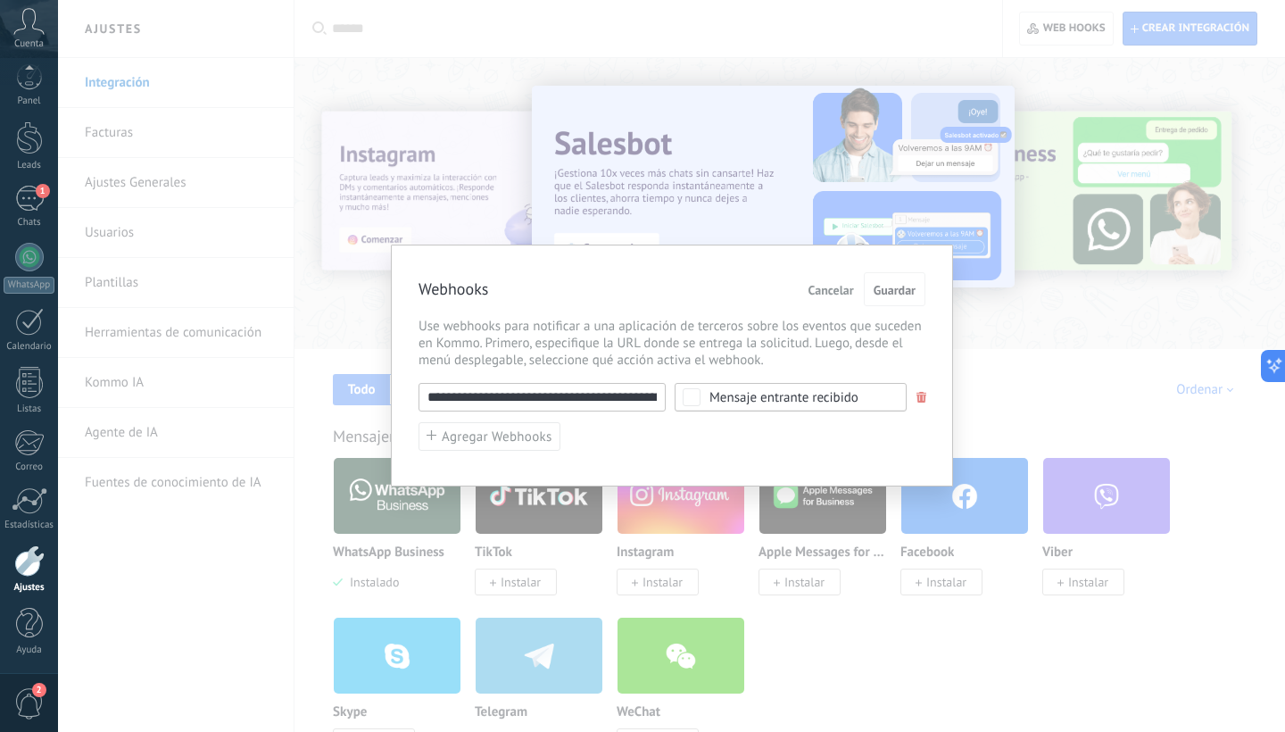
click at [831, 292] on span "Cancelar" at bounding box center [830, 290] width 45 height 12
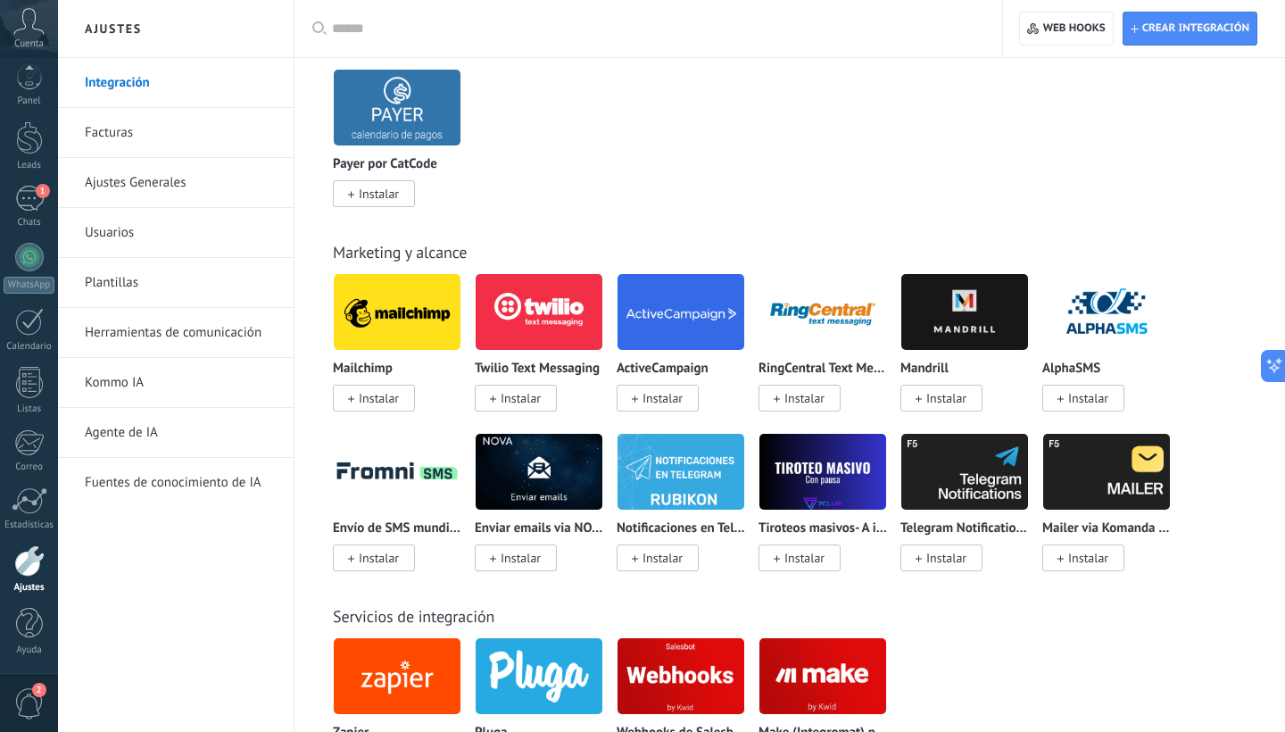
scroll to position [3396, 0]
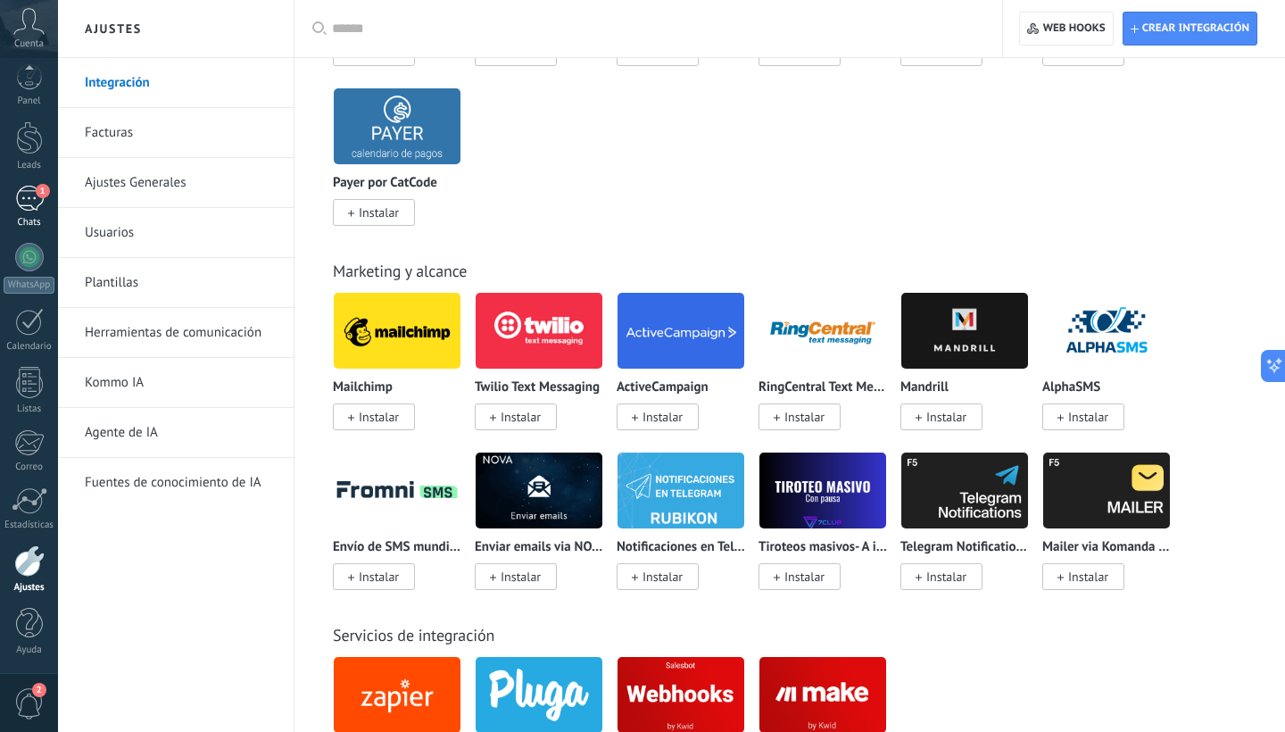
click at [47, 203] on link "1 Chats" at bounding box center [29, 207] width 58 height 43
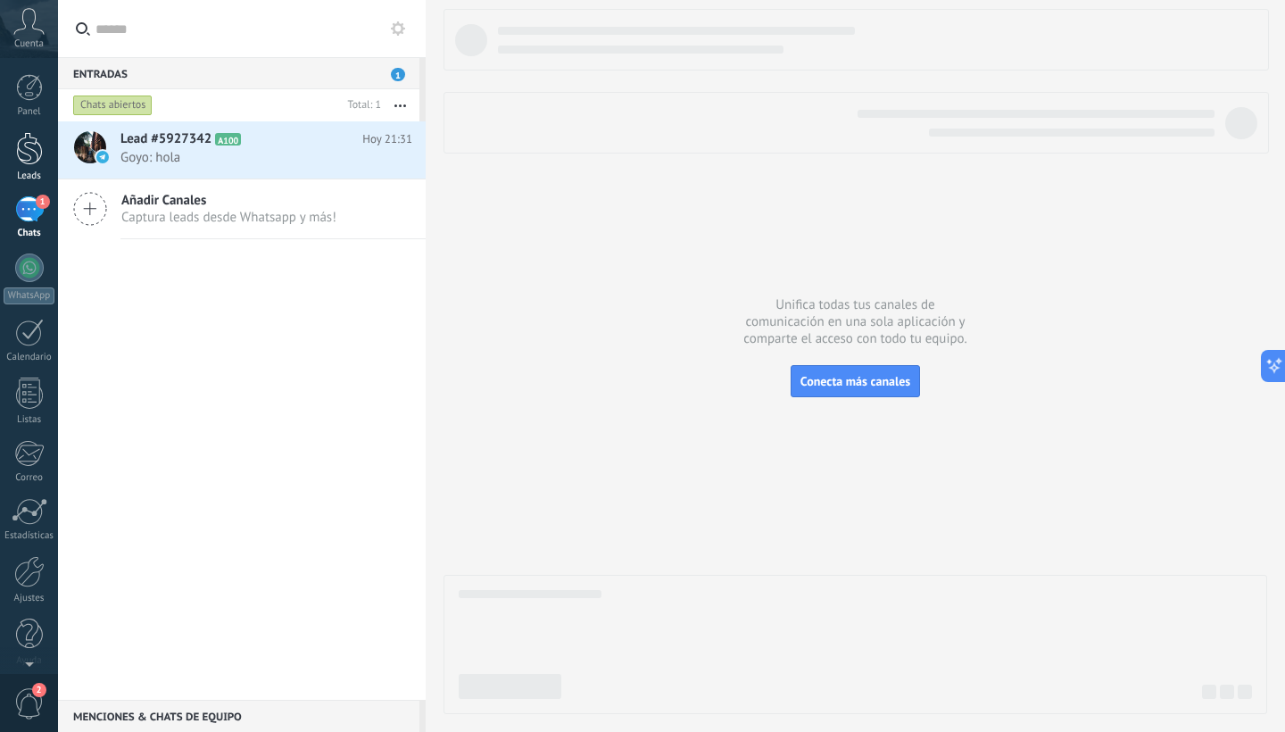
click at [26, 161] on div at bounding box center [29, 148] width 27 height 33
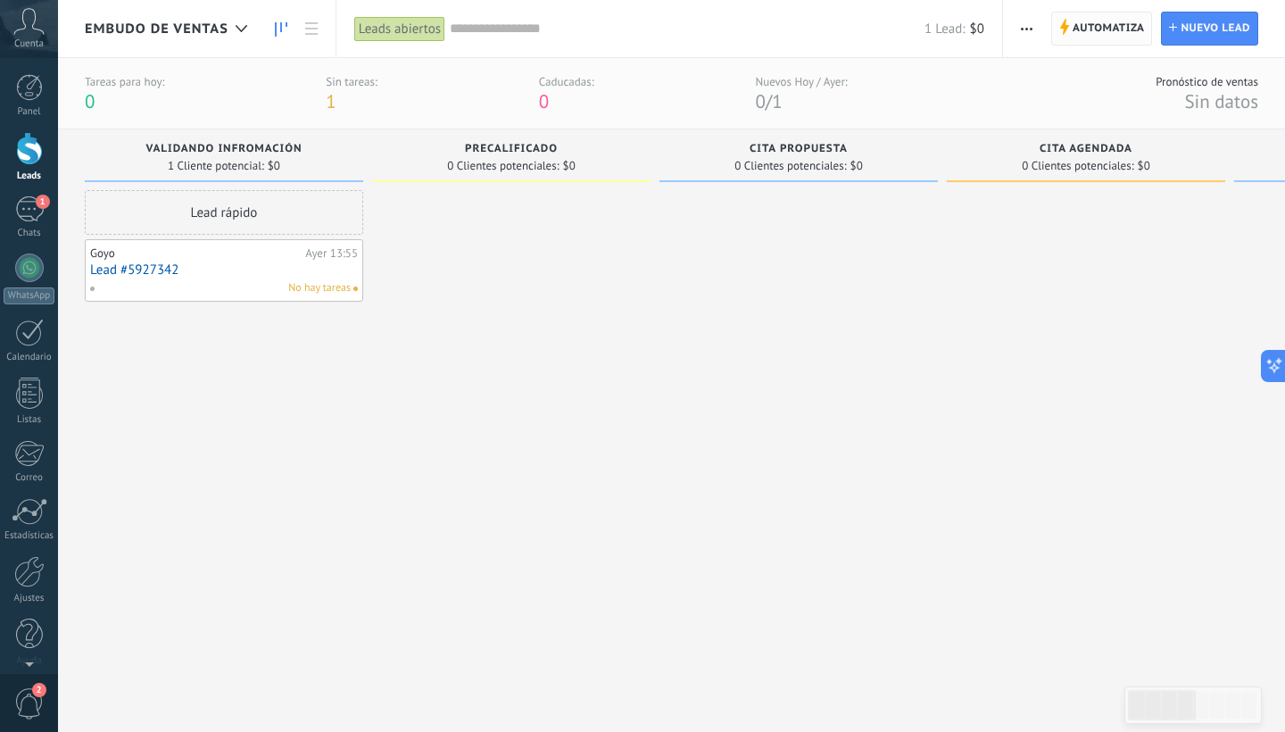
click at [1104, 37] on span "Automatiza" at bounding box center [1108, 28] width 72 height 32
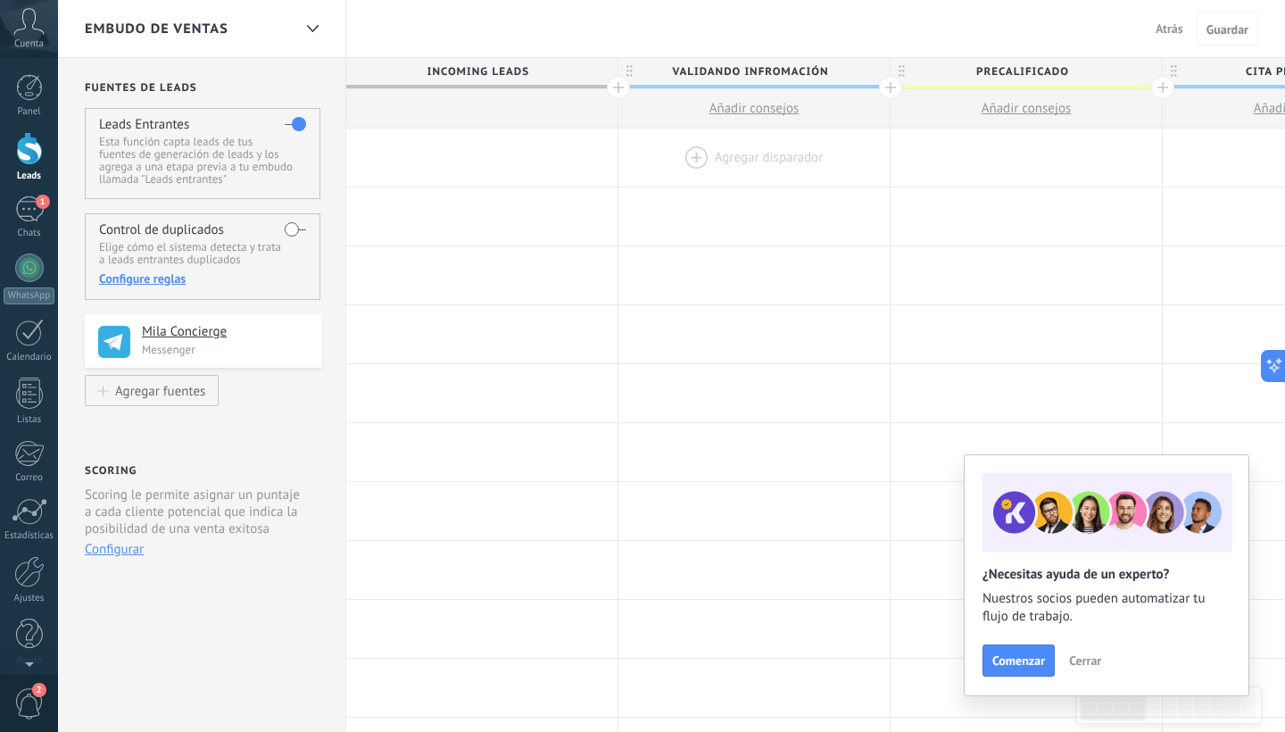
click at [734, 171] on div at bounding box center [753, 157] width 271 height 58
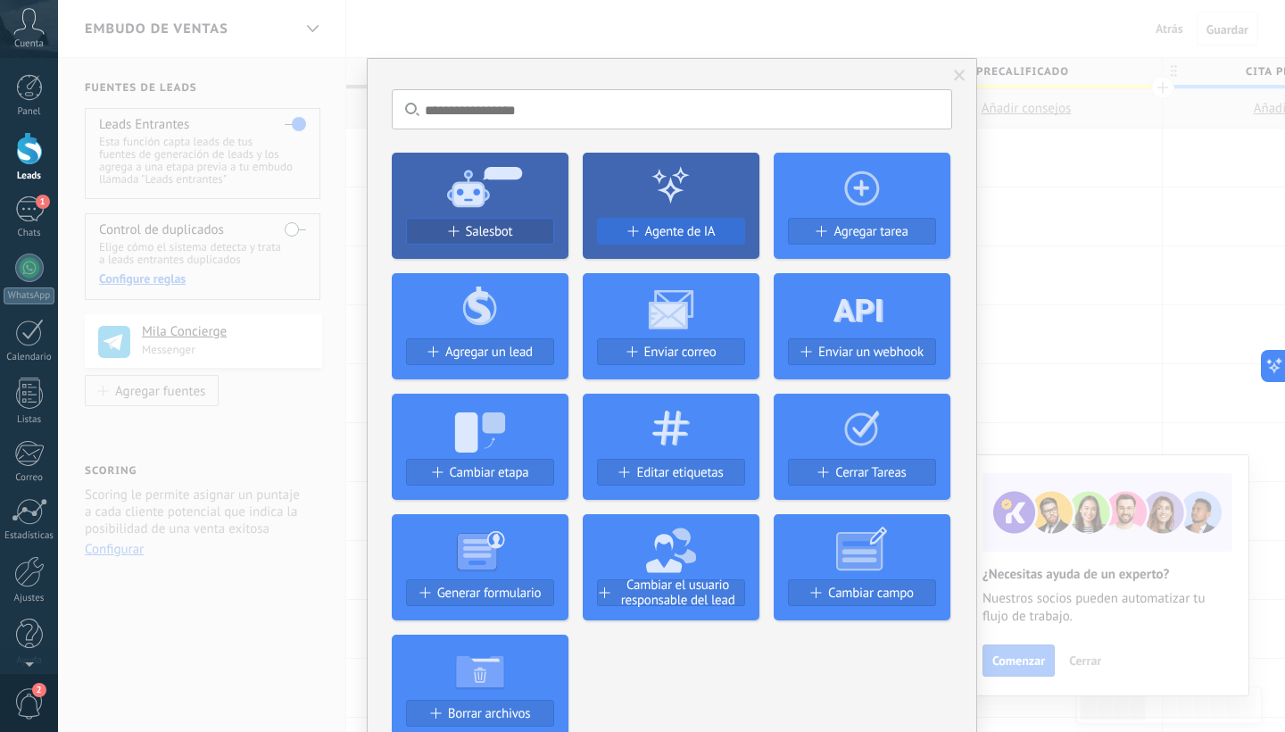
click at [695, 239] on span "Agente de IA" at bounding box center [680, 231] width 70 height 15
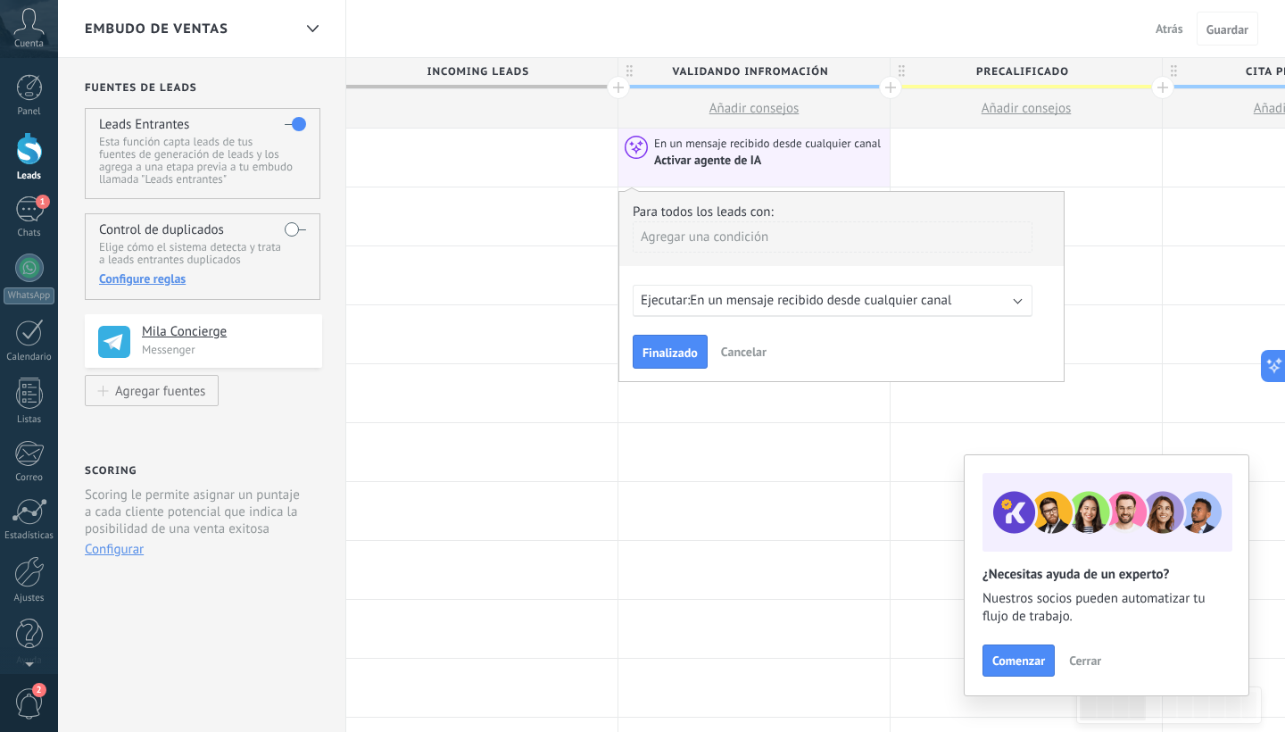
click at [782, 304] on span "En un mensaje recibido desde cualquier canal" at bounding box center [820, 300] width 261 height 17
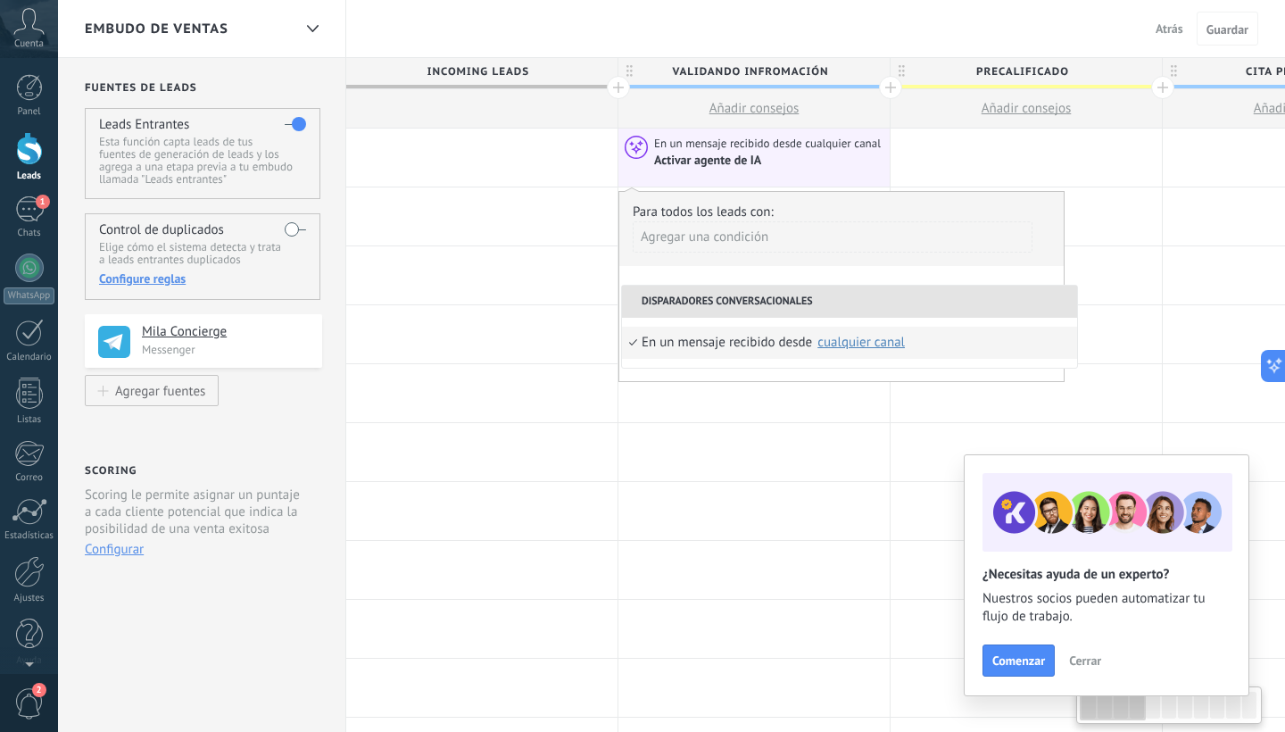
click at [825, 263] on div "Agregar una condición" at bounding box center [833, 243] width 400 height 45
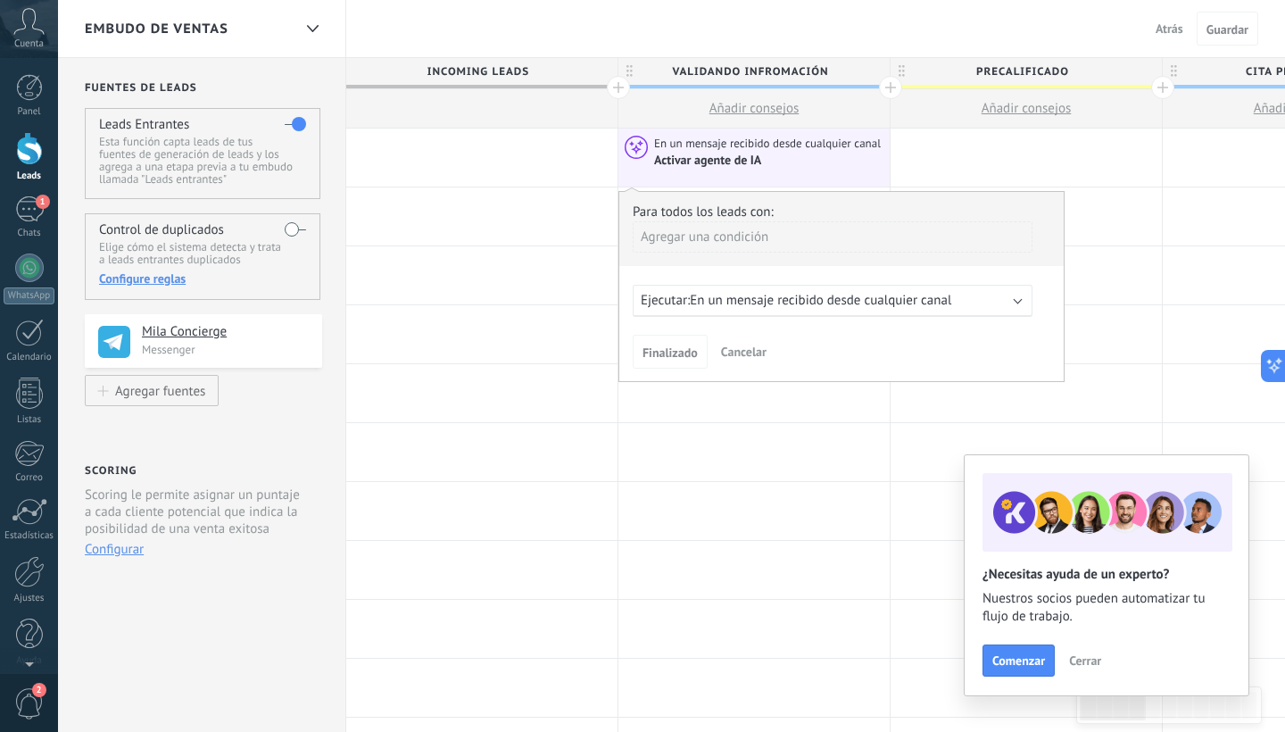
click at [741, 238] on div "Agregar una condición" at bounding box center [833, 236] width 400 height 31
click at [722, 334] on div "Presupuesto" at bounding box center [711, 335] width 139 height 25
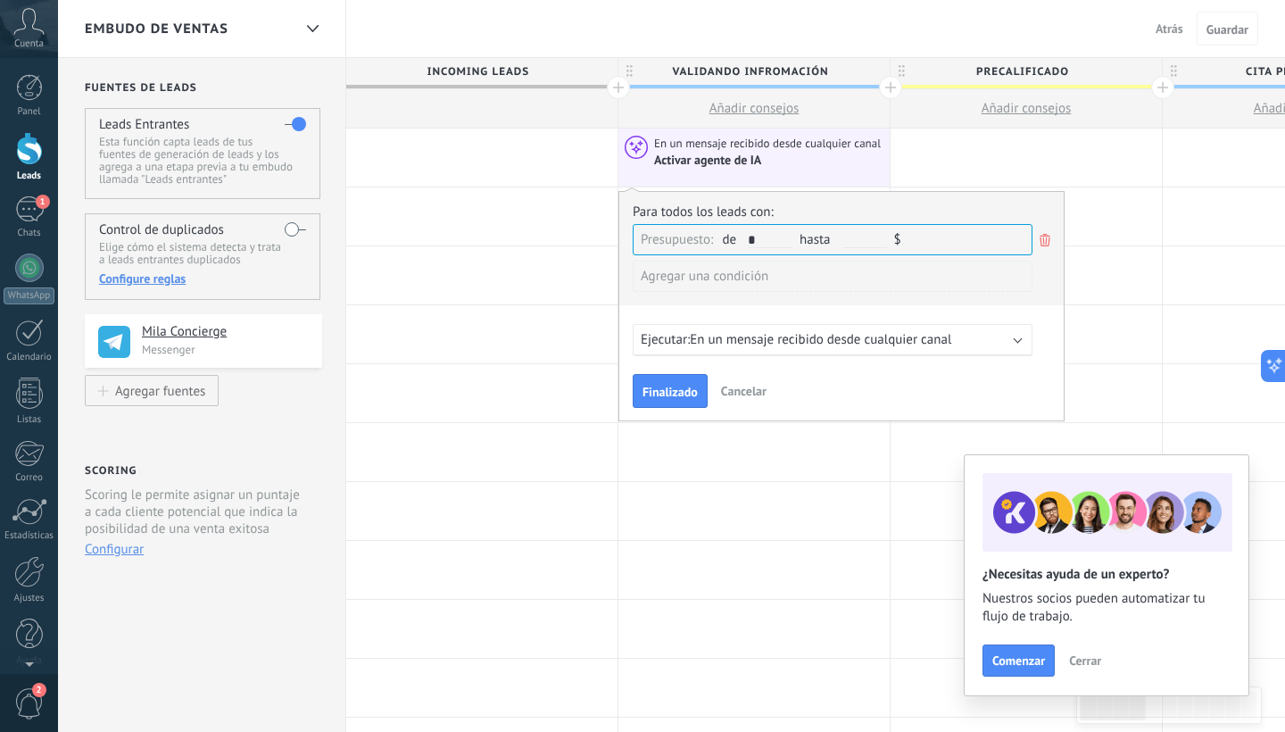
type input "*"
click at [853, 233] on input "text" at bounding box center [864, 240] width 45 height 15
type input "*******"
click at [762, 316] on div "Para todos los leads con: Presupuesto: de * 1 hasta ******* 100 000 $ Agregar u…" at bounding box center [841, 306] width 446 height 230
click at [774, 337] on span "En un mensaje recibido desde cualquier canal" at bounding box center [820, 339] width 261 height 17
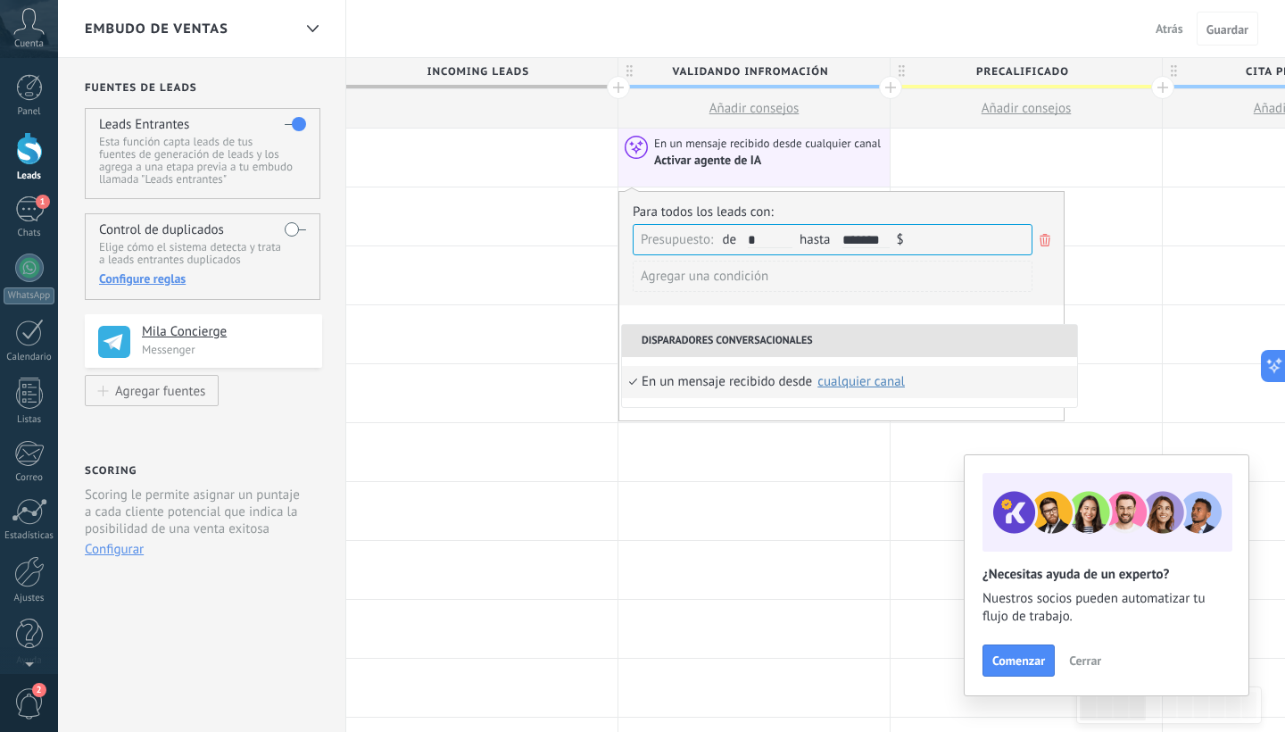
click at [1046, 236] on icon at bounding box center [1045, 239] width 20 height 21
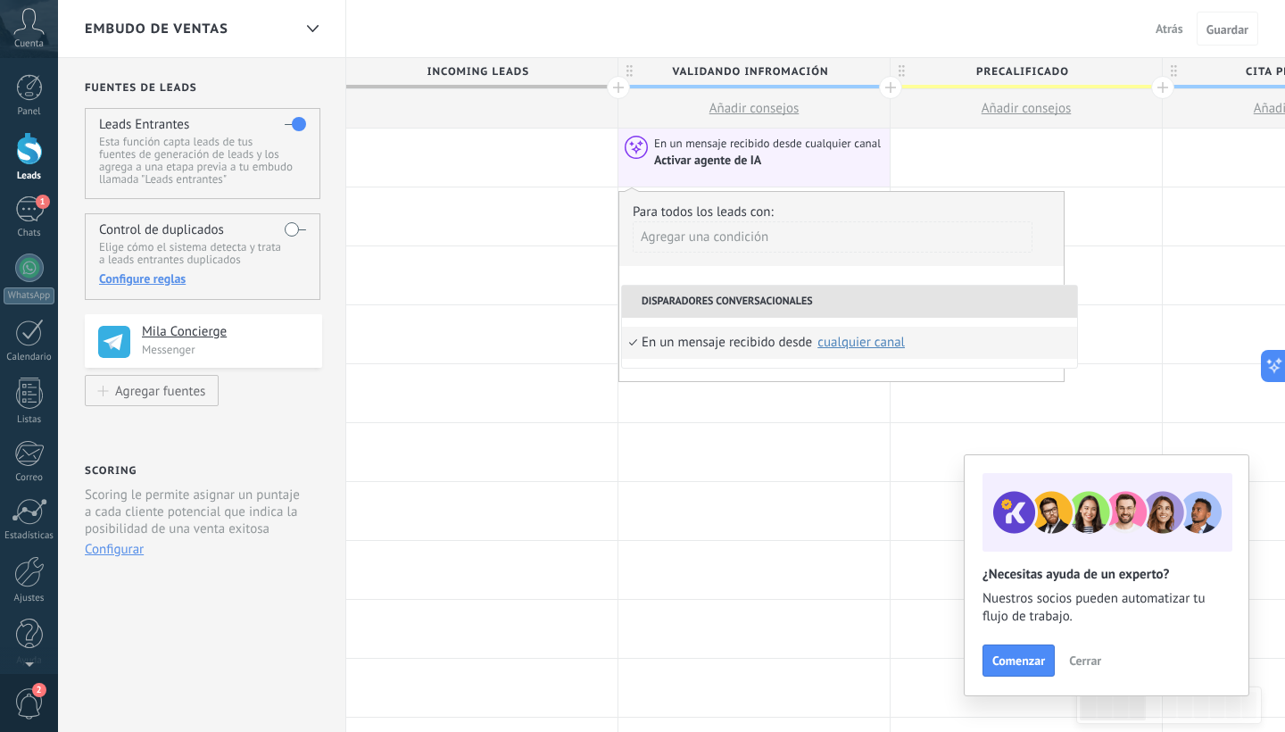
click at [724, 137] on span "En un mensaje recibido desde cualquier canal" at bounding box center [768, 144] width 229 height 16
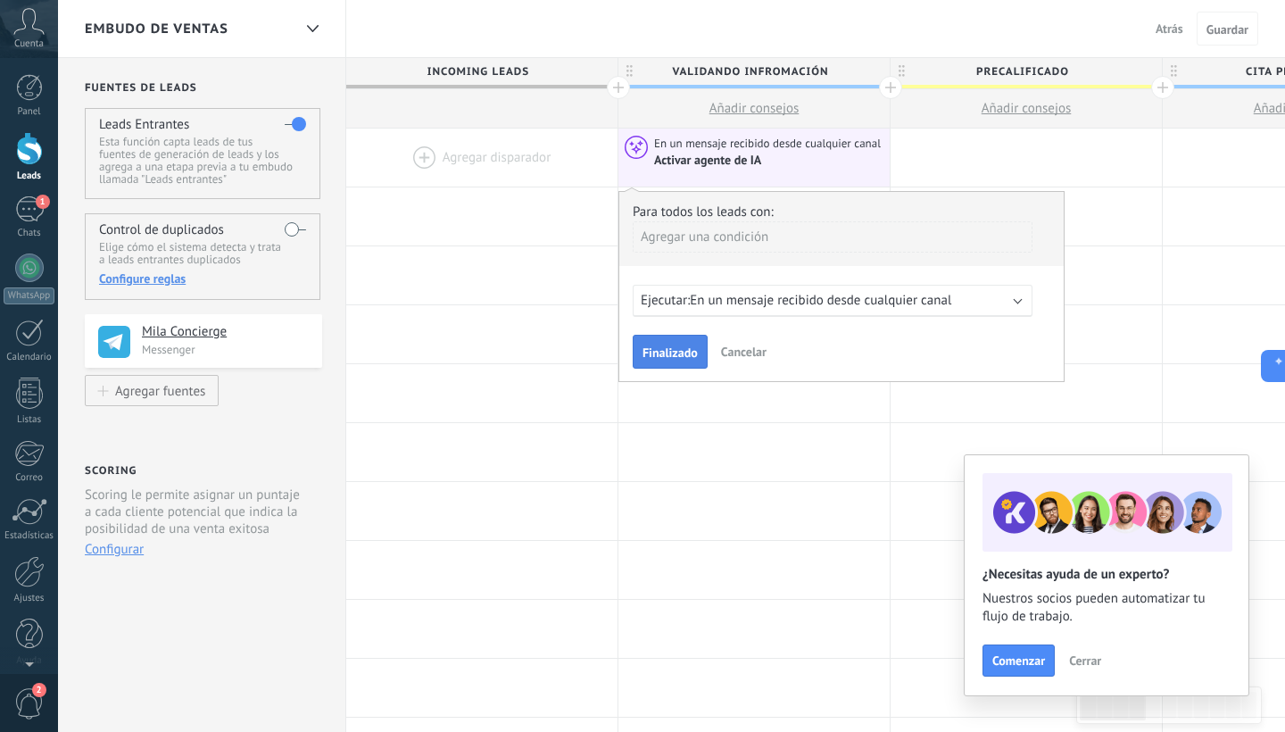
click at [674, 337] on button "Finalizado" at bounding box center [670, 352] width 75 height 34
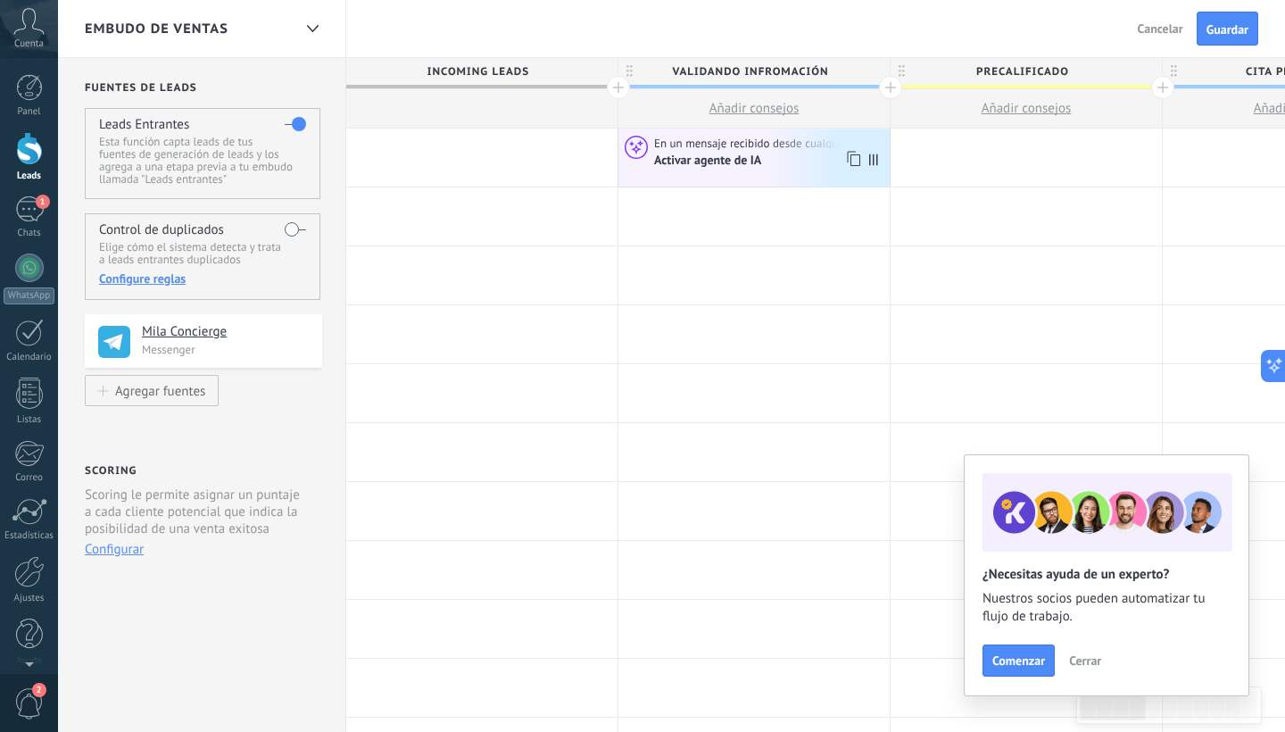
click at [878, 161] on span at bounding box center [877, 157] width 24 height 58
click at [767, 174] on div "En un mensaje recibido desde cualquier canal Activar agente de IA" at bounding box center [753, 157] width 271 height 58
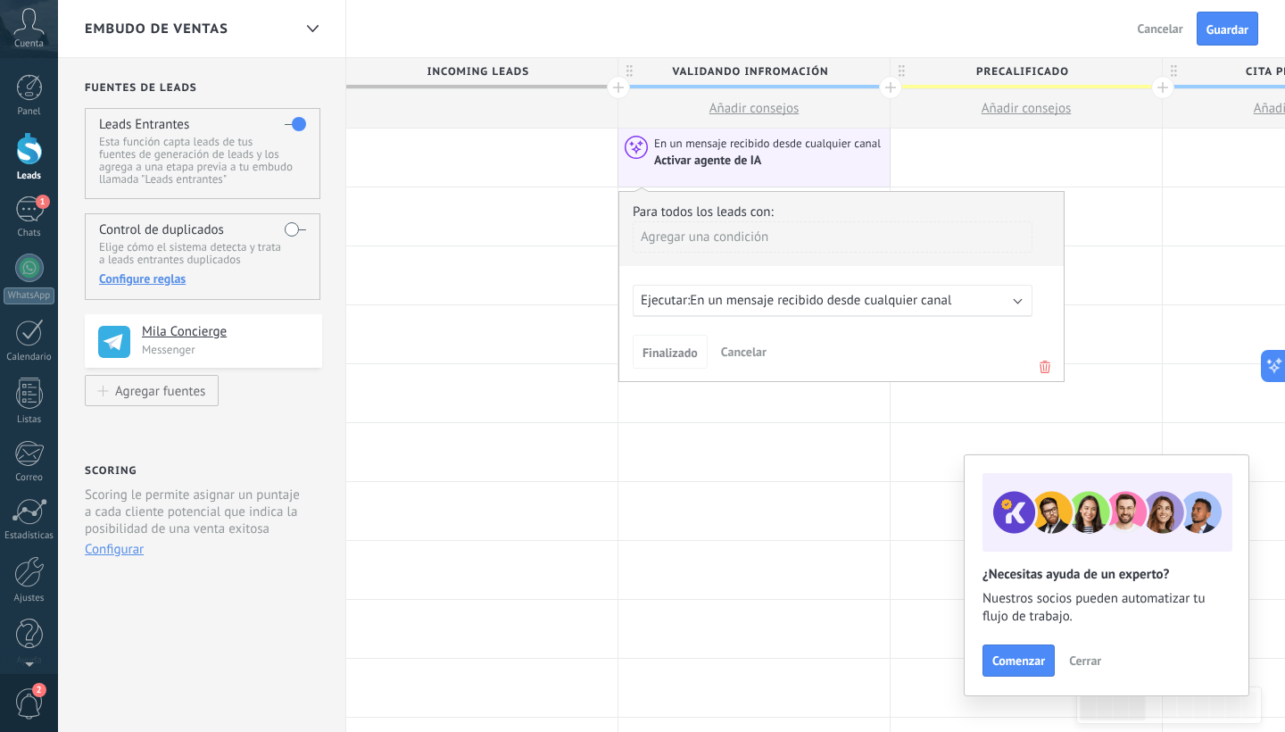
click at [1046, 360] on icon at bounding box center [1045, 366] width 20 height 21
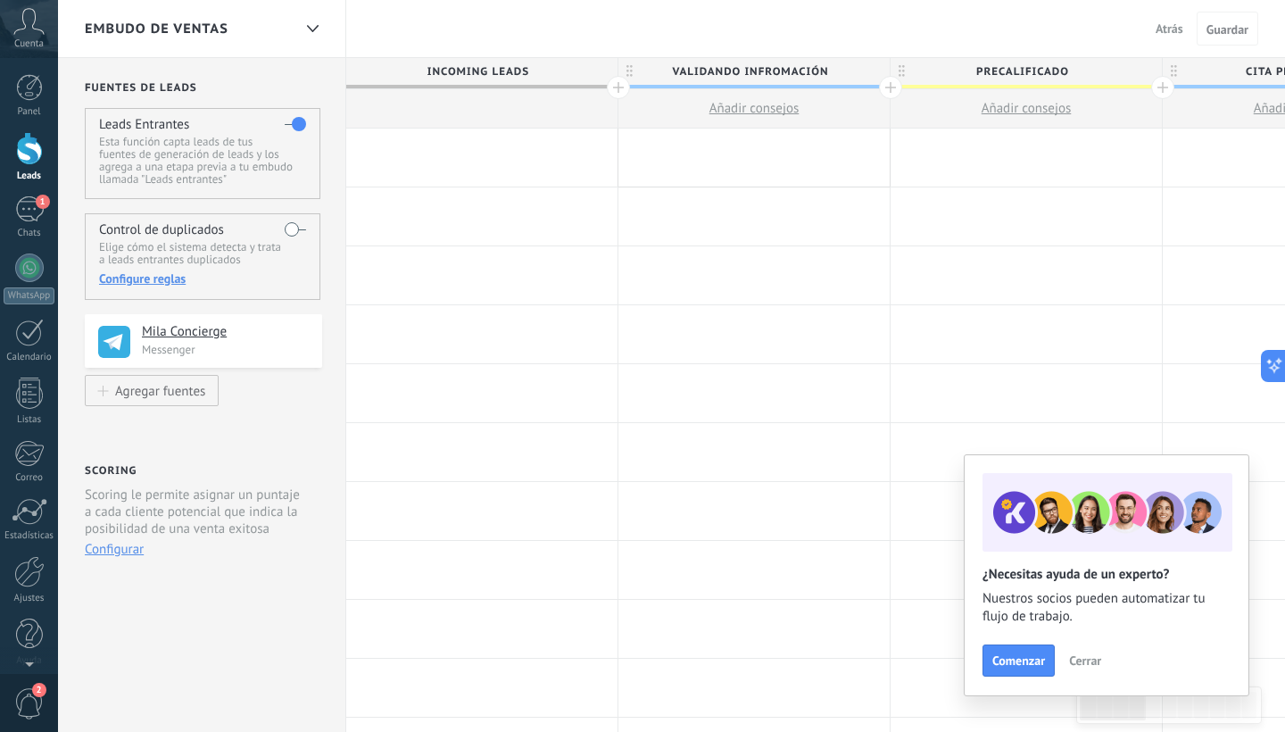
click at [728, 154] on div at bounding box center [753, 157] width 271 height 58
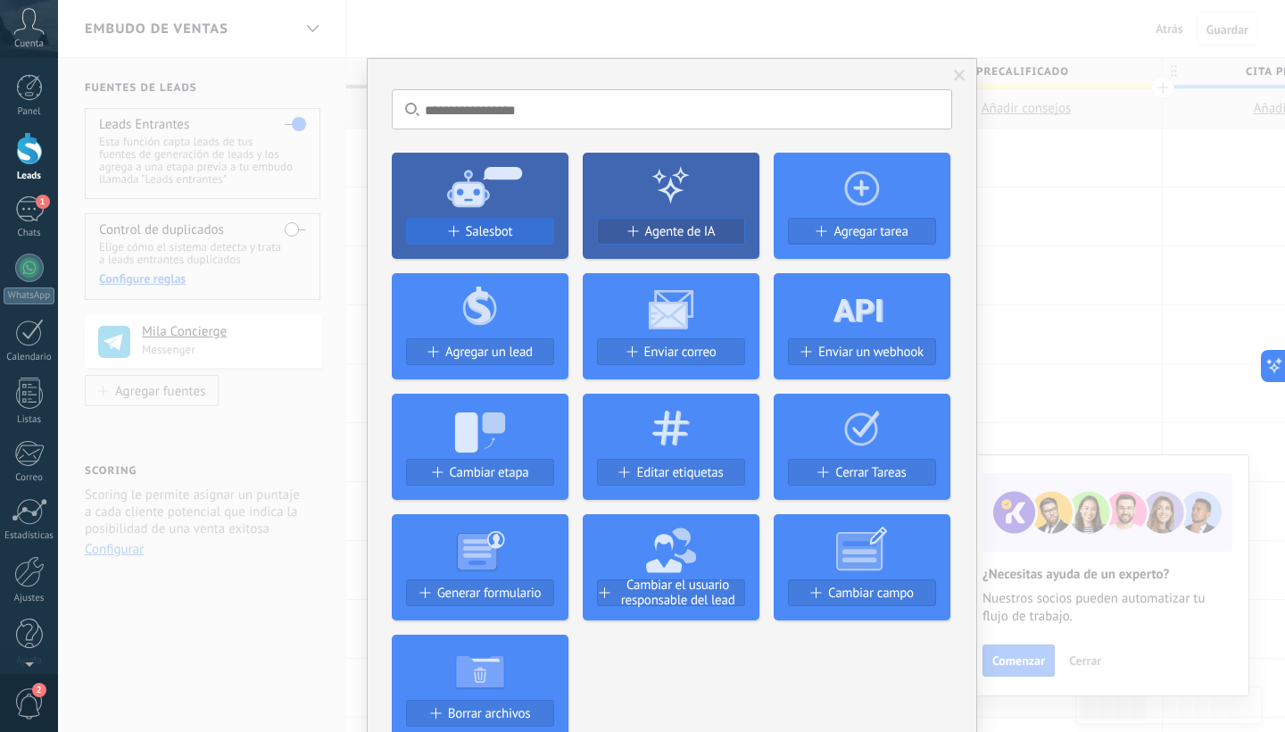
click at [492, 236] on span "Salesbot" at bounding box center [489, 231] width 47 height 15
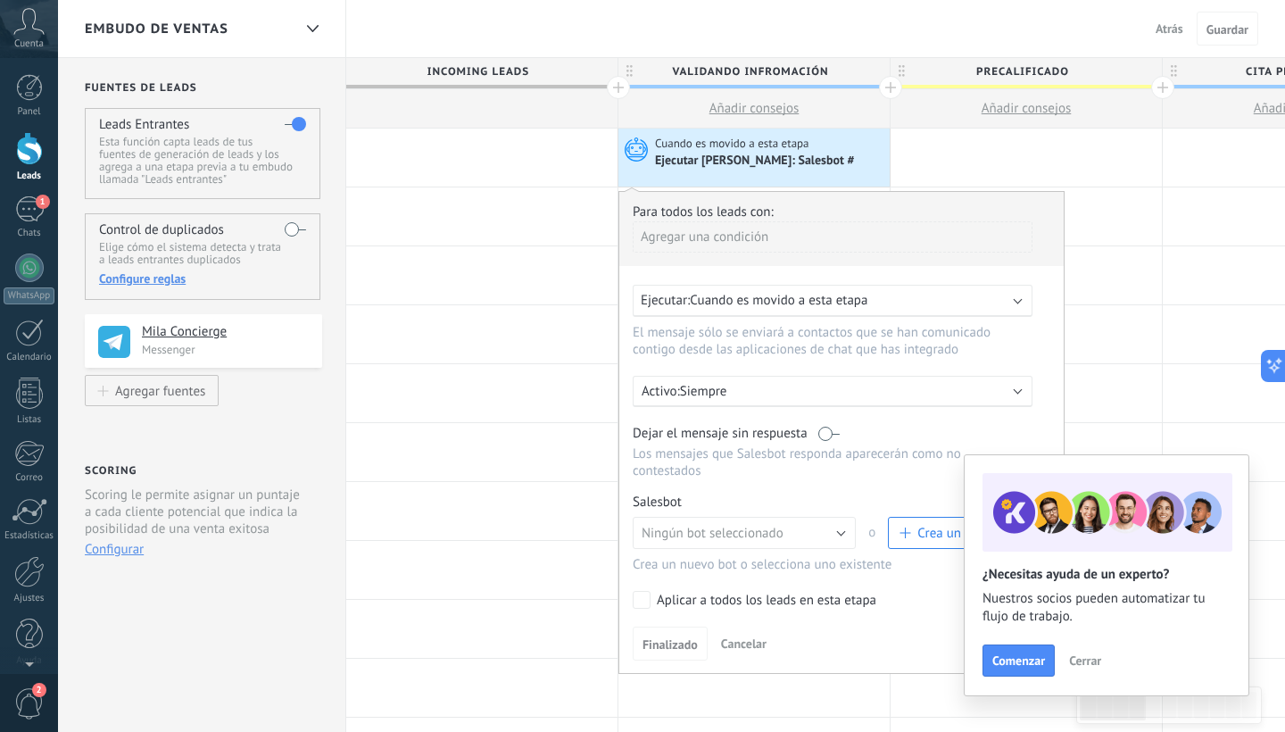
scroll to position [54, 0]
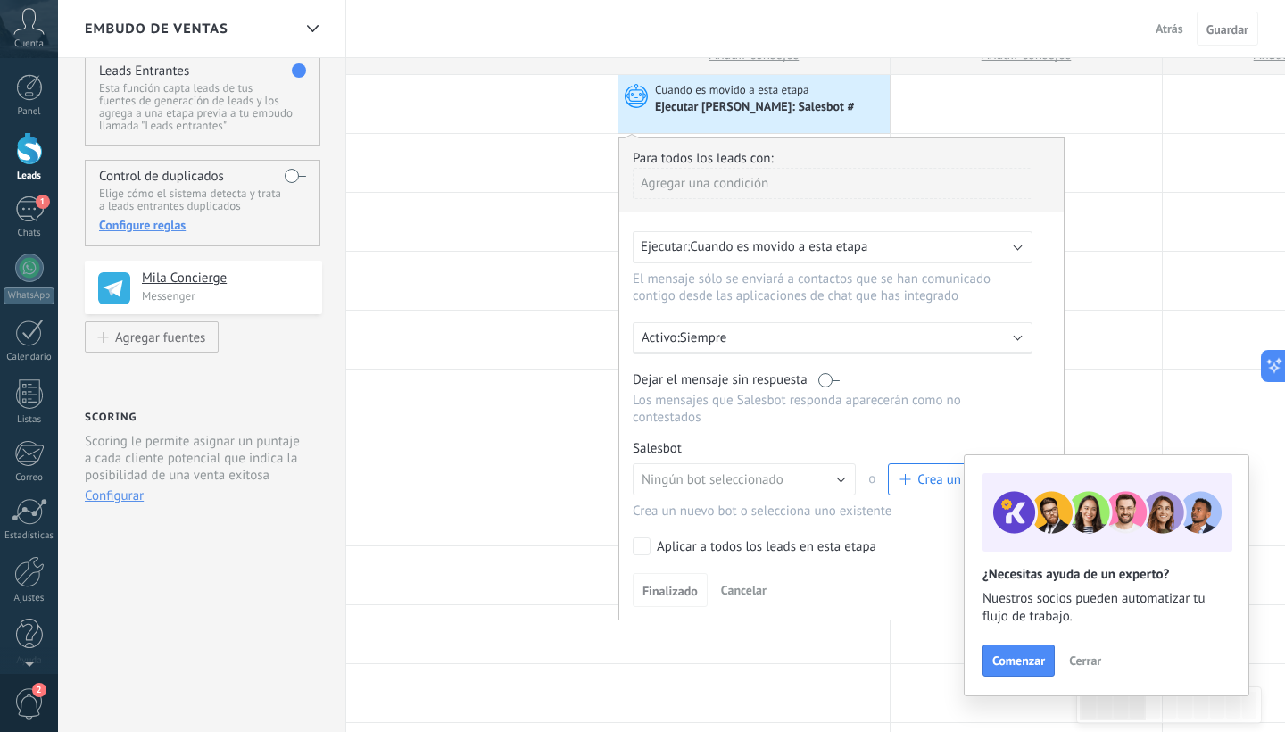
click at [834, 256] on div "Ejecutar: Cuando es movido a esta etapa" at bounding box center [833, 247] width 400 height 32
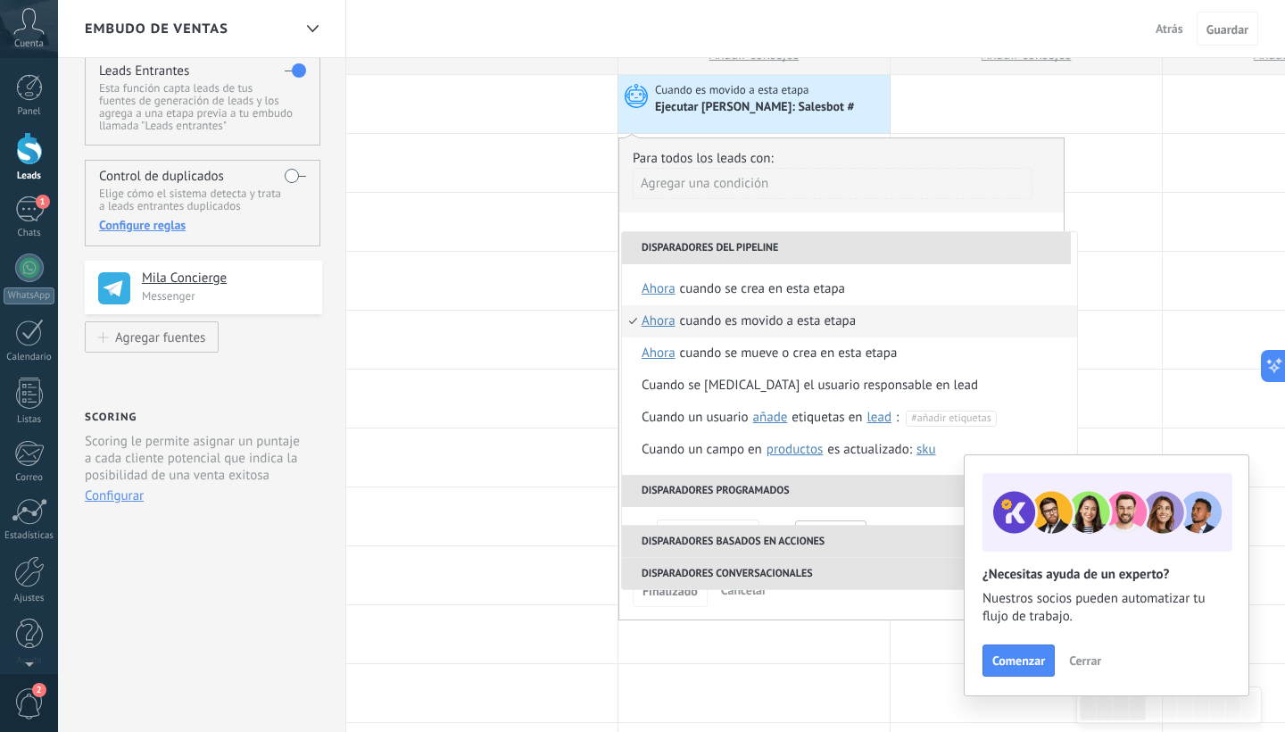
click at [874, 220] on div "**********" at bounding box center [841, 378] width 446 height 483
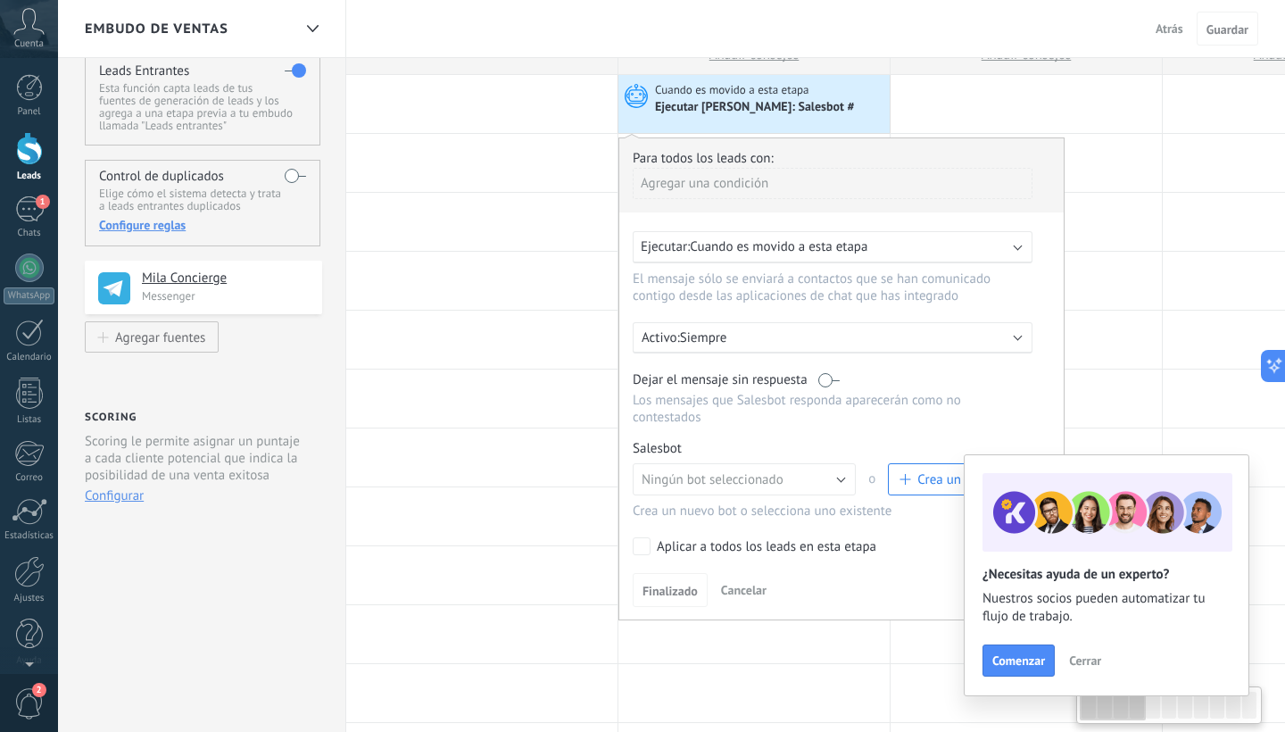
click at [806, 339] on p "Siempre" at bounding box center [836, 337] width 312 height 17
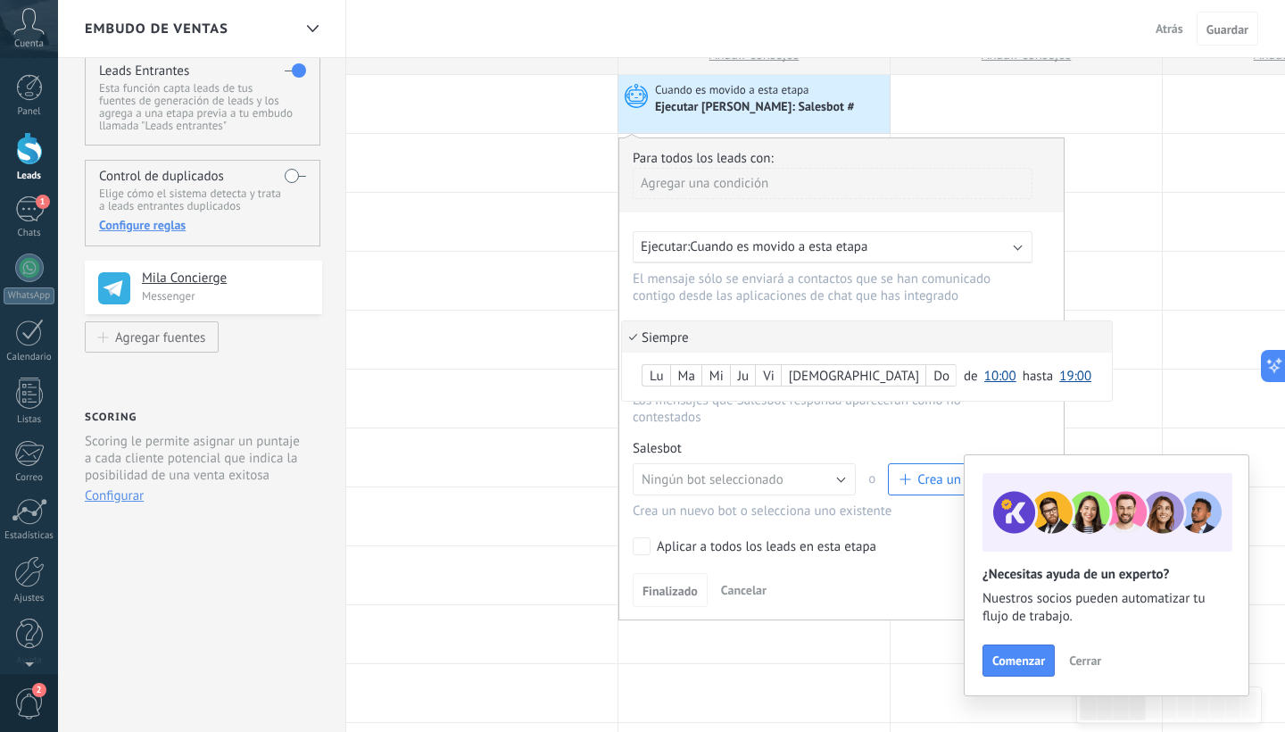
click at [806, 339] on li "Siempre" at bounding box center [867, 336] width 490 height 31
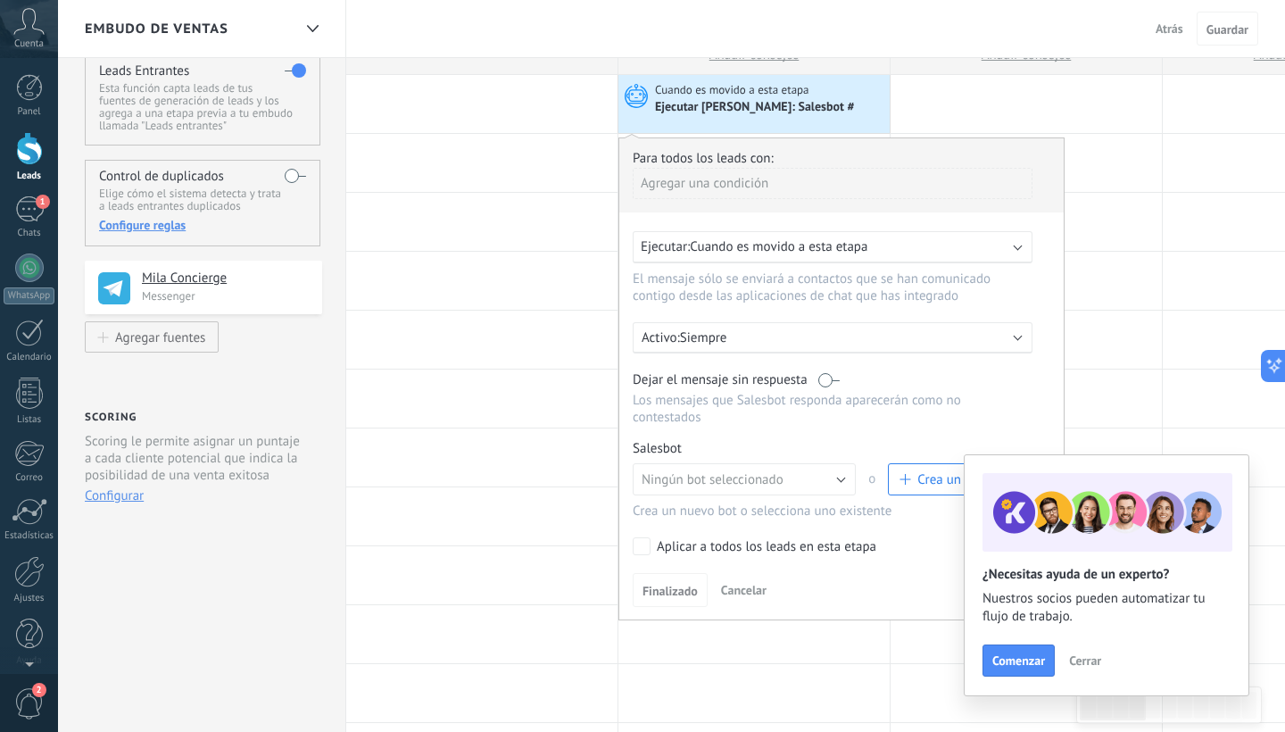
click at [806, 339] on p "Siempre" at bounding box center [836, 337] width 312 height 17
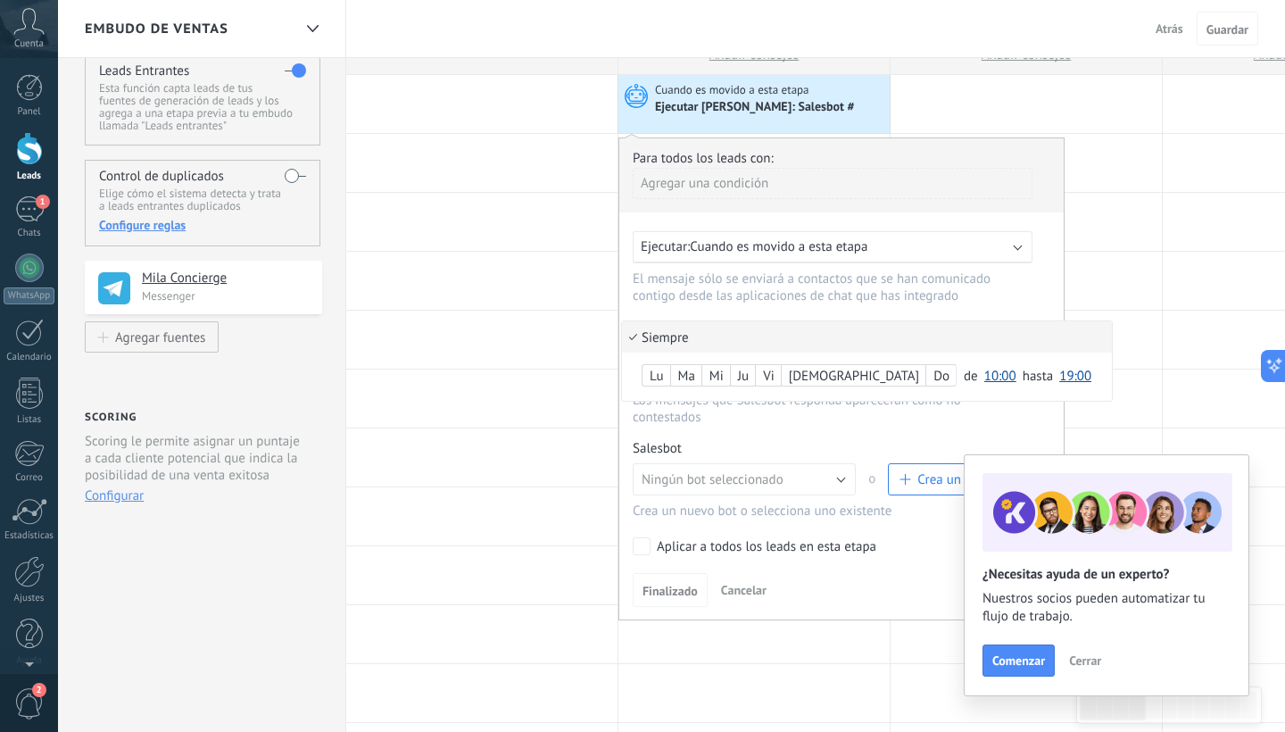
click at [806, 339] on li "Siempre" at bounding box center [867, 336] width 490 height 31
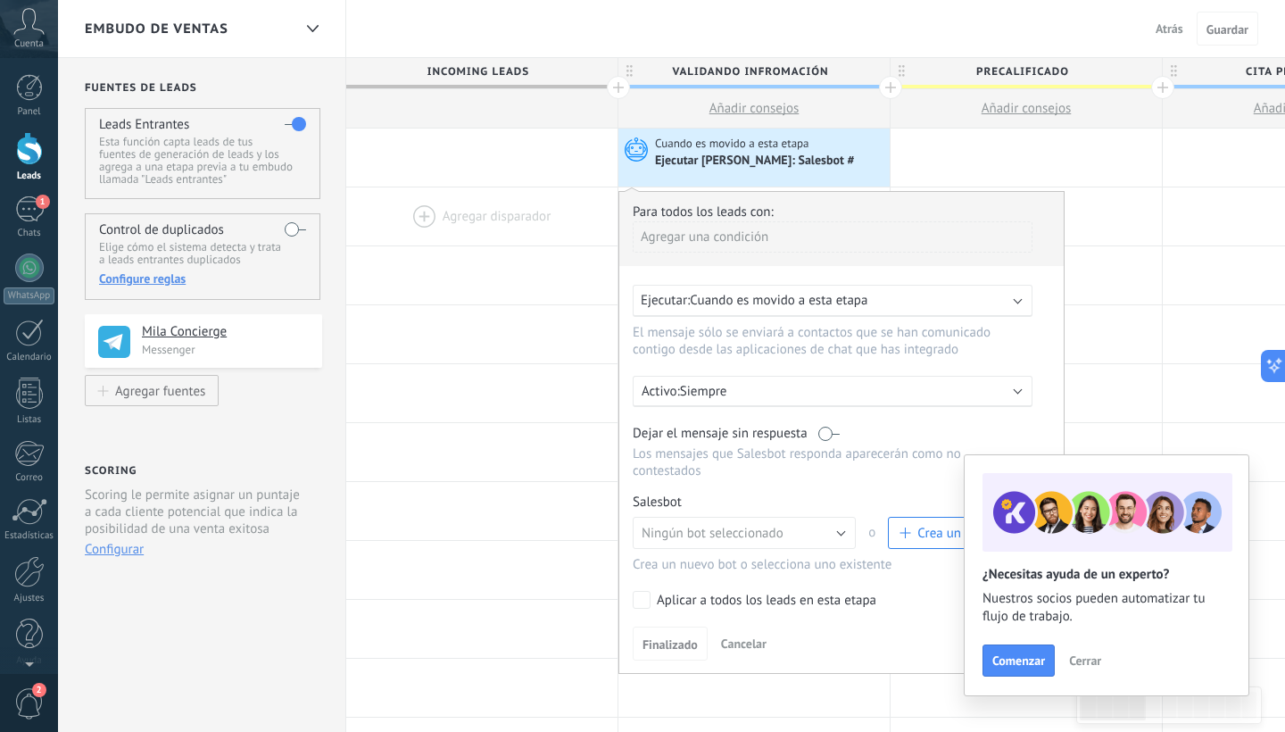
scroll to position [0, 0]
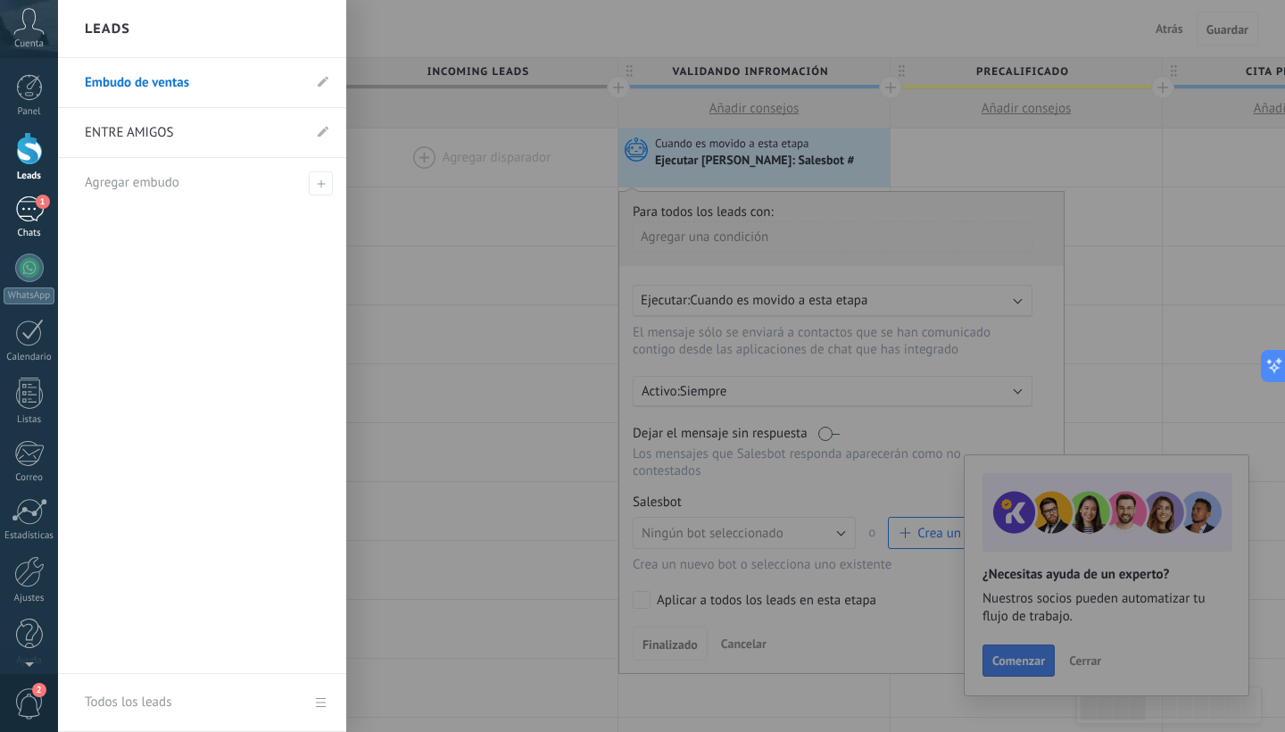
click at [22, 211] on div "1" at bounding box center [29, 209] width 29 height 26
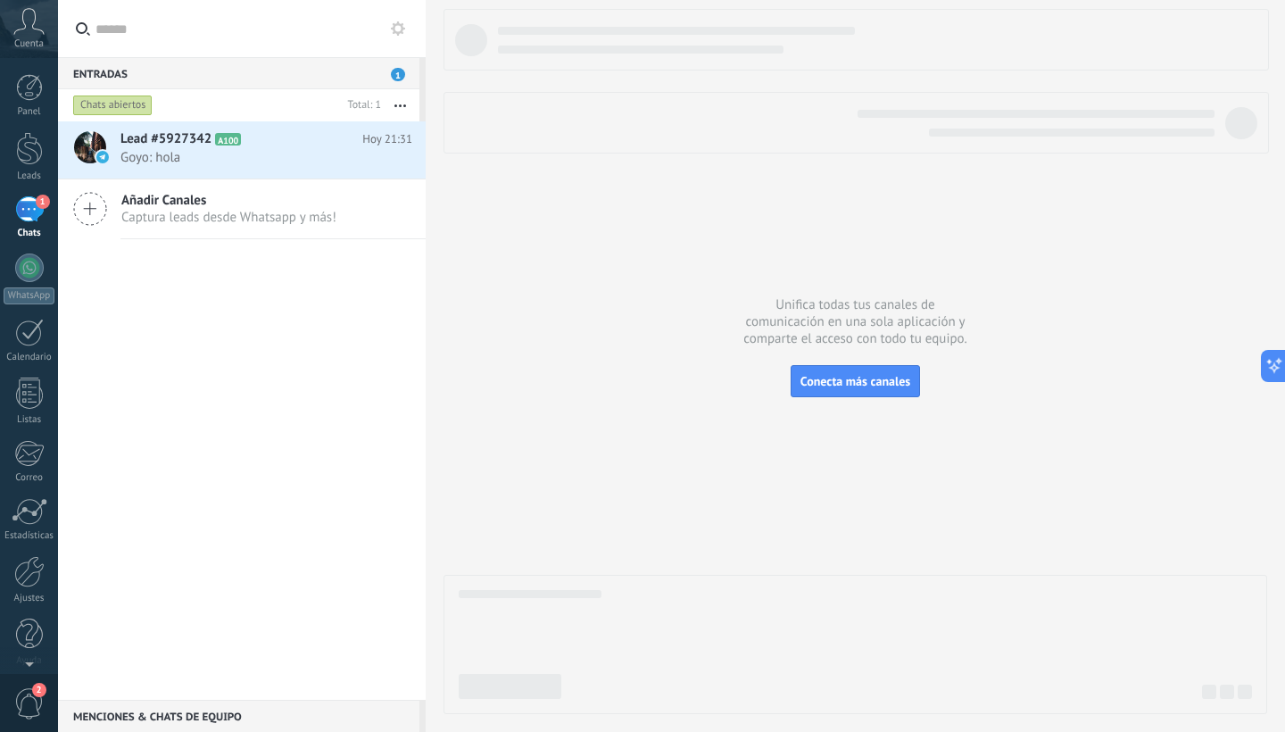
click at [609, 310] on div at bounding box center [854, 361] width 823 height 705
click at [261, 160] on span "Goyo: hola" at bounding box center [249, 157] width 258 height 17
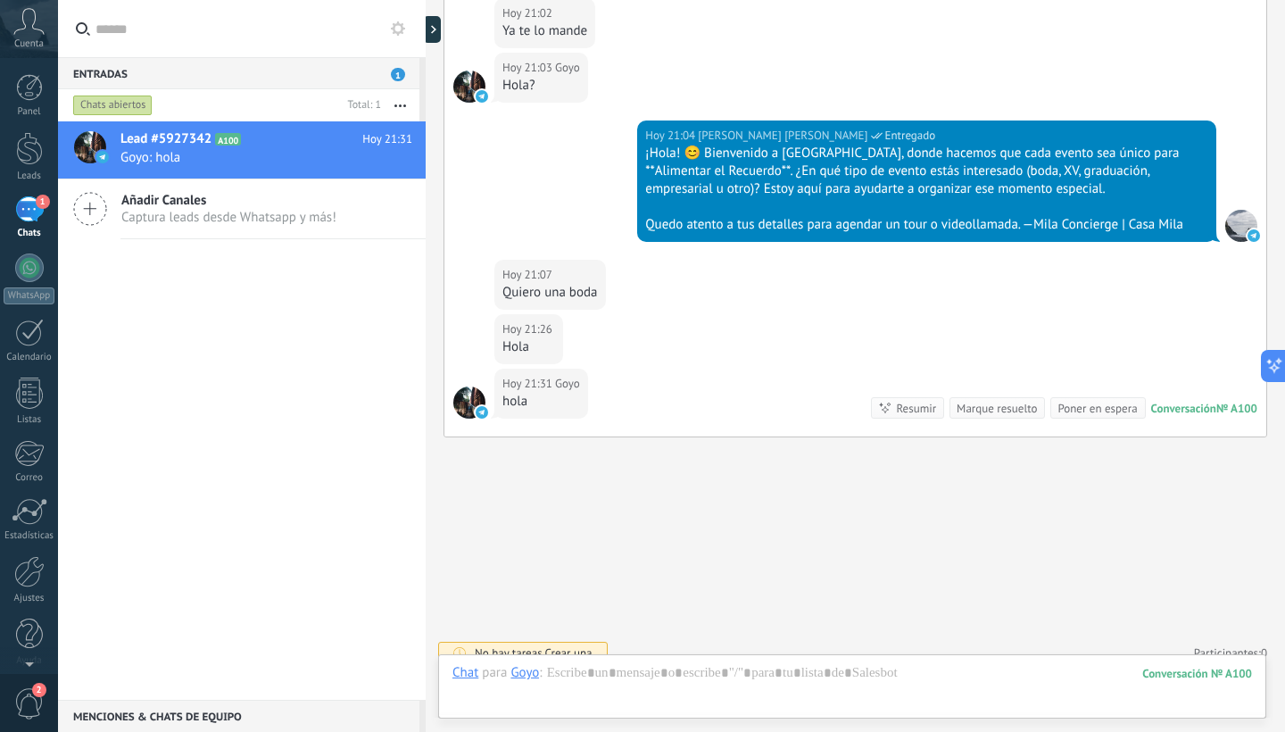
scroll to position [1018, 0]
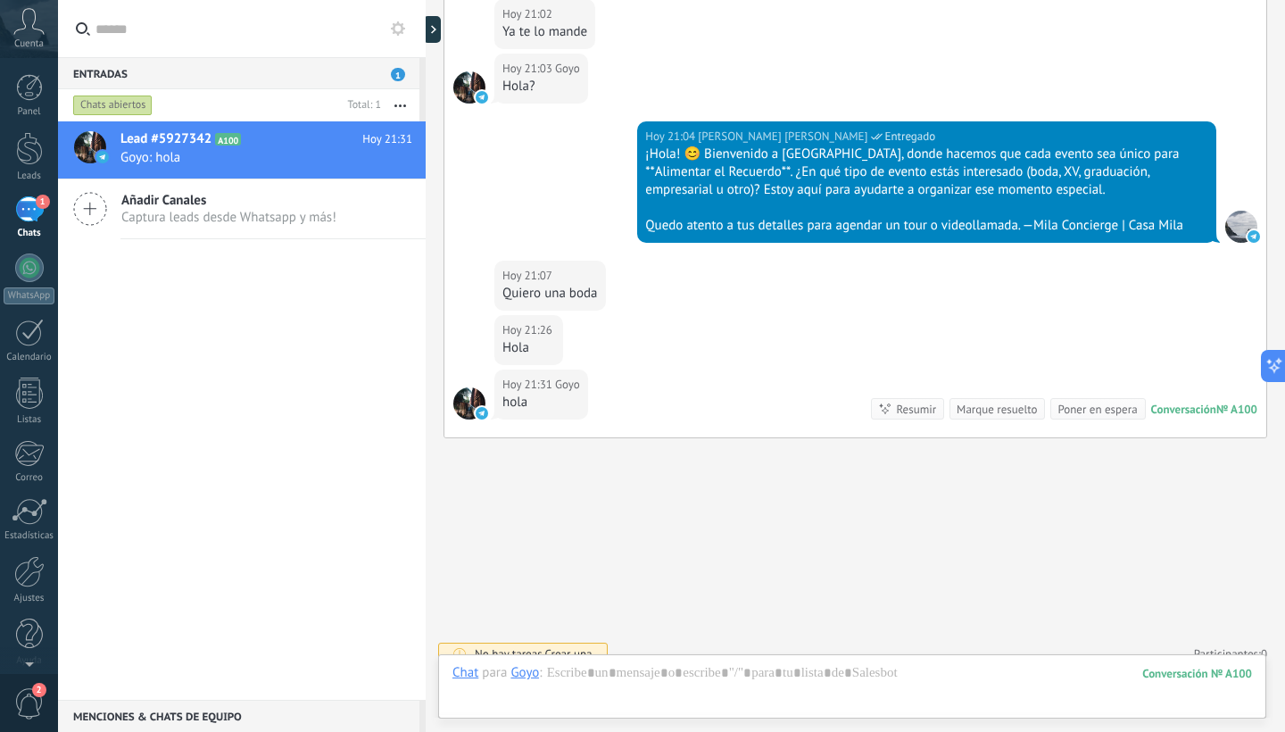
click at [579, 646] on span "Crear una" at bounding box center [567, 653] width 47 height 15
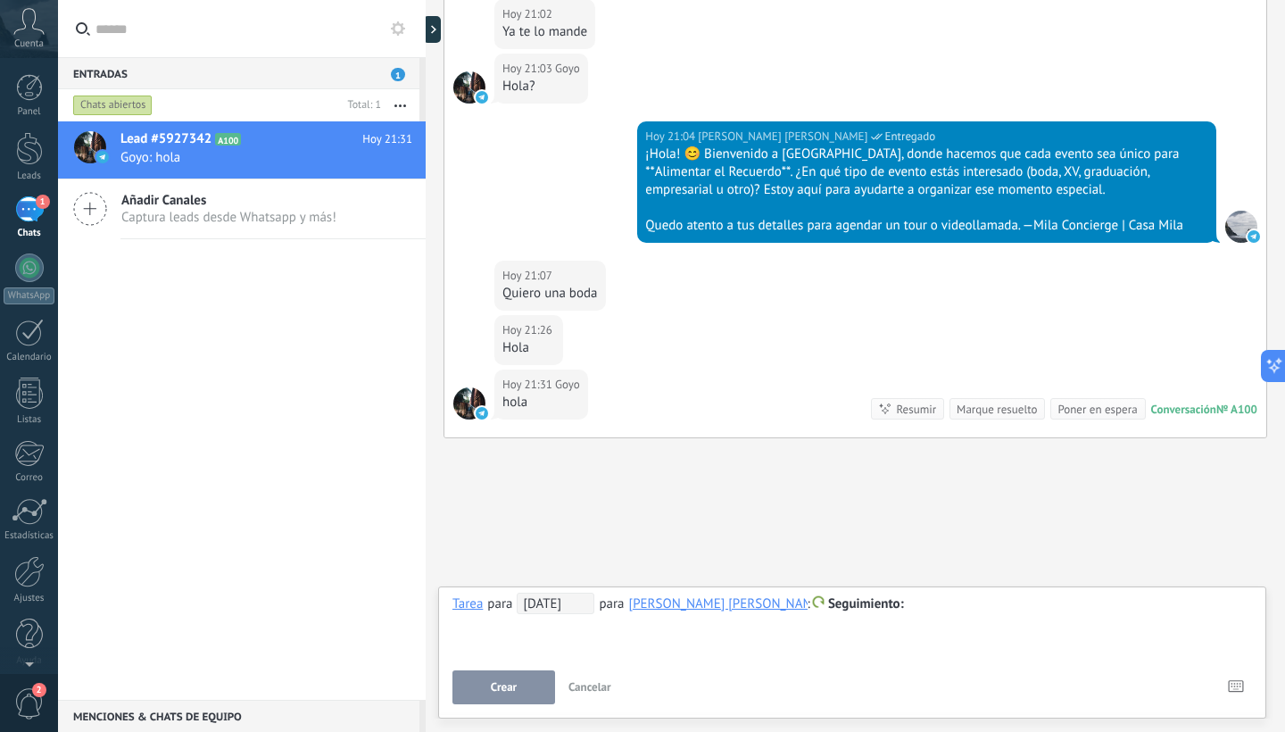
click at [597, 690] on span "Cancelar" at bounding box center [589, 686] width 43 height 15
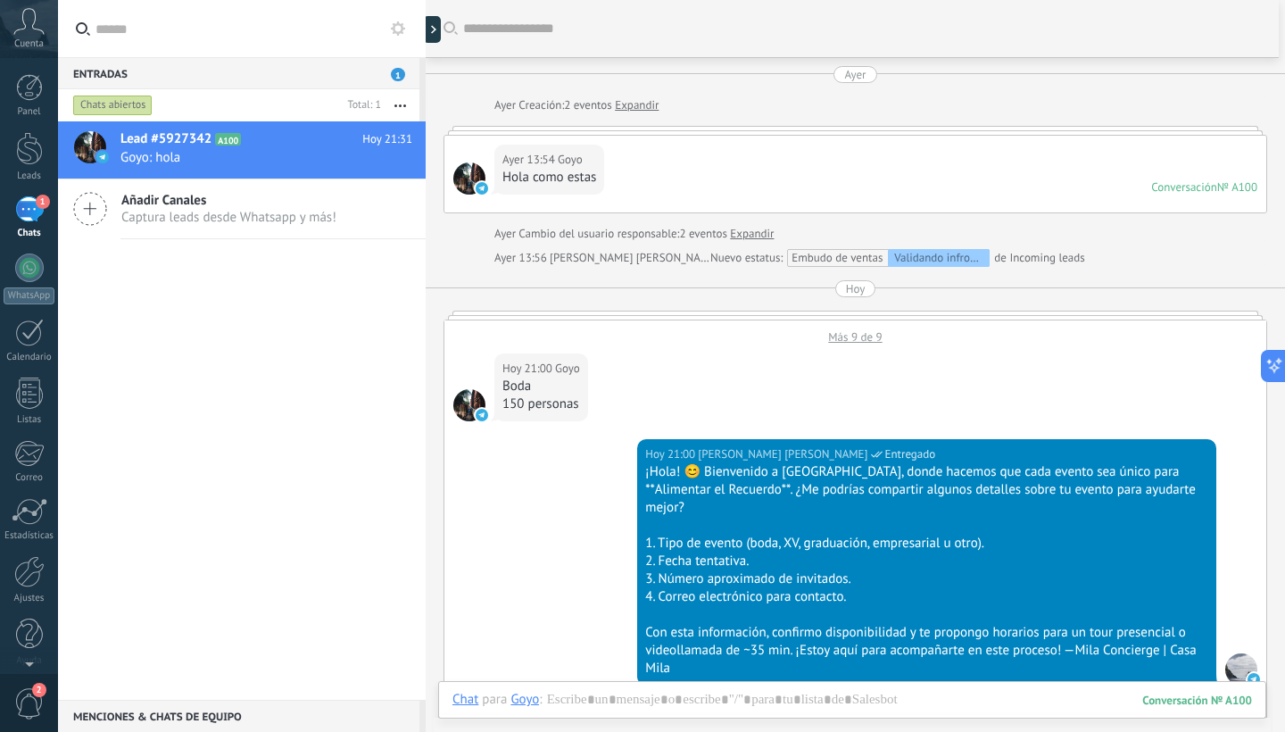
scroll to position [0, 0]
click at [842, 262] on div "Embudo de ventas Validando infromación" at bounding box center [890, 258] width 198 height 18
click at [842, 260] on div "Embudo de ventas Validando infromación" at bounding box center [890, 258] width 198 height 18
click at [857, 293] on div "Hoy" at bounding box center [856, 288] width 20 height 17
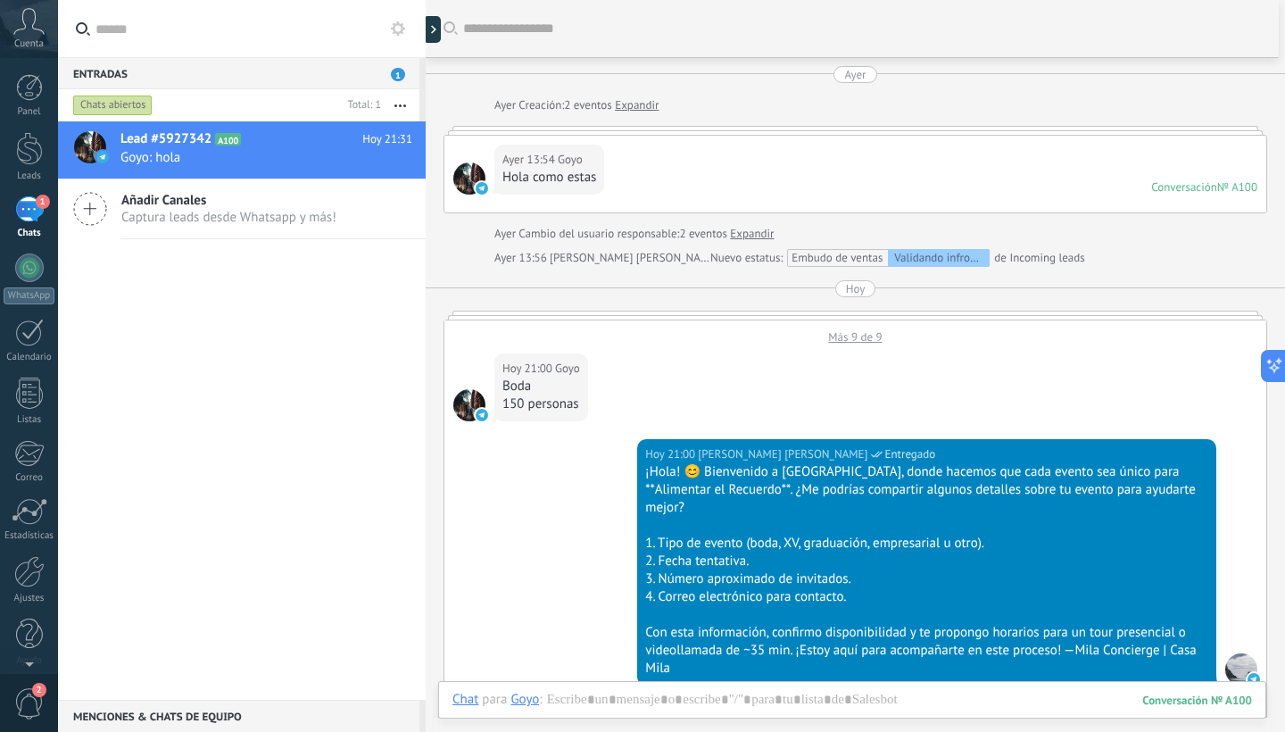
click at [628, 138] on div "Ayer 13:54 [PERSON_NAME] como estas Conversación № A100 Conversación № A100" at bounding box center [855, 174] width 822 height 77
click at [641, 165] on div "Ayer 13:54 [PERSON_NAME] como estas Conversación № A100 Conversación № A100" at bounding box center [855, 174] width 822 height 77
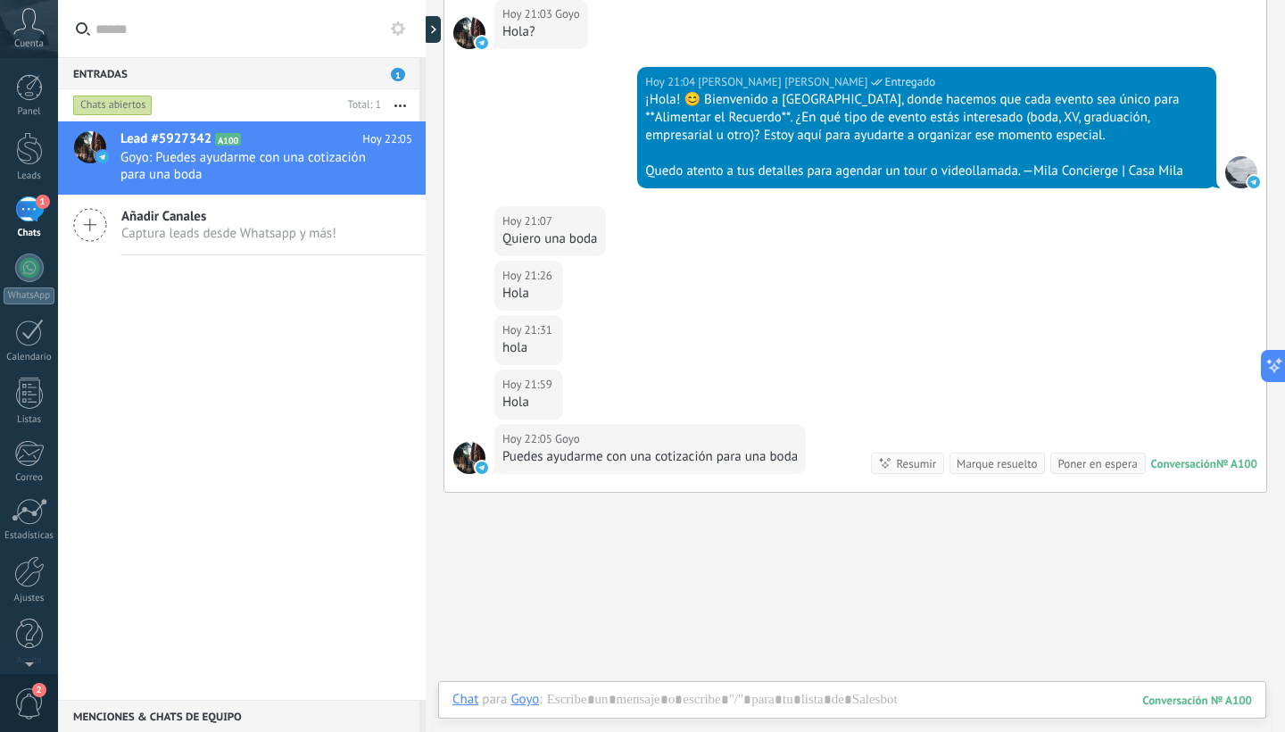
scroll to position [1113, 0]
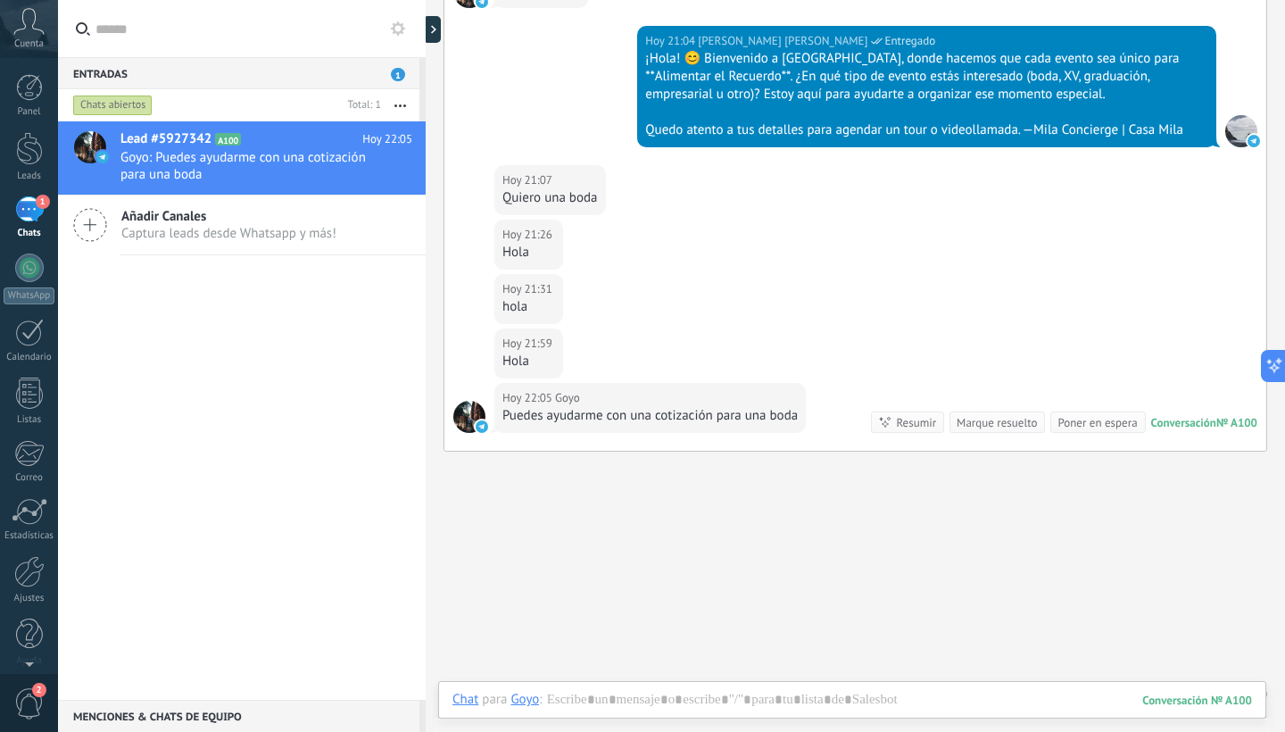
click at [750, 287] on div "Hoy 21:31 [PERSON_NAME]" at bounding box center [855, 301] width 822 height 54
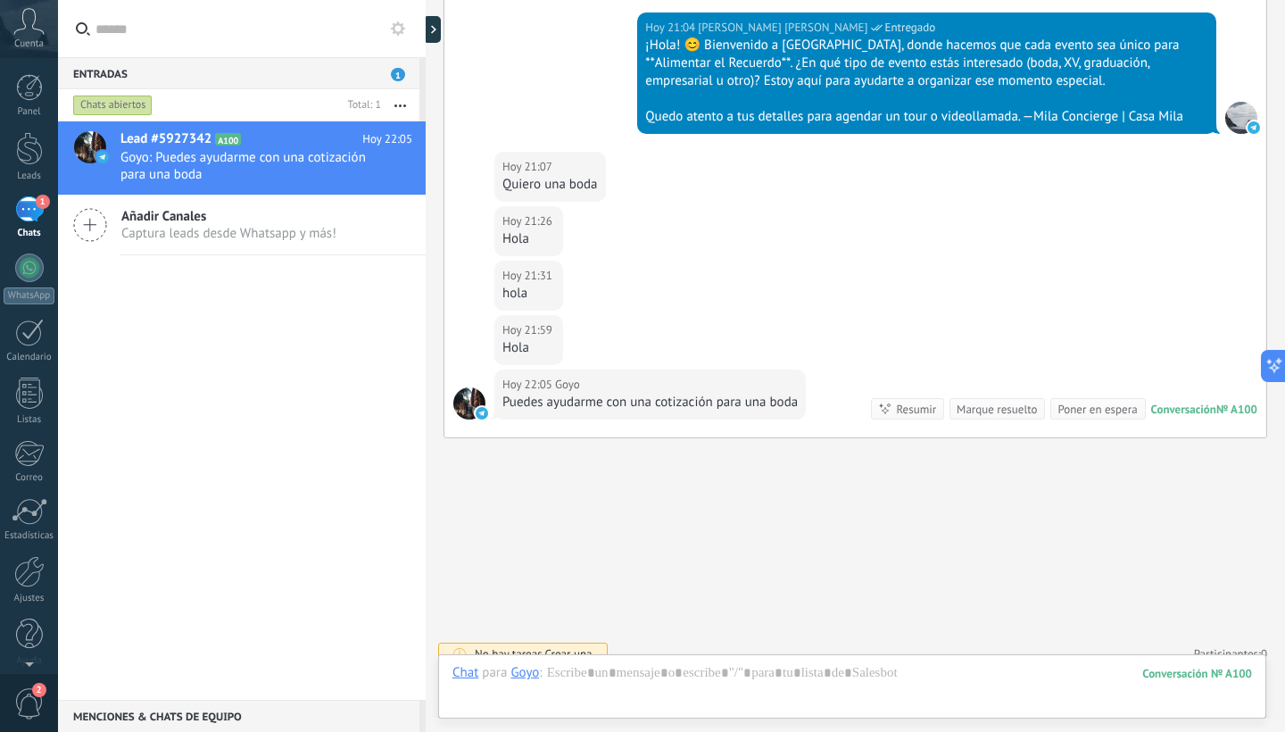
scroll to position [11, 0]
click at [27, 563] on div at bounding box center [29, 560] width 30 height 31
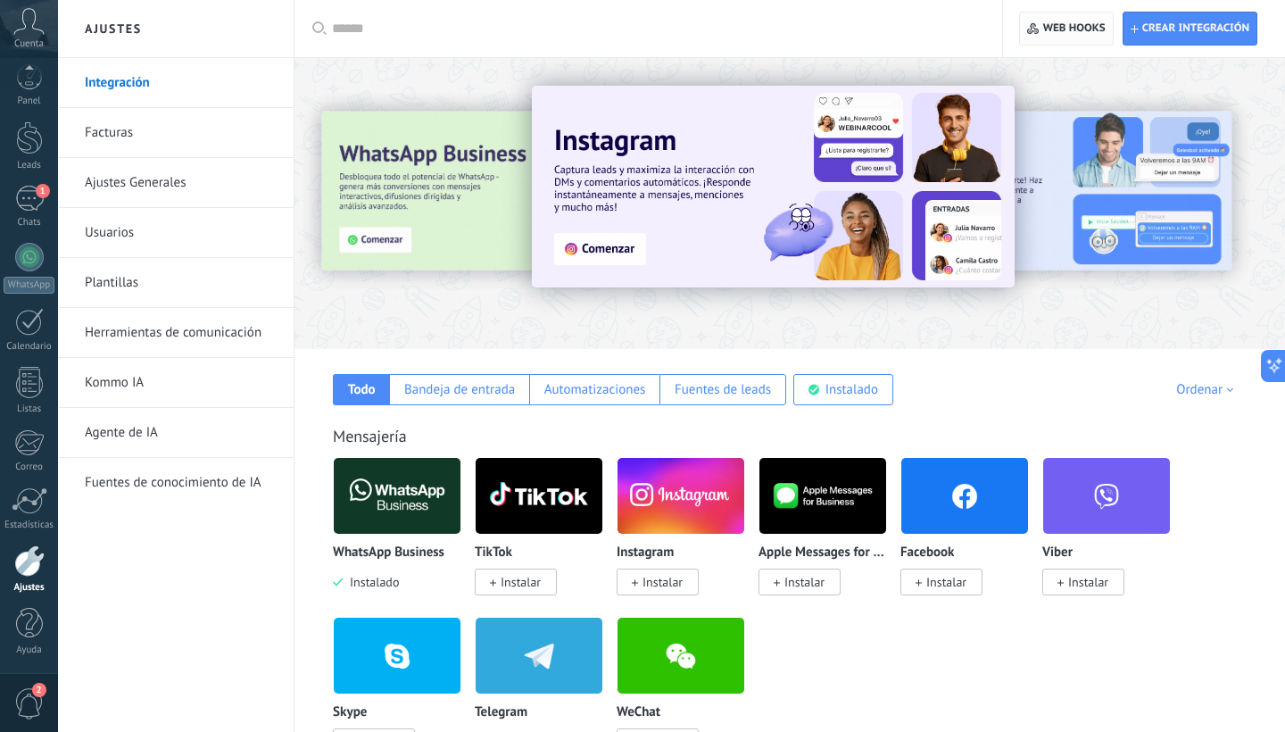
click at [1087, 32] on span "Web hooks 0" at bounding box center [1074, 28] width 62 height 14
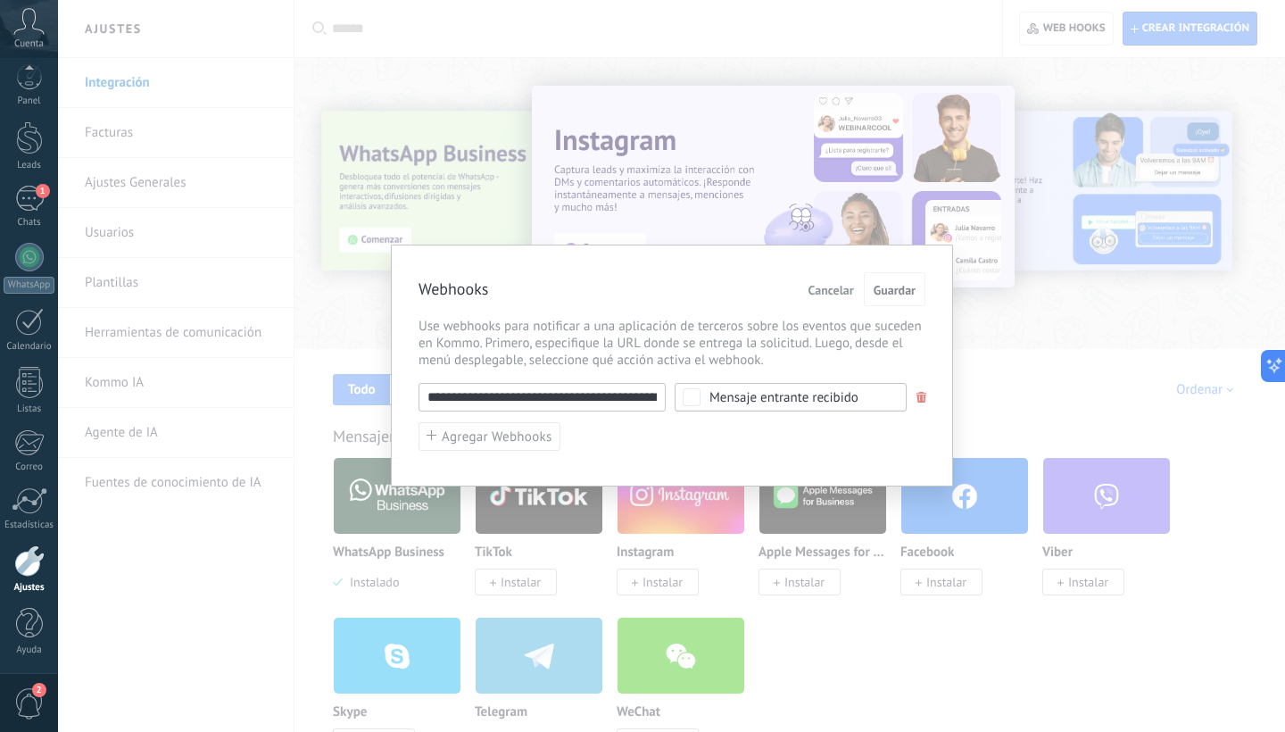
click at [922, 392] on span at bounding box center [921, 398] width 11 height 12
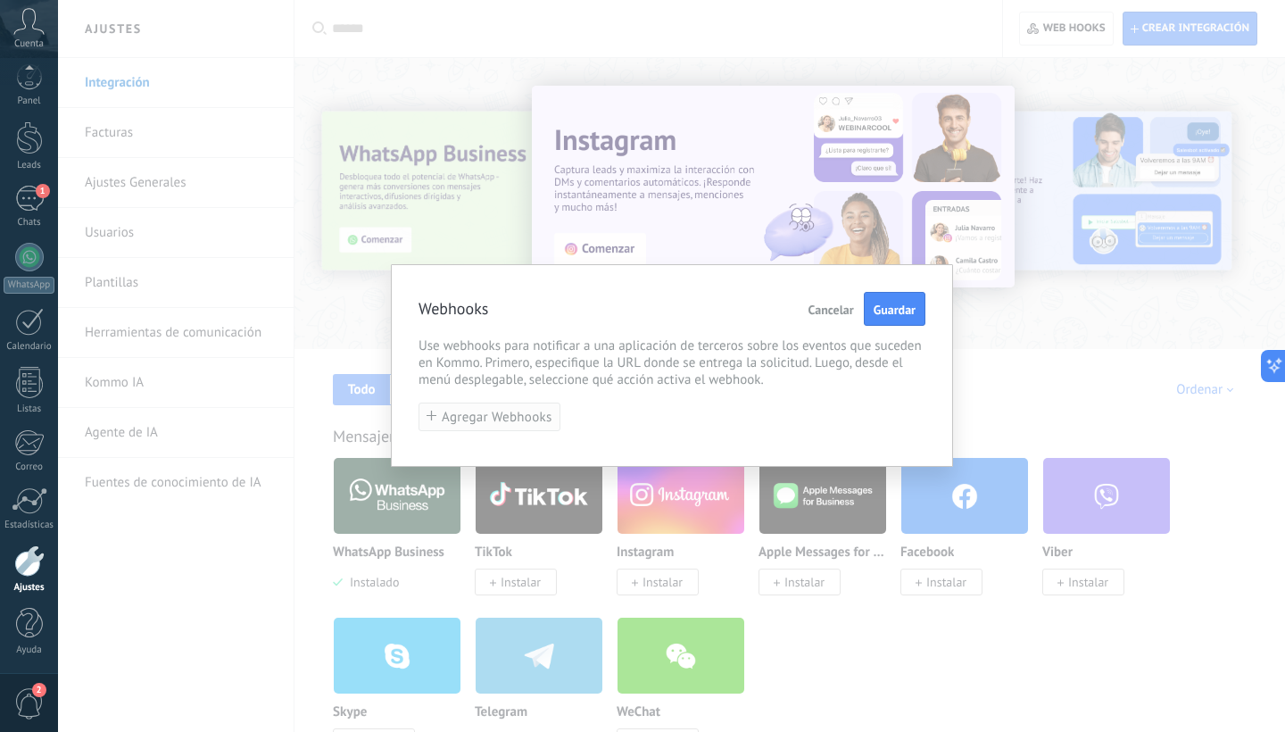
click at [512, 417] on span "Agregar Webhooks" at bounding box center [497, 416] width 111 height 13
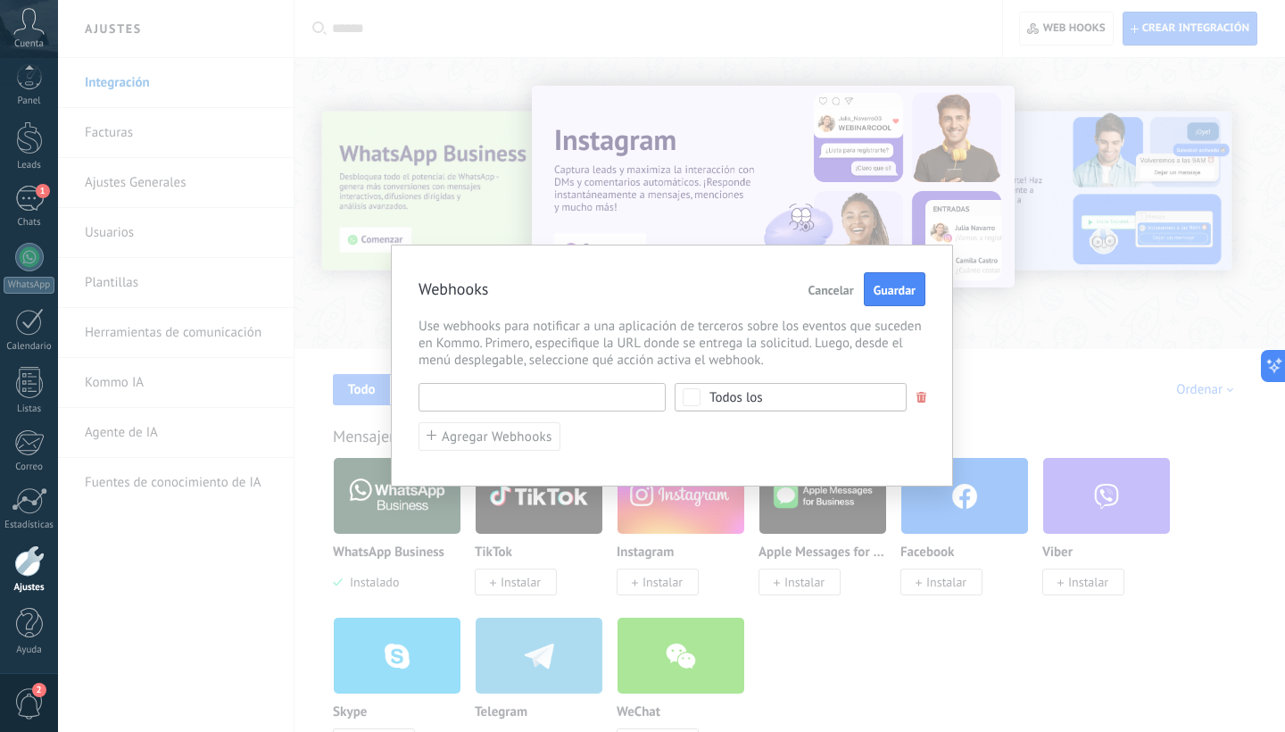
click at [524, 394] on input "text" at bounding box center [541, 397] width 247 height 29
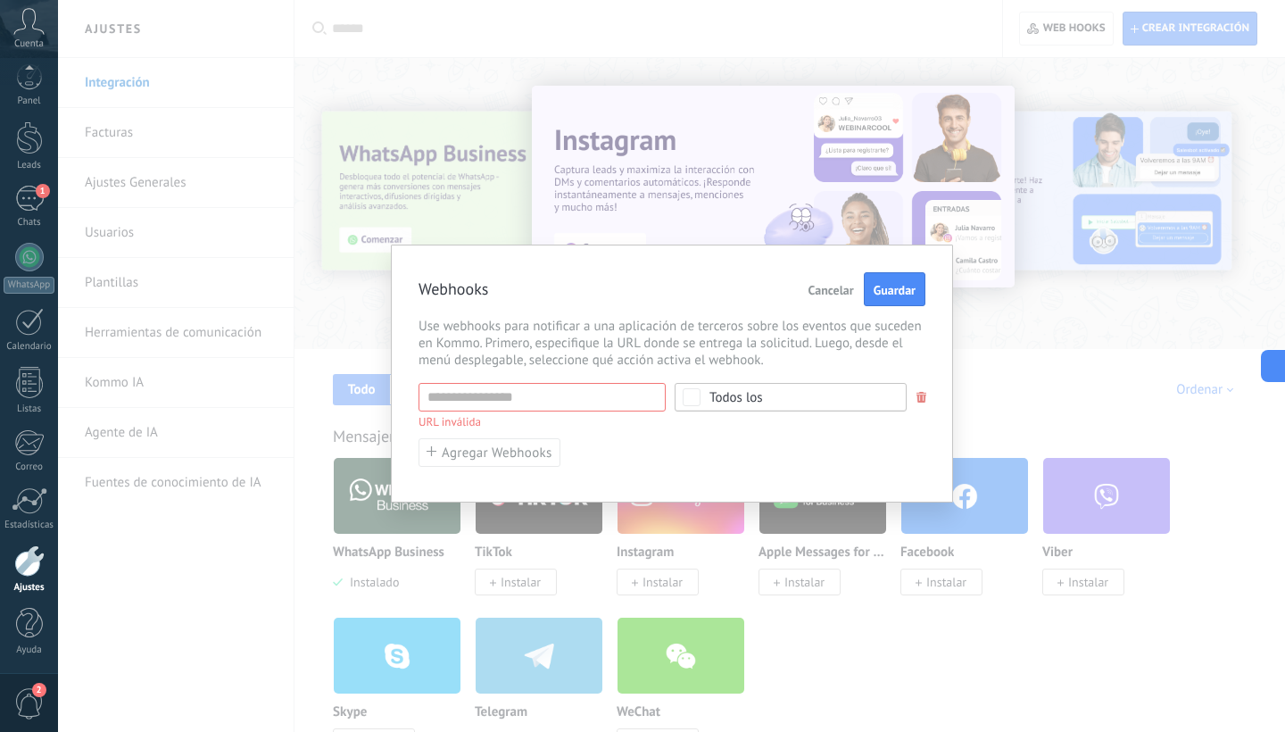
type input "********"
